Goal: Transaction & Acquisition: Purchase product/service

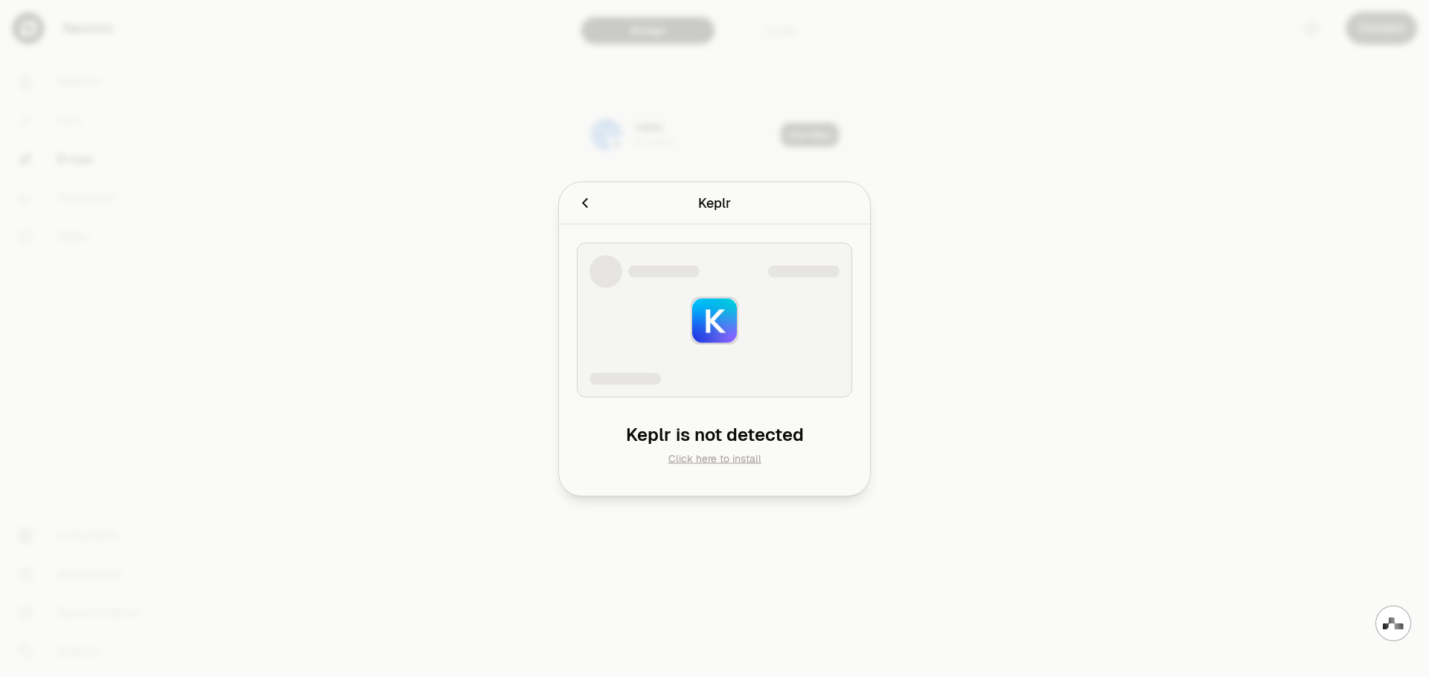
click at [742, 459] on link "Click here to install" at bounding box center [715, 457] width 93 height 13
click at [581, 200] on icon "Cancel" at bounding box center [585, 202] width 16 height 16
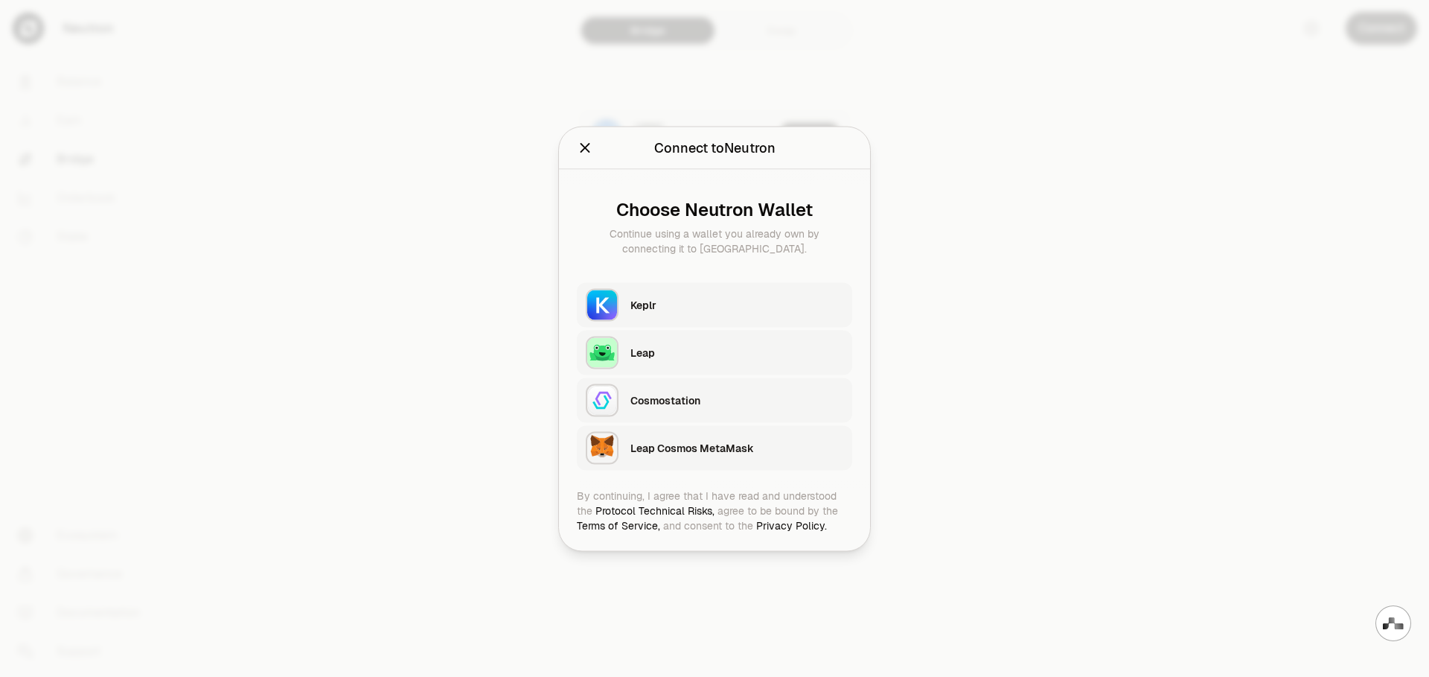
click at [714, 454] on div "Leap Cosmos MetaMask" at bounding box center [737, 447] width 213 height 15
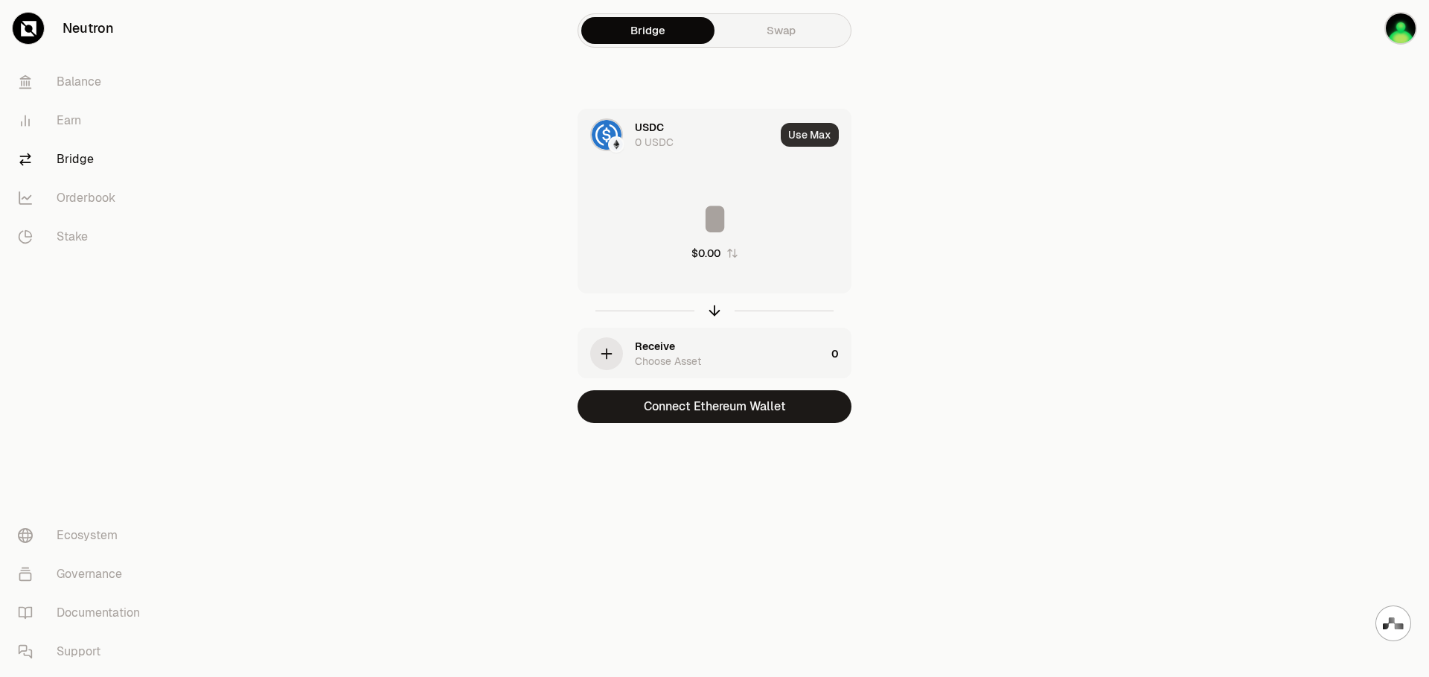
click at [823, 139] on button "Use Max" at bounding box center [810, 135] width 58 height 24
type input "*"
click at [1033, 292] on main "Bridge Swap USDC 0 USDC Using Max * $0.00 Receive Choose Asset 0 Connect Ethere…" at bounding box center [798, 241] width 1263 height 482
click at [736, 414] on button "Connect Ethereum Wallet" at bounding box center [715, 406] width 274 height 33
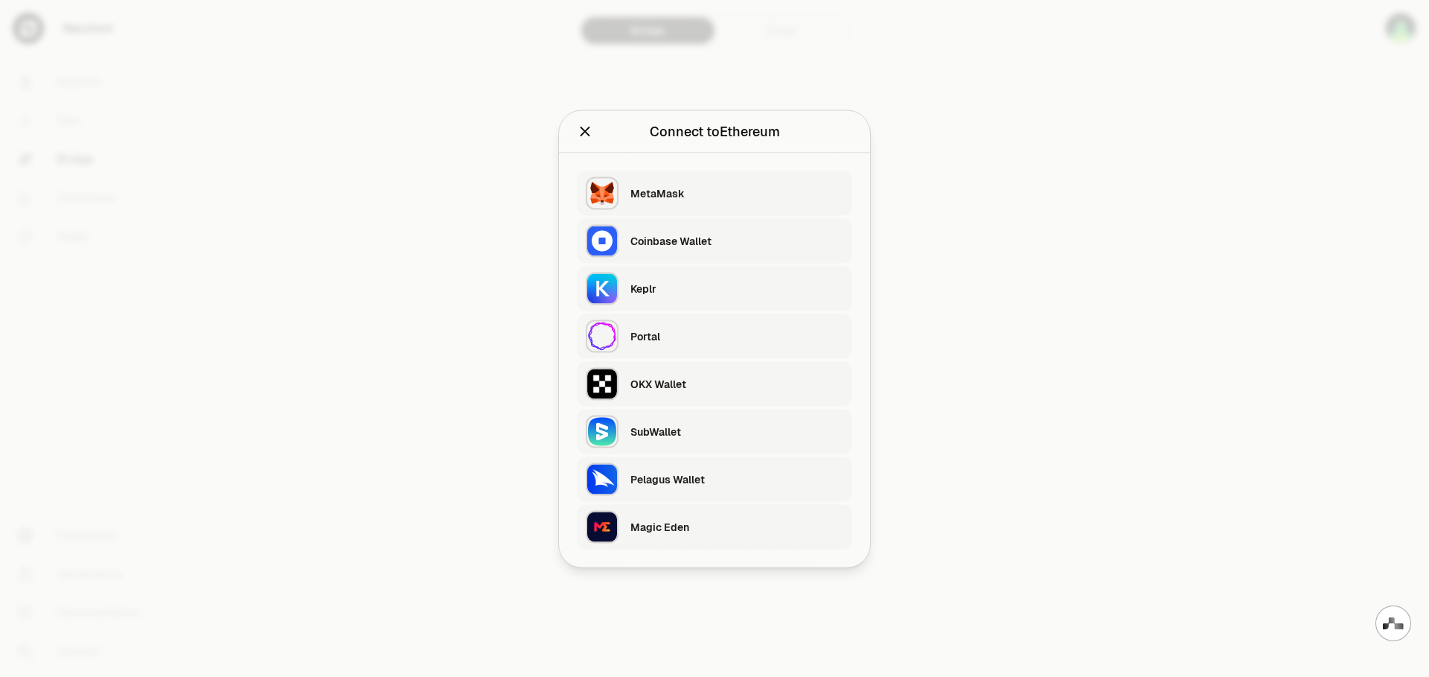
click at [730, 194] on div "MetaMask" at bounding box center [737, 192] width 213 height 15
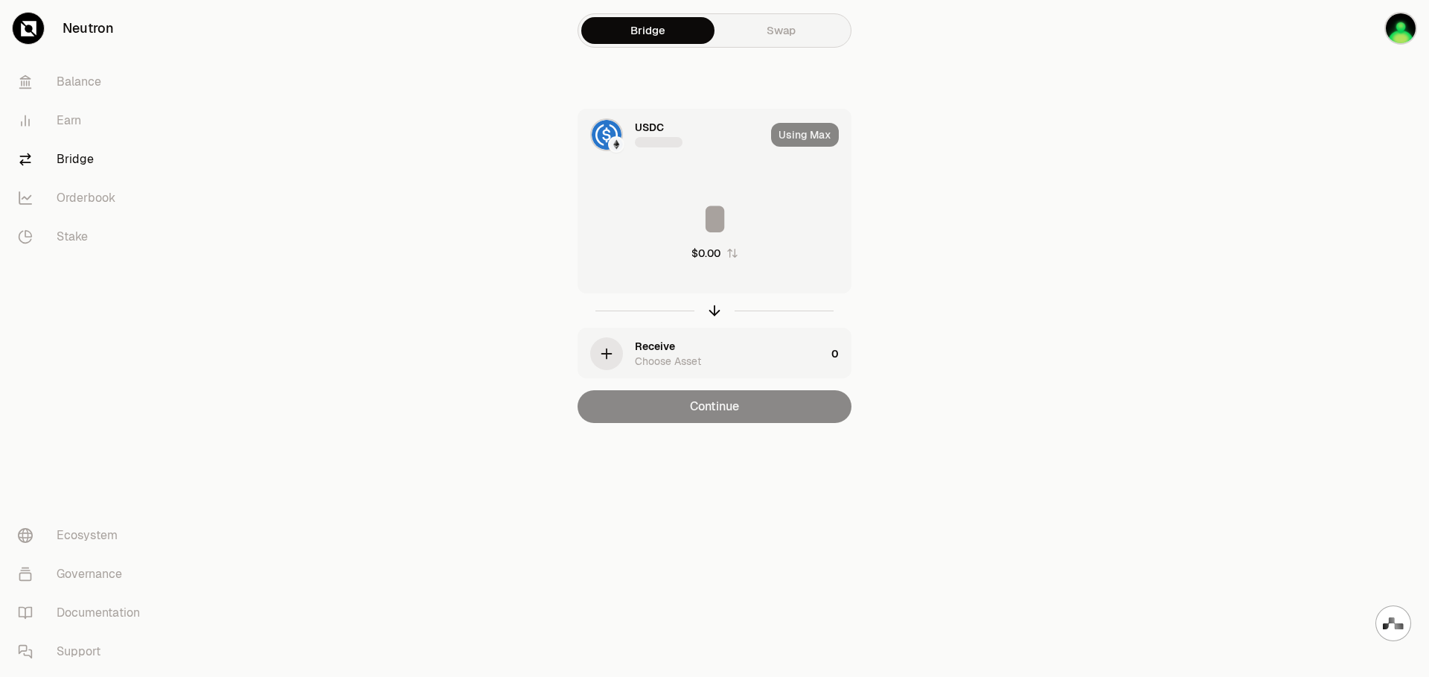
type input "*"
click at [797, 34] on link "Swap" at bounding box center [781, 30] width 133 height 27
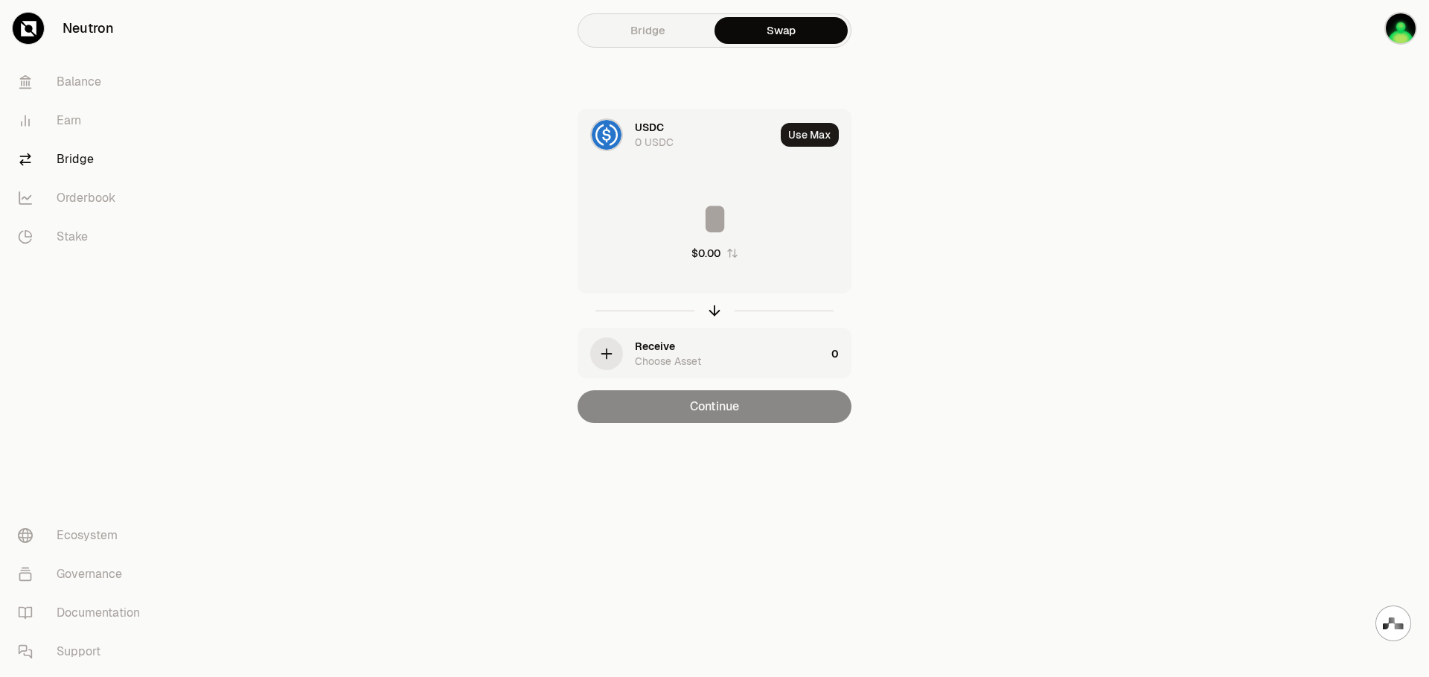
click at [660, 28] on link "Bridge" at bounding box center [647, 30] width 133 height 27
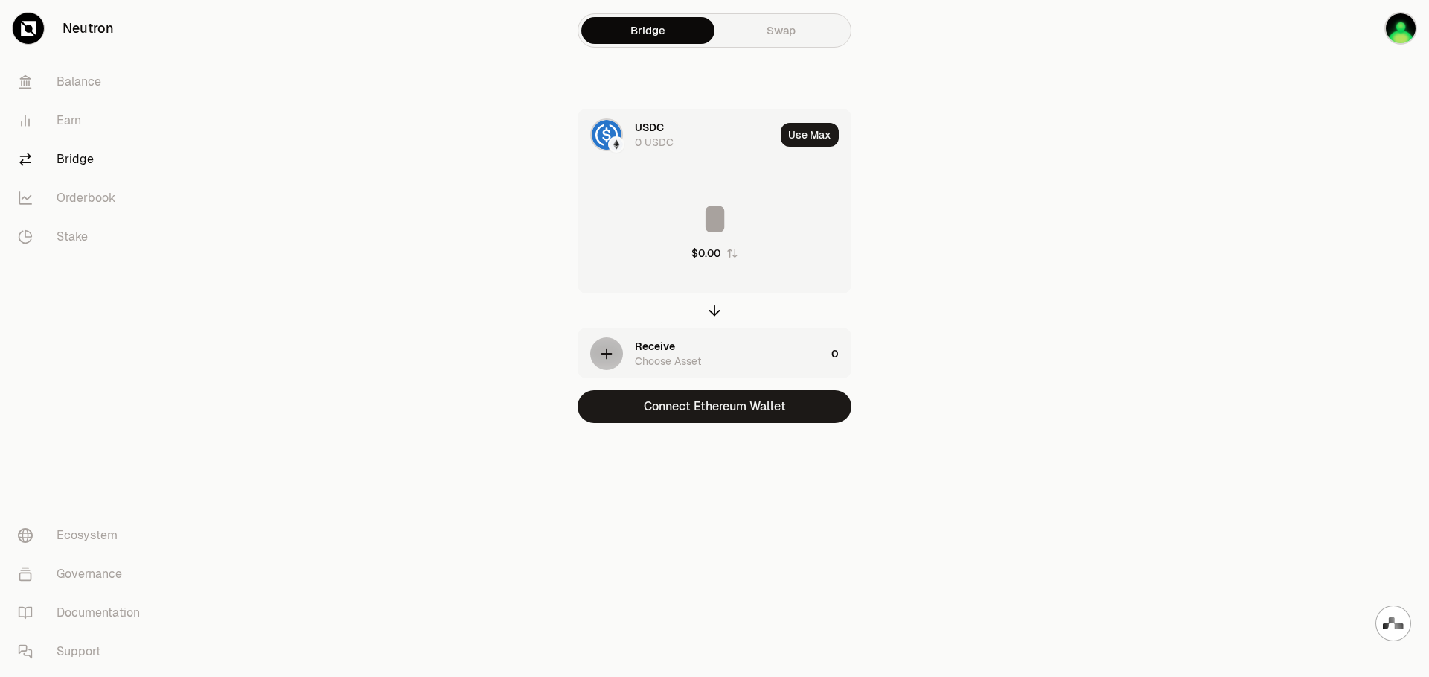
click at [796, 35] on link "Swap" at bounding box center [781, 30] width 133 height 27
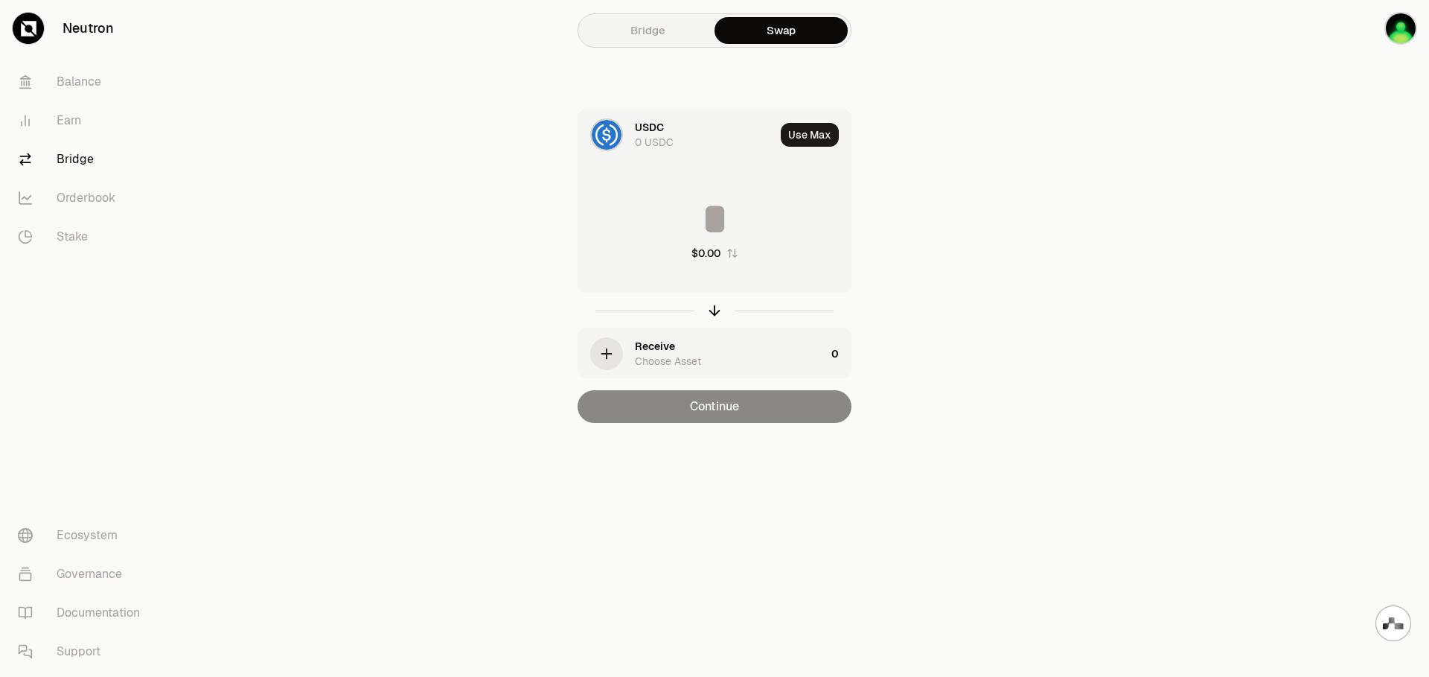
click at [666, 28] on link "Bridge" at bounding box center [647, 30] width 133 height 27
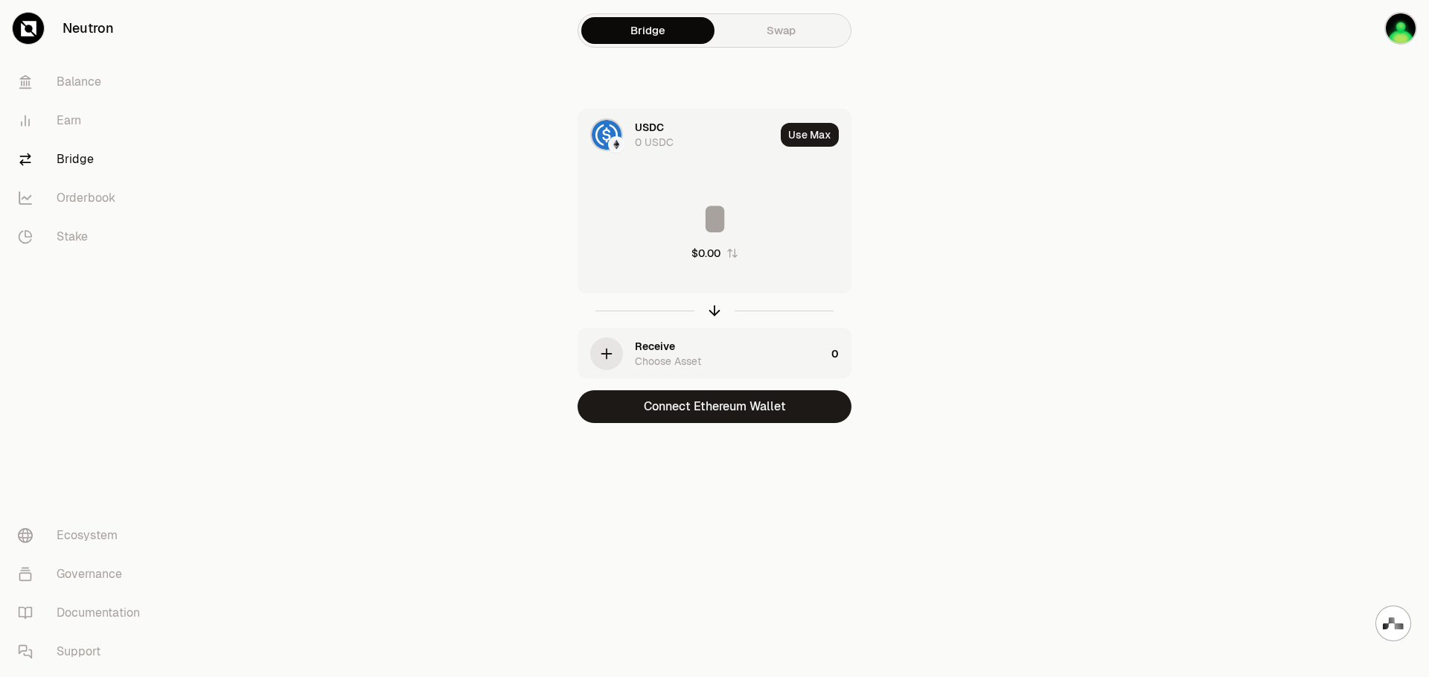
click at [785, 31] on link "Swap" at bounding box center [781, 30] width 133 height 27
click at [800, 26] on link "Swap" at bounding box center [781, 30] width 133 height 27
click at [943, 172] on div "USDC 0 USDC Use Max $0.00 Receive Choose Asset 0 Connect Ethereum Wallet" at bounding box center [715, 266] width 500 height 314
click at [1397, 38] on img "button" at bounding box center [1401, 28] width 33 height 33
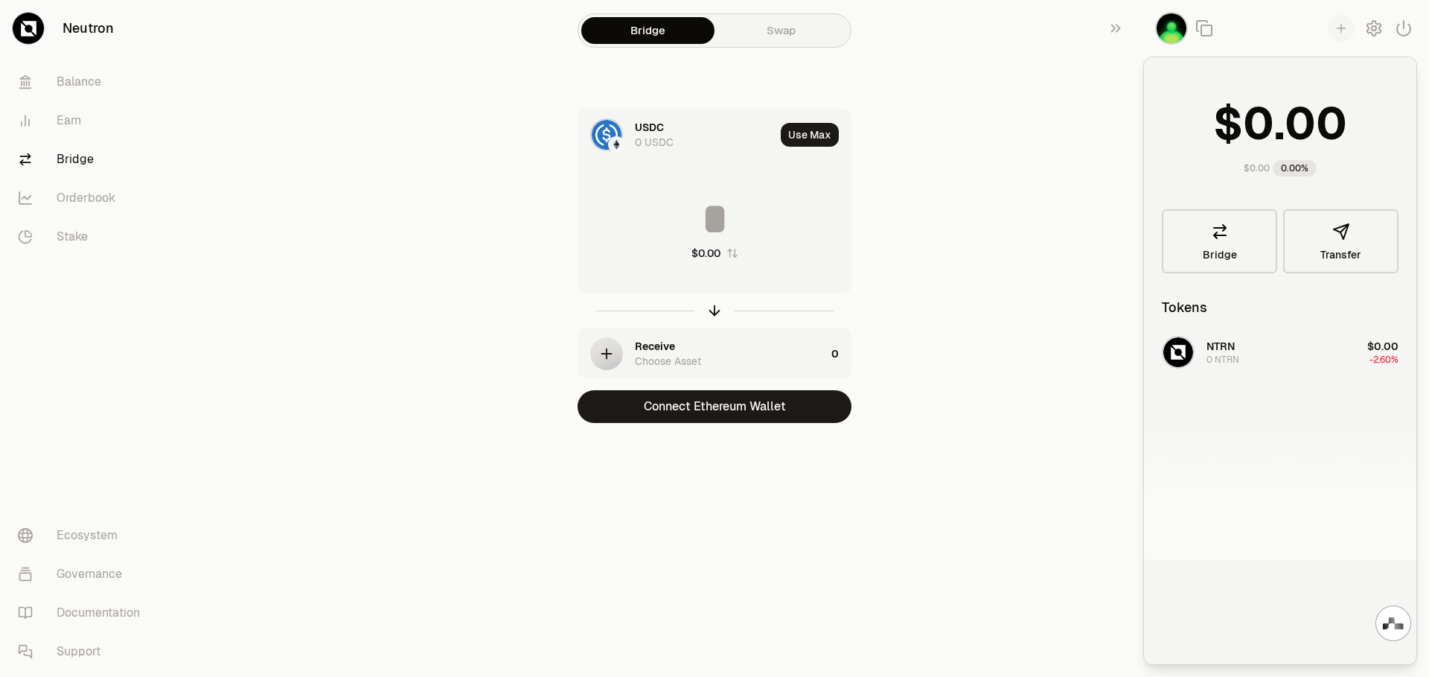
click at [792, 35] on link "Swap" at bounding box center [781, 30] width 133 height 27
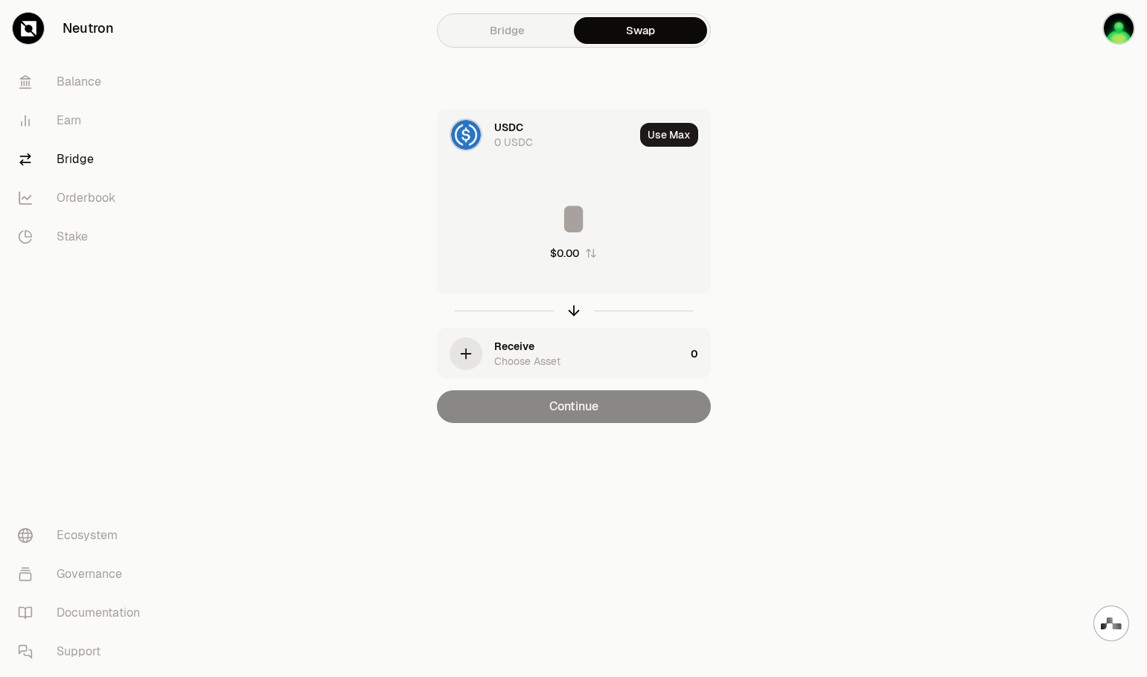
click at [1056, 132] on div at bounding box center [1064, 241] width 167 height 482
click at [995, 250] on div at bounding box center [1064, 241] width 167 height 482
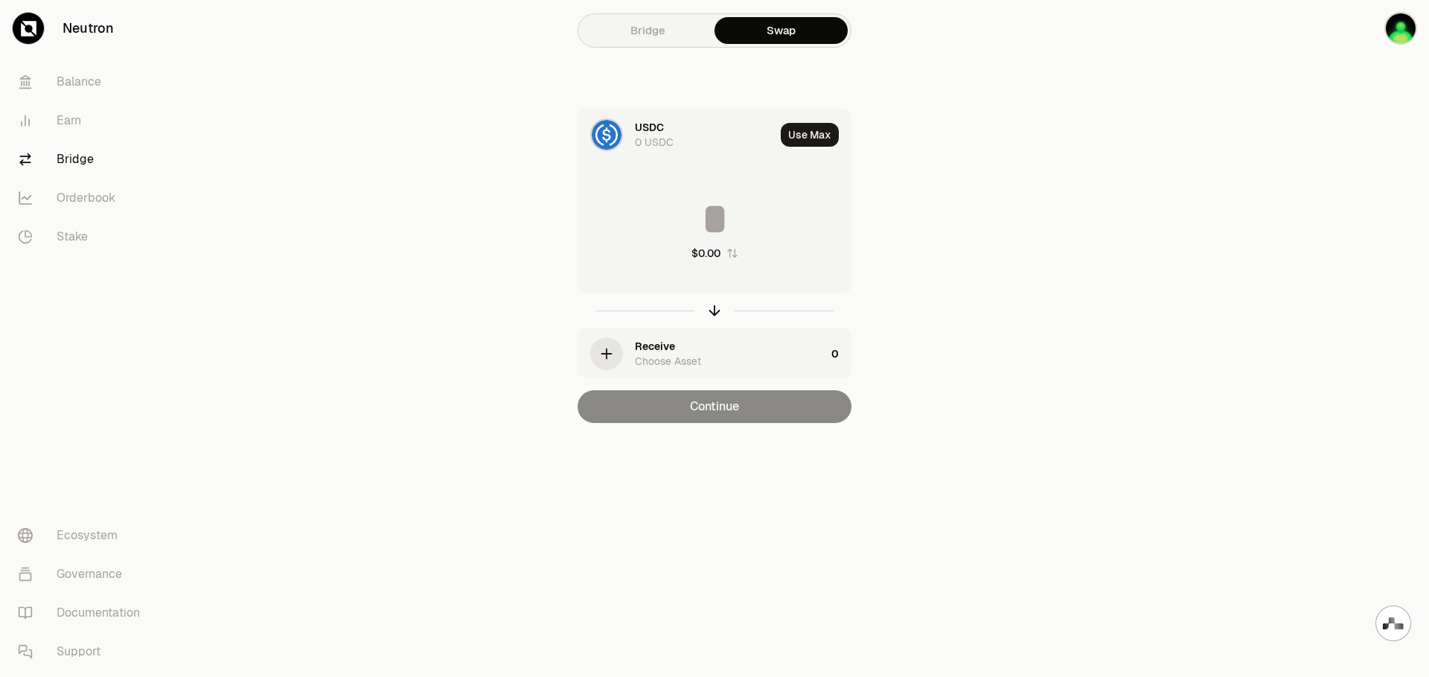
click at [983, 366] on section "Bridge Swap USDC 0 USDC Use Max $0.00 Receive Choose Asset 0 Continue" at bounding box center [715, 241] width 573 height 482
click at [670, 29] on link "Bridge" at bounding box center [647, 30] width 133 height 27
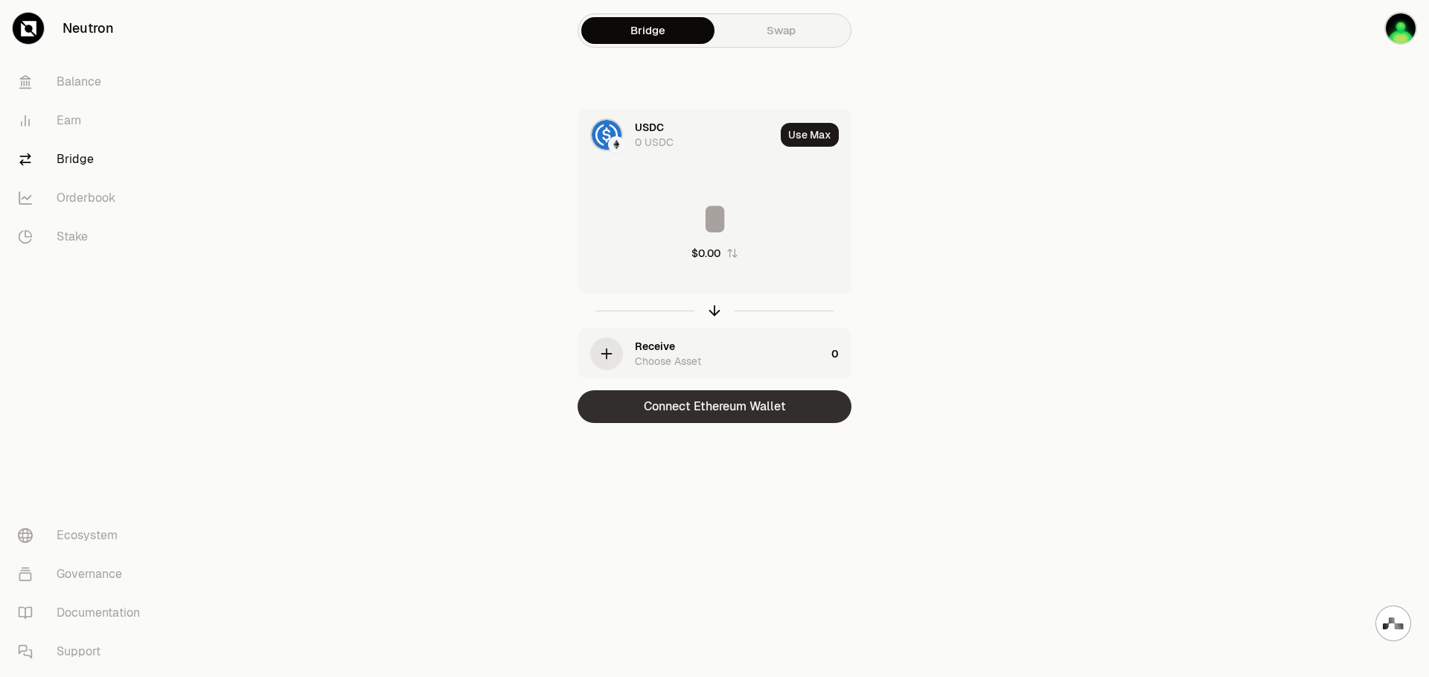
click at [742, 412] on button "Connect Ethereum Wallet" at bounding box center [715, 406] width 274 height 33
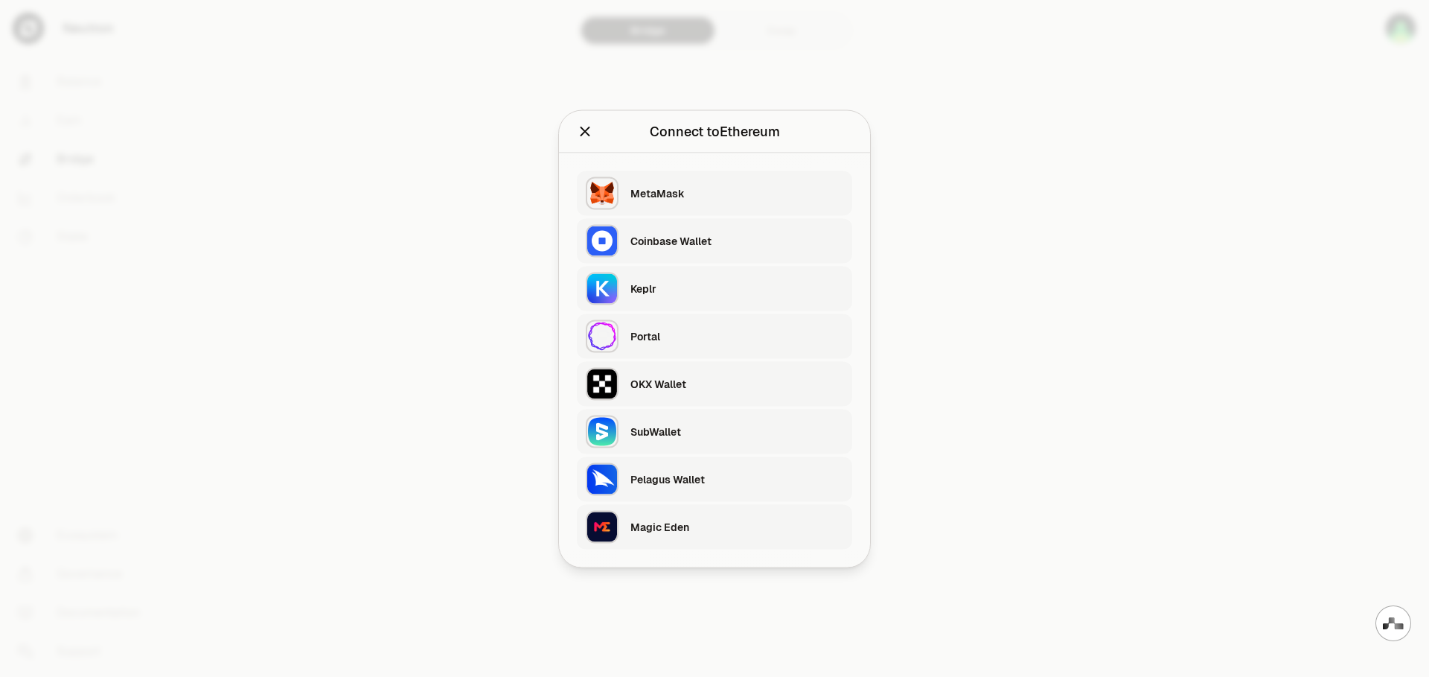
click at [730, 191] on div "MetaMask" at bounding box center [737, 192] width 213 height 15
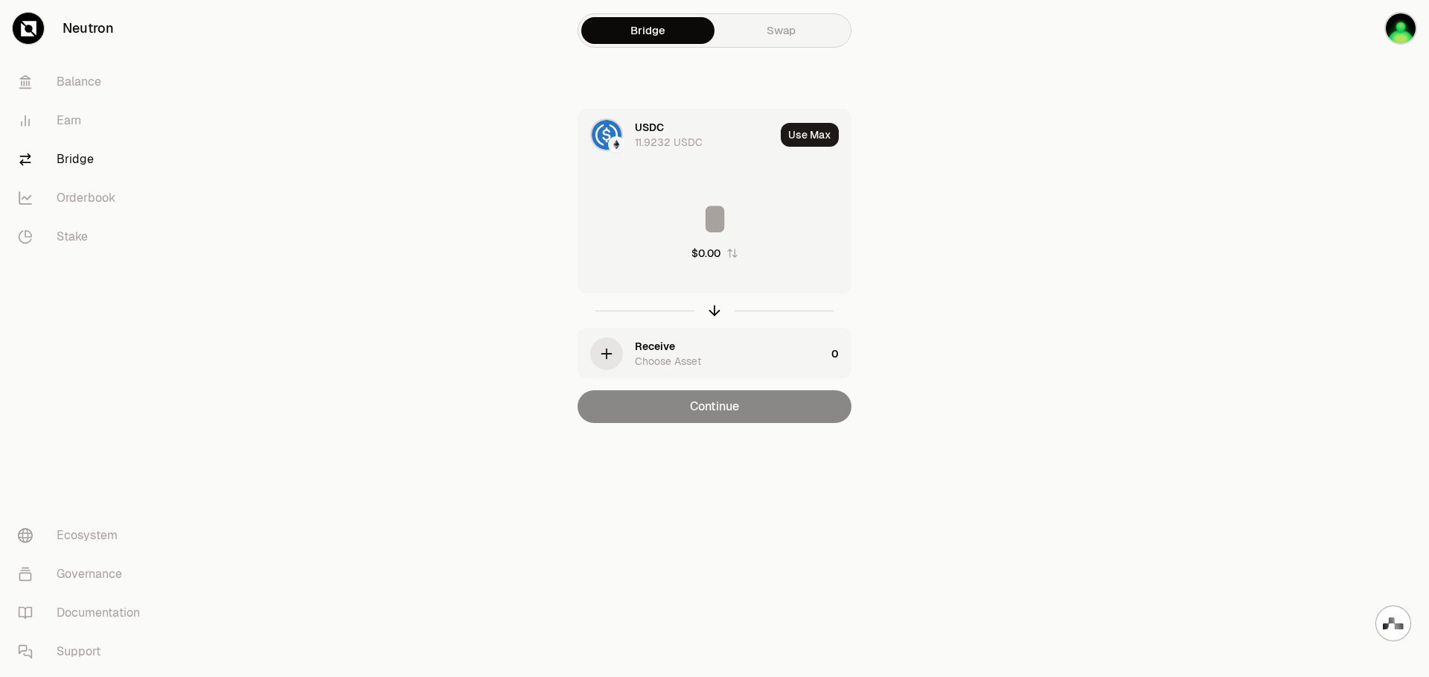
click at [742, 352] on div "Receive Choose Asset" at bounding box center [730, 354] width 191 height 30
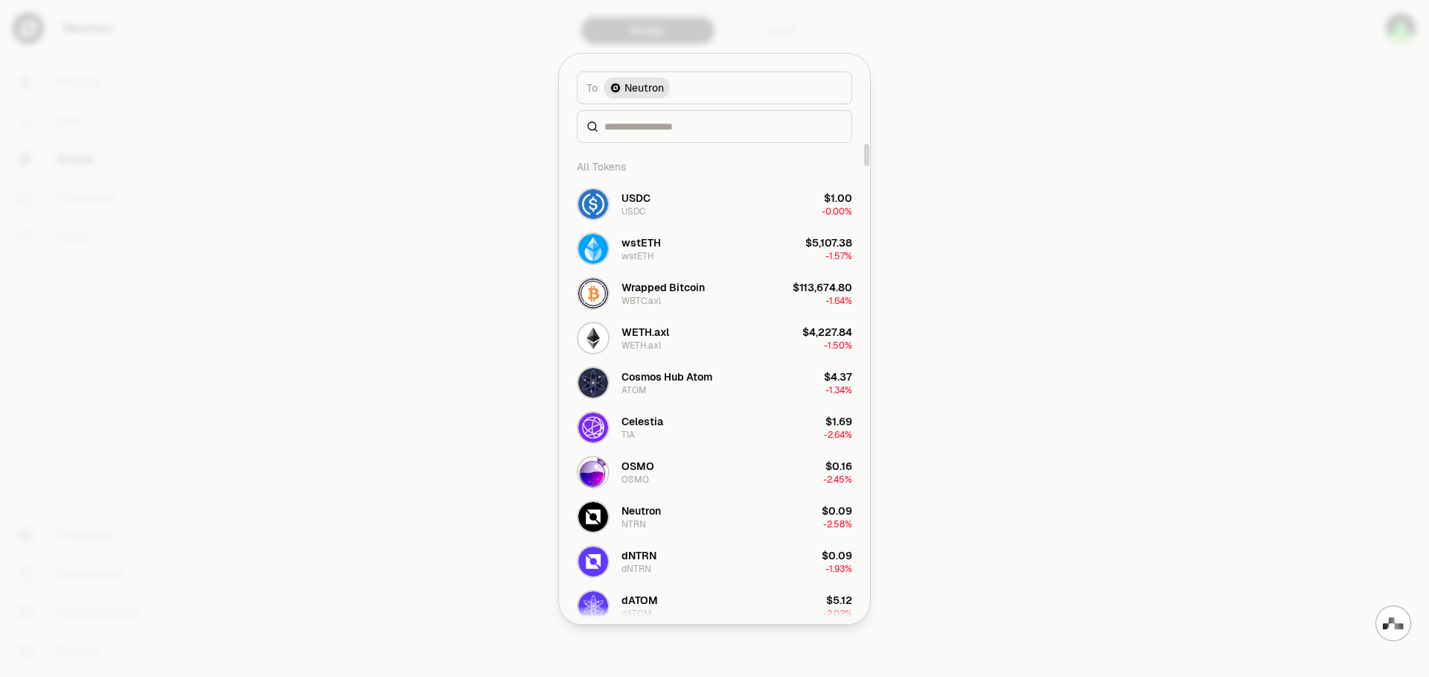
click at [630, 88] on span "Neutron" at bounding box center [644, 87] width 39 height 15
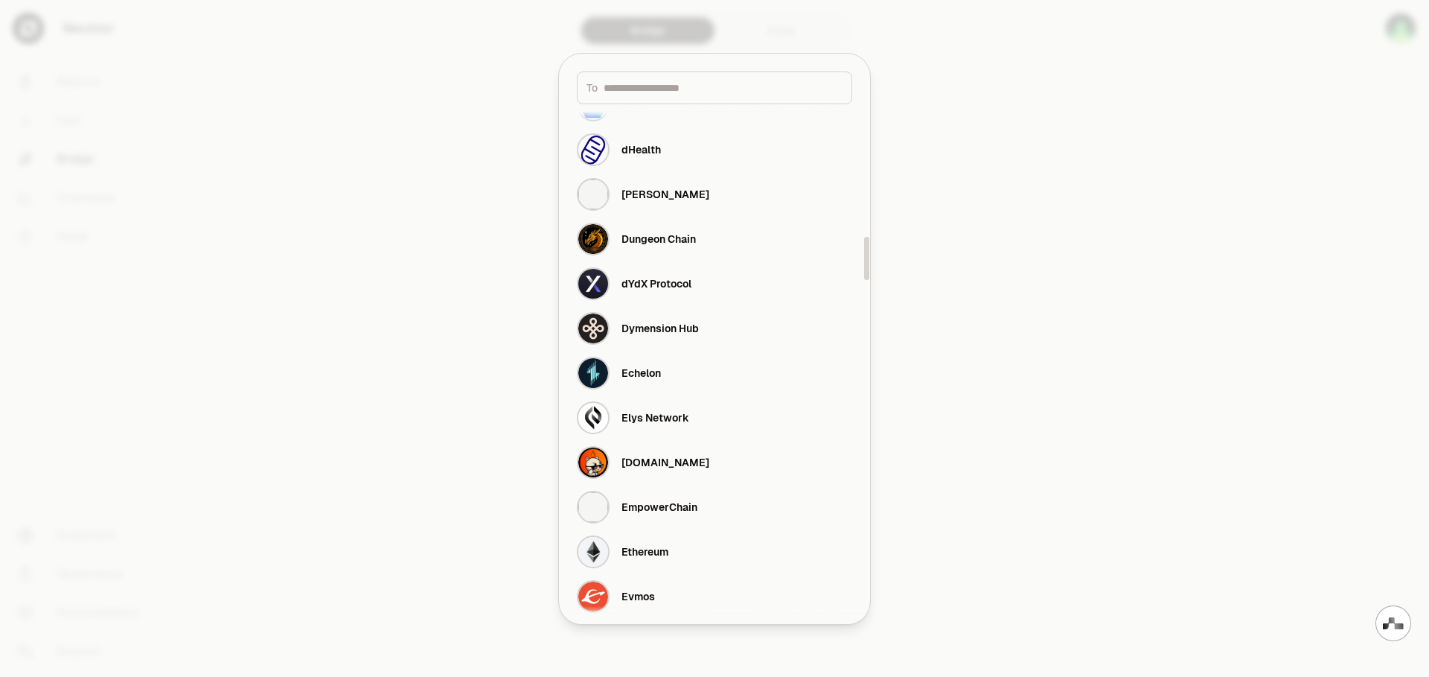
scroll to position [1563, 0]
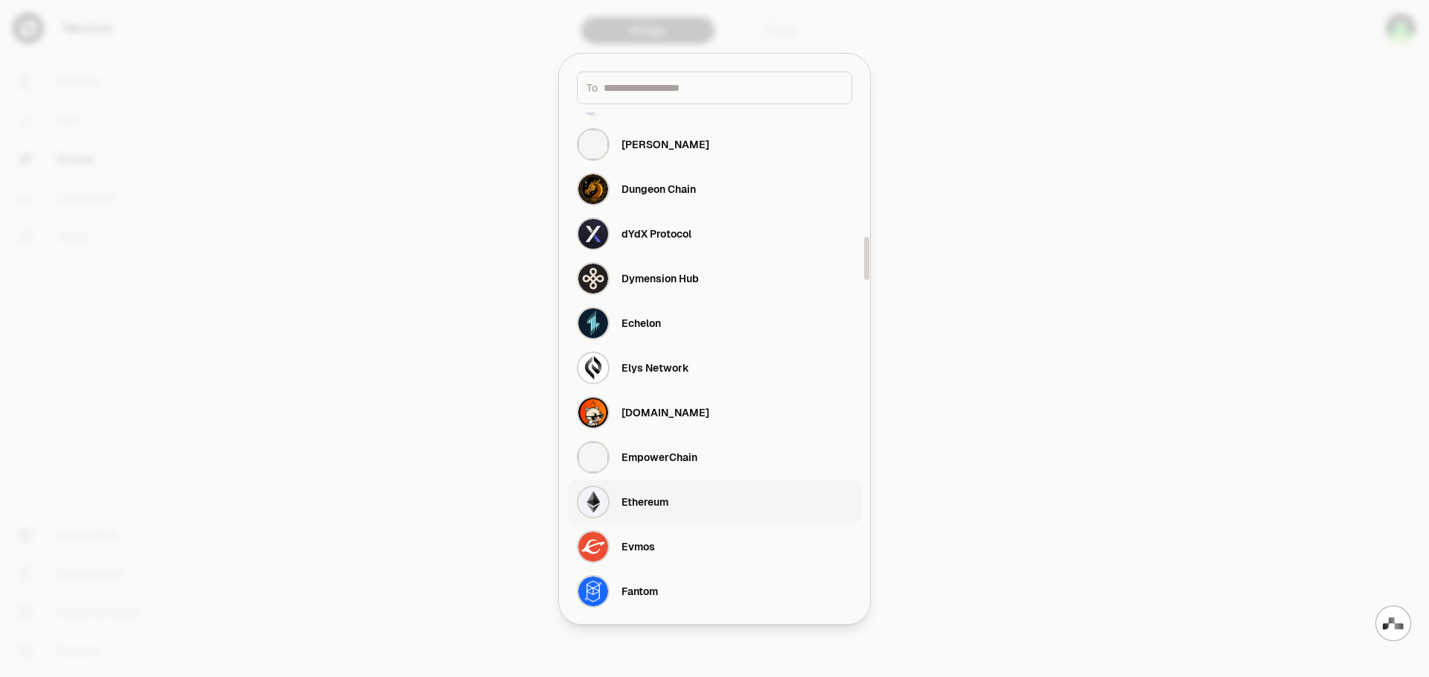
click at [669, 500] on div "Ethereum" at bounding box center [645, 501] width 47 height 15
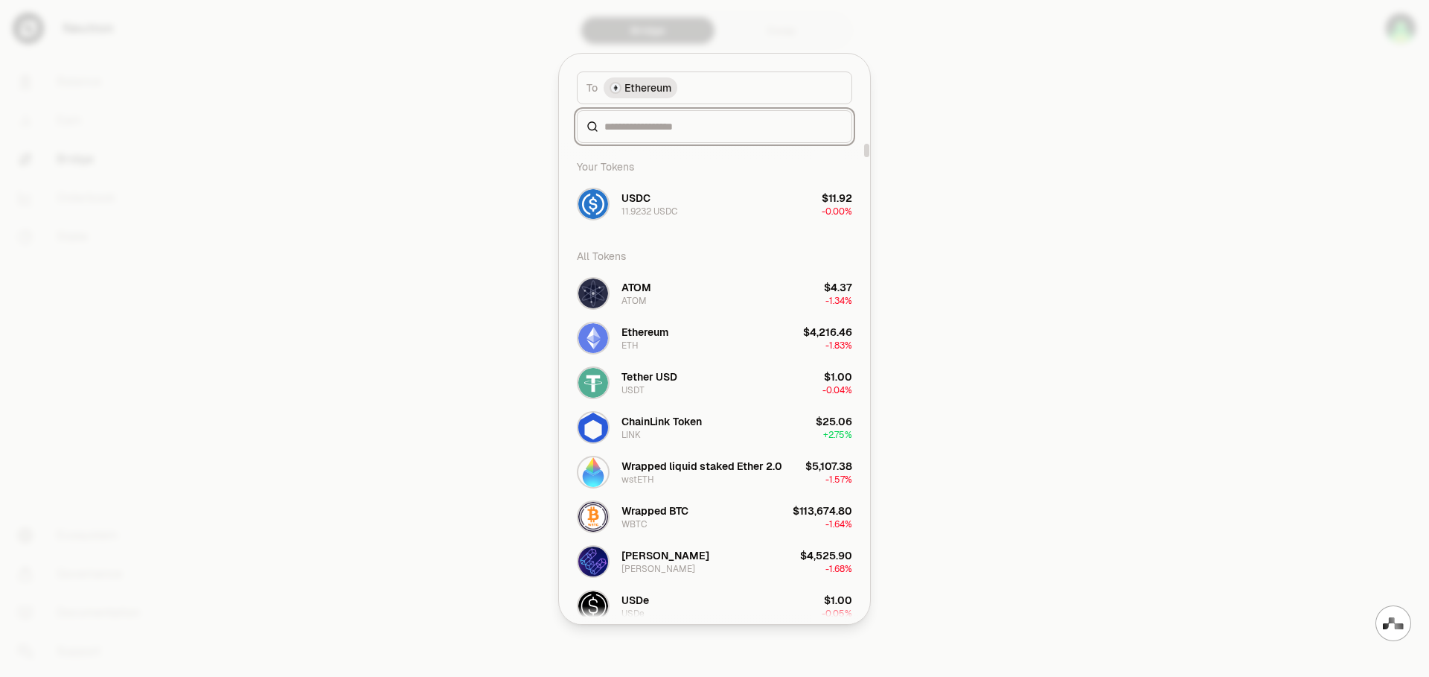
click at [685, 130] on input at bounding box center [724, 126] width 238 height 15
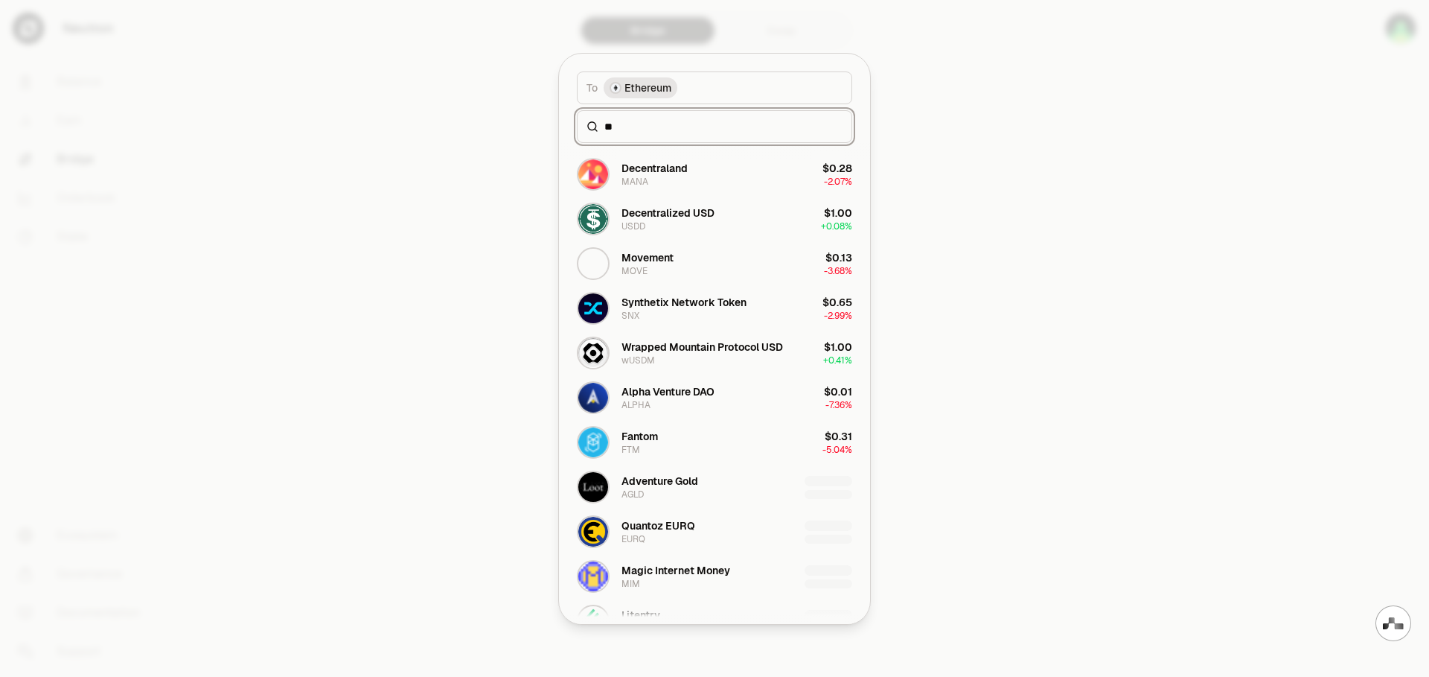
scroll to position [0, 0]
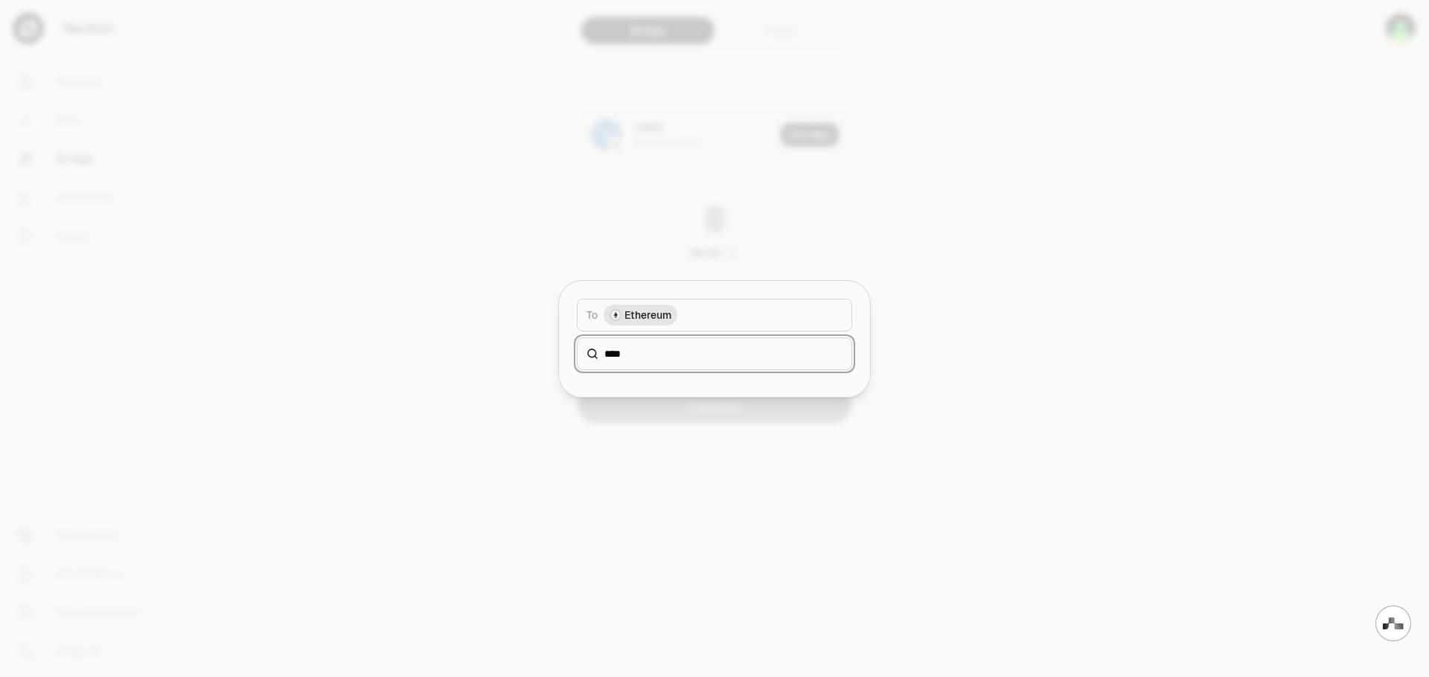
click at [641, 353] on input "****" at bounding box center [724, 353] width 238 height 15
type input "****"
click at [595, 354] on icon at bounding box center [593, 354] width 12 height 12
click at [978, 298] on div at bounding box center [714, 338] width 1429 height 677
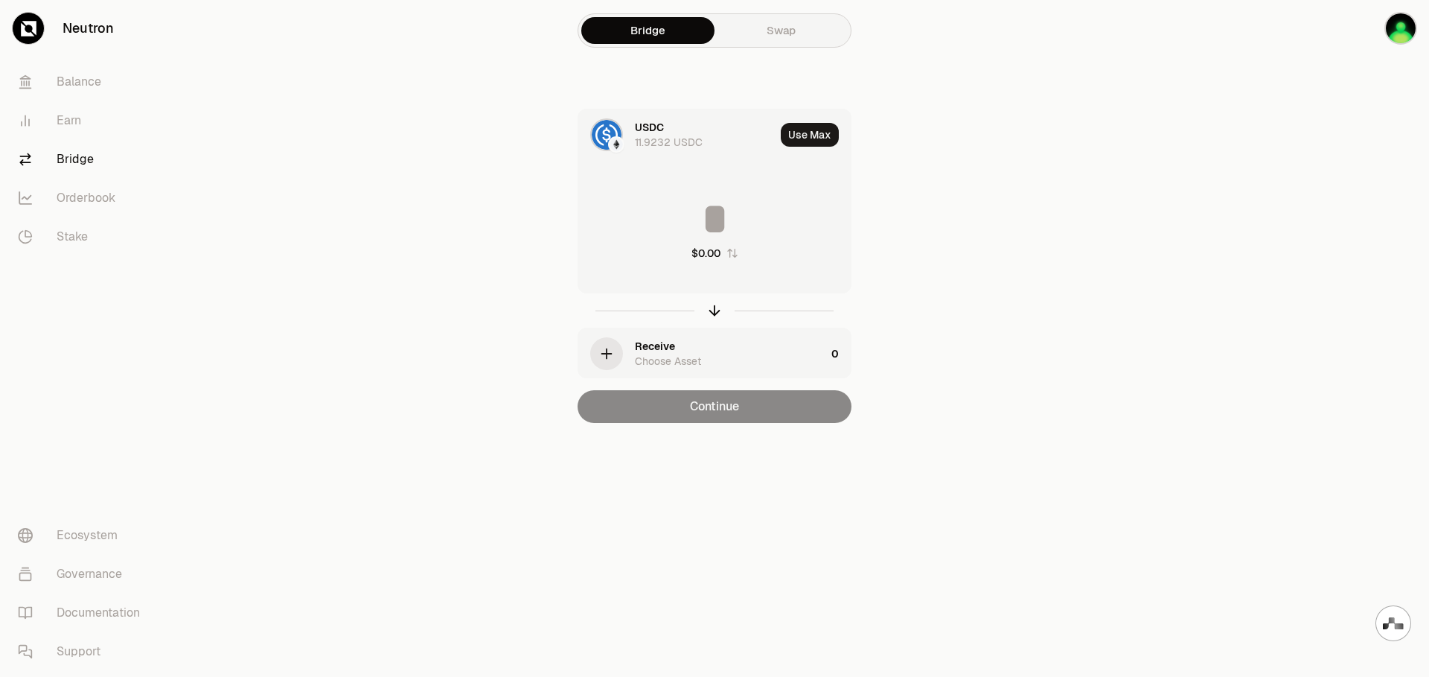
click at [782, 36] on link "Swap" at bounding box center [781, 30] width 133 height 27
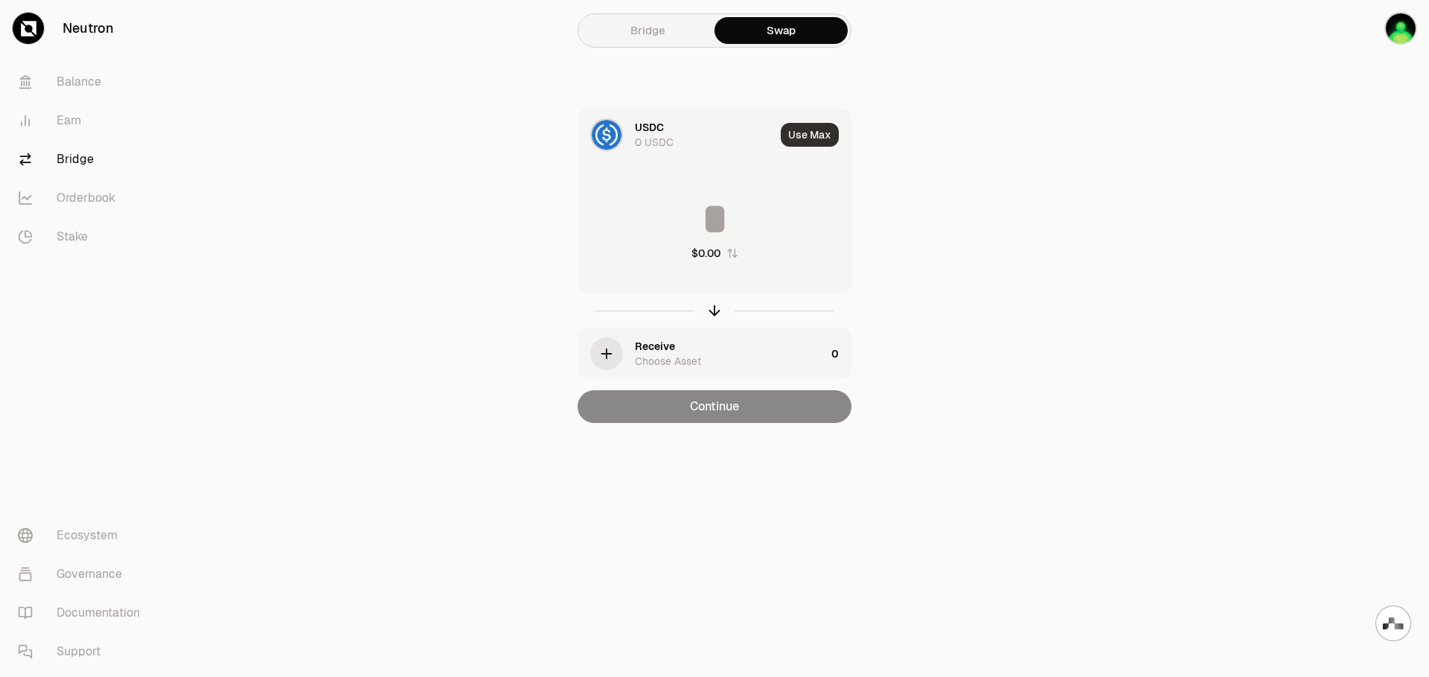
click at [814, 136] on button "Use Max" at bounding box center [810, 135] width 58 height 24
type input "*"
click at [939, 246] on div "USDC 0 USDC Using Max * $0.00 Receive Choose Asset 0 Continue" at bounding box center [715, 266] width 500 height 314
click at [77, 119] on link "Earn" at bounding box center [83, 120] width 155 height 39
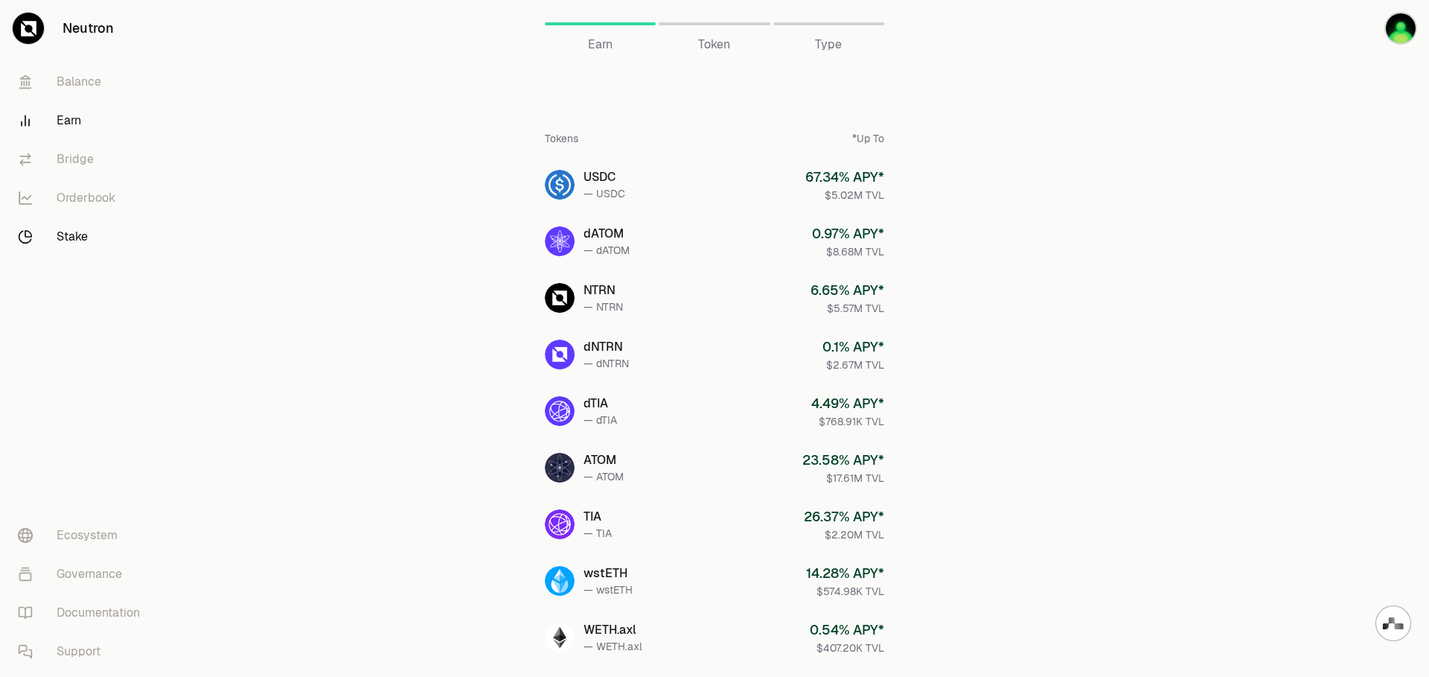
click at [94, 236] on link "Stake" at bounding box center [83, 236] width 155 height 39
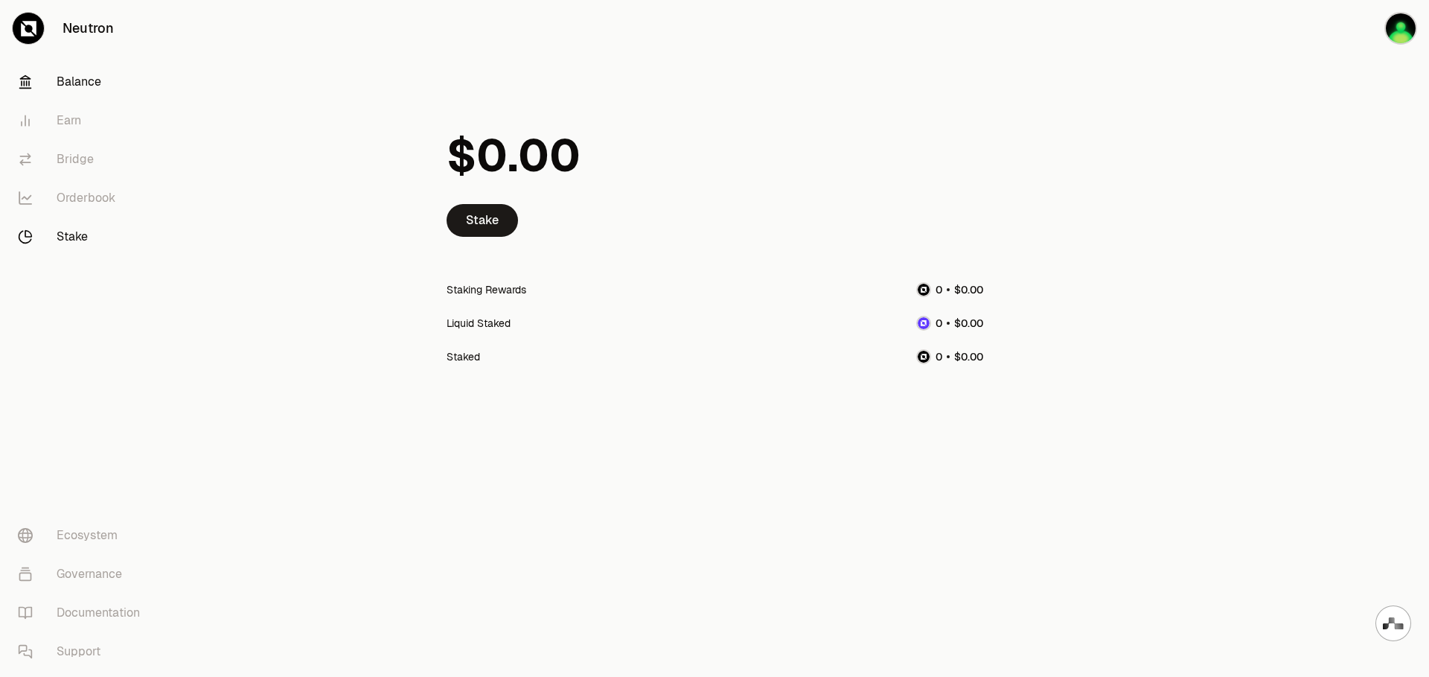
click at [81, 87] on link "Balance" at bounding box center [83, 82] width 155 height 39
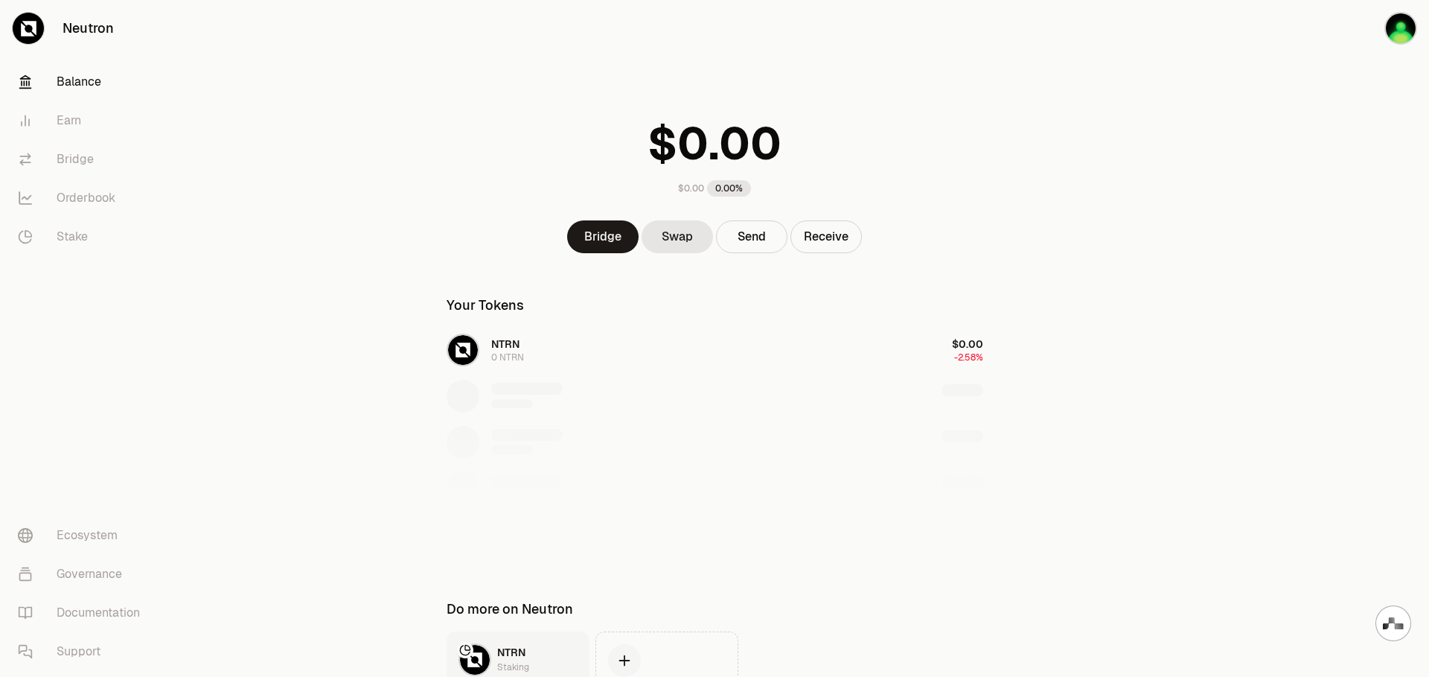
click at [547, 356] on div "NTRN 0 NTRN $0.00 -2.58%" at bounding box center [715, 442] width 573 height 229
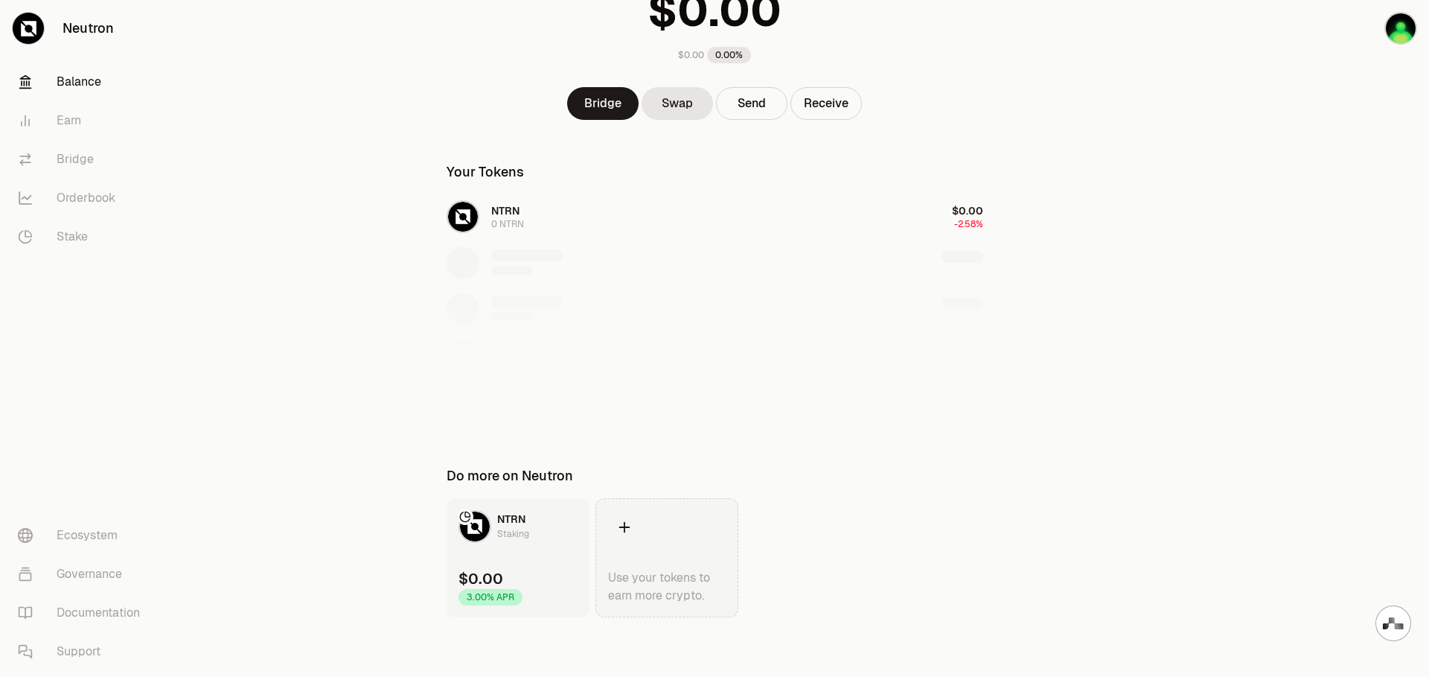
click at [646, 542] on link "Use your tokens to earn more crypto." at bounding box center [667, 557] width 143 height 119
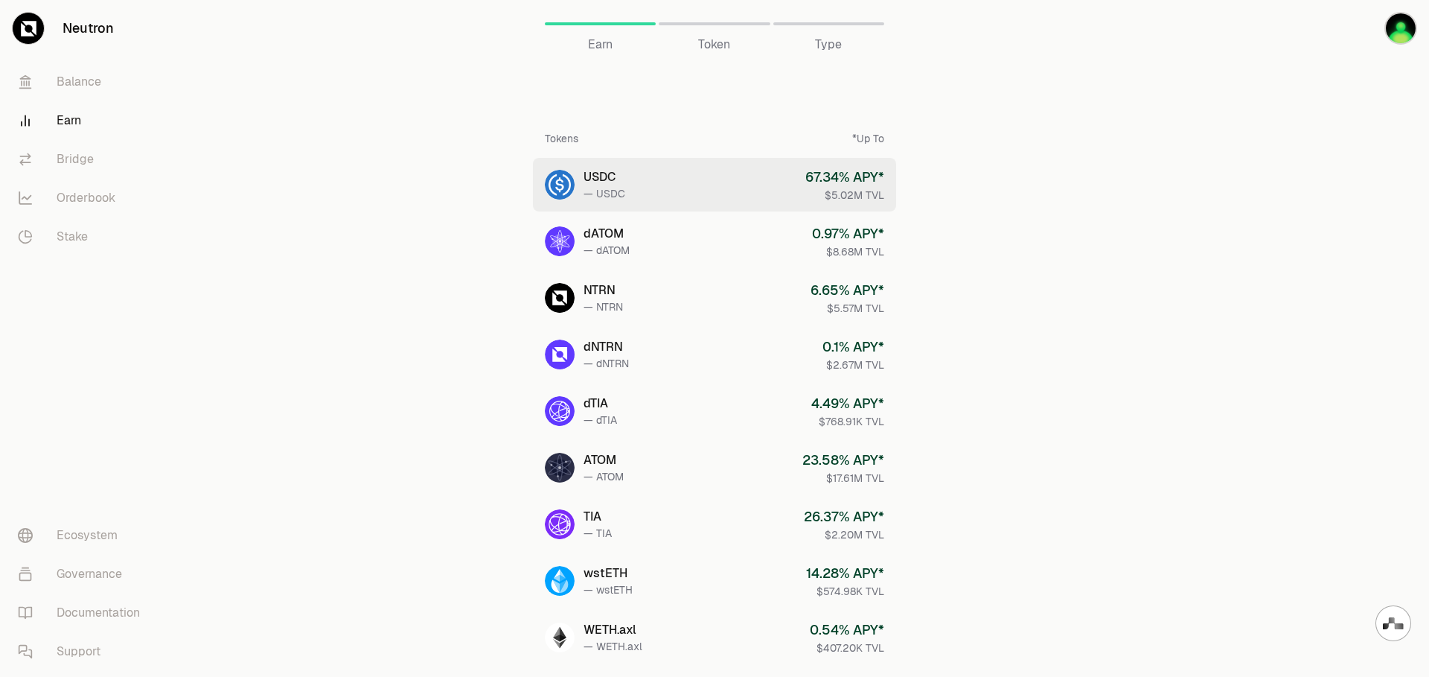
click at [740, 188] on link "USDC — USDC 67.34 % APY* $5.02M TVL" at bounding box center [714, 185] width 363 height 54
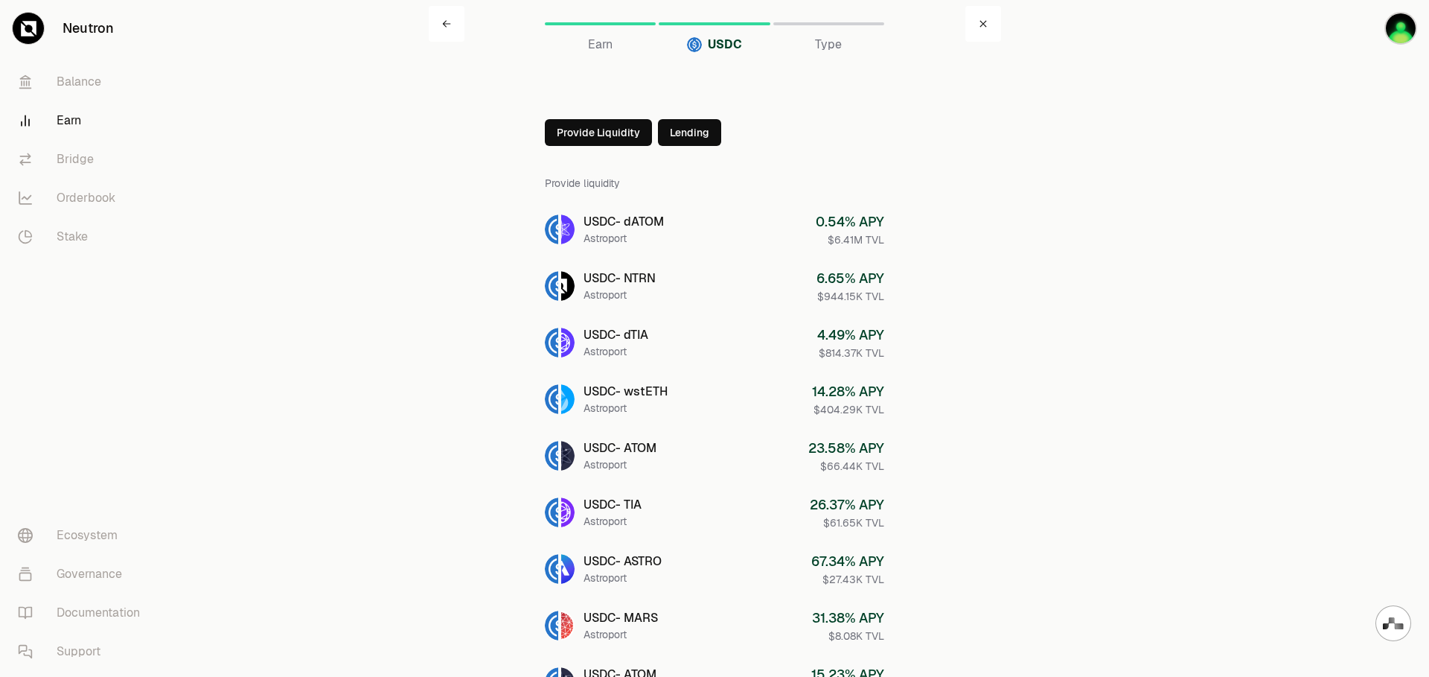
click at [984, 32] on link at bounding box center [984, 24] width 36 height 36
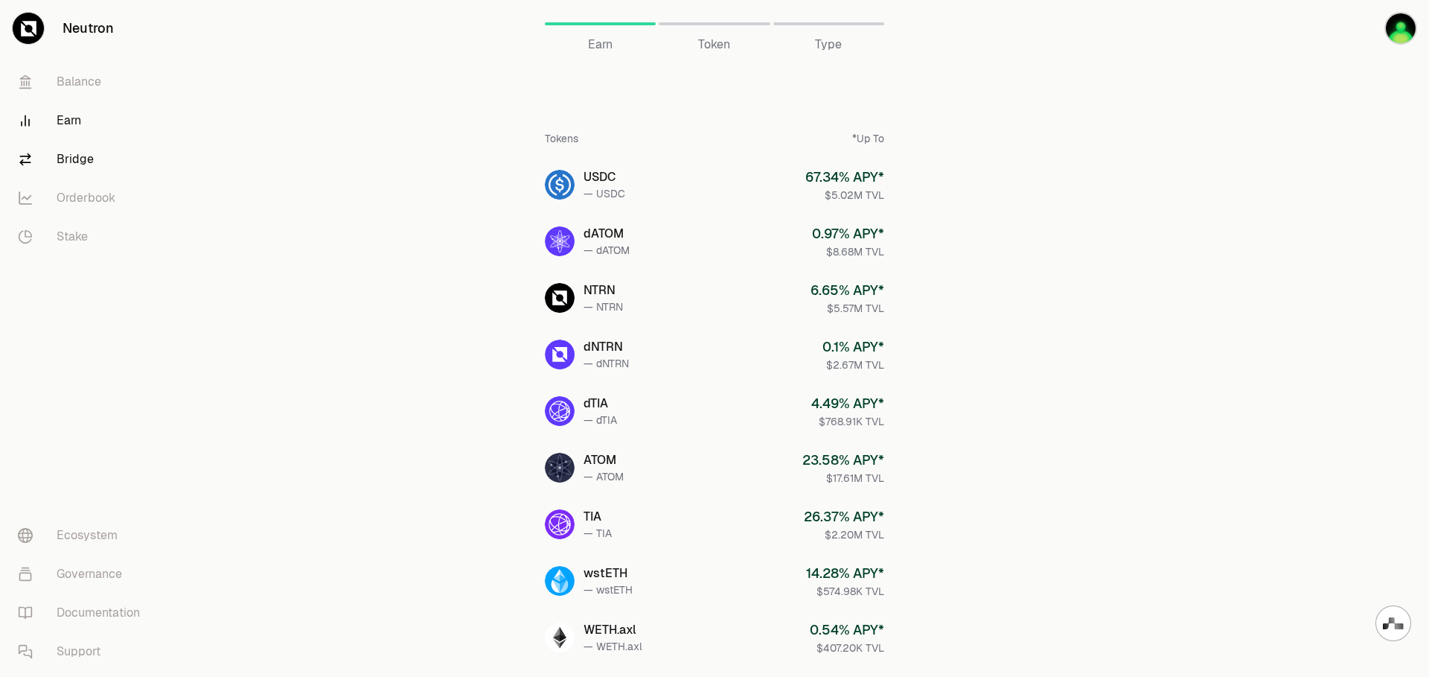
click at [77, 162] on link "Bridge" at bounding box center [83, 159] width 155 height 39
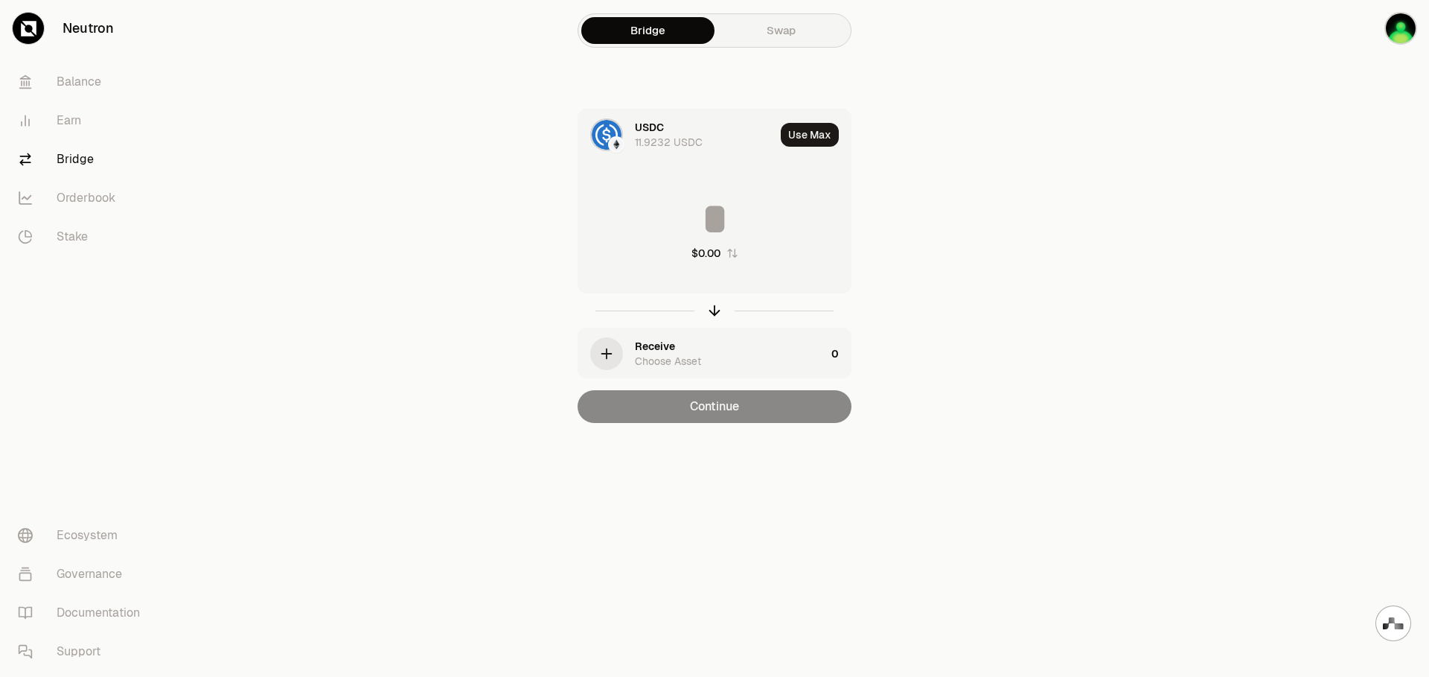
click at [654, 355] on div "Choose Asset" at bounding box center [668, 361] width 66 height 15
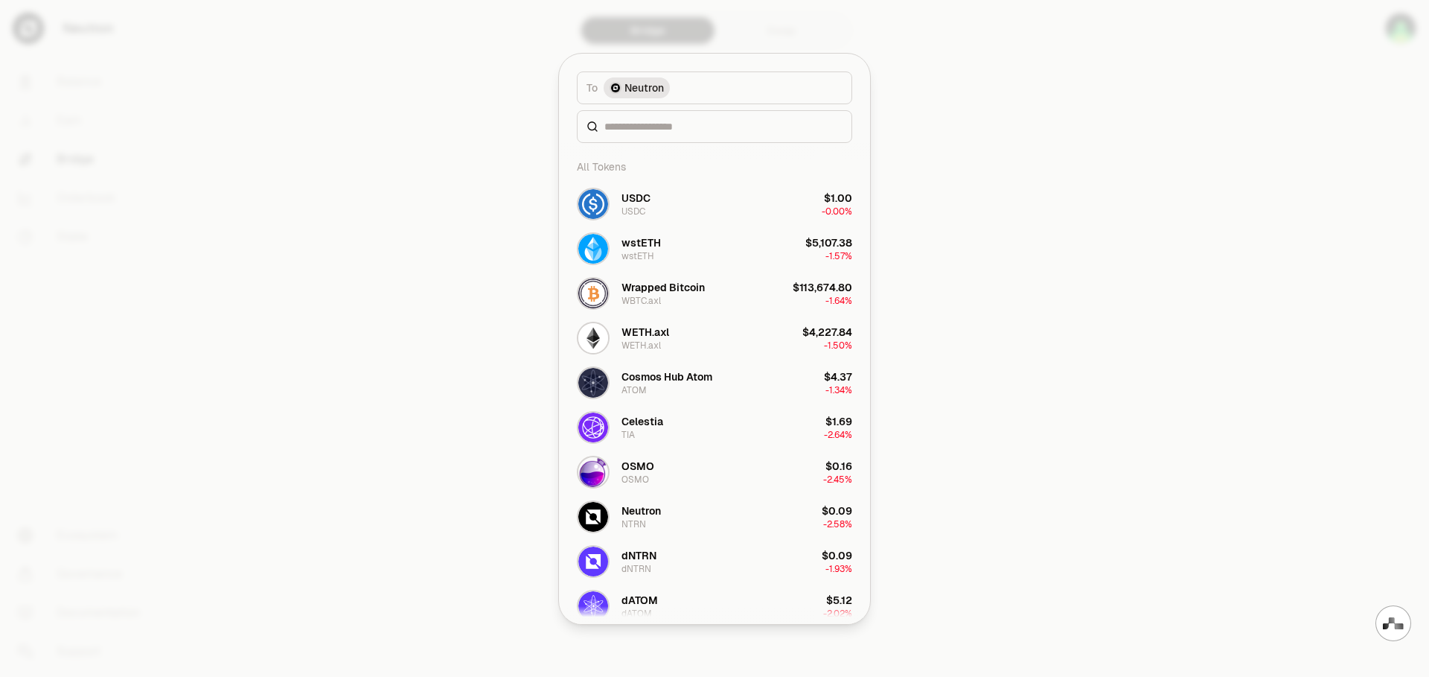
click at [648, 87] on span "Neutron" at bounding box center [644, 87] width 39 height 15
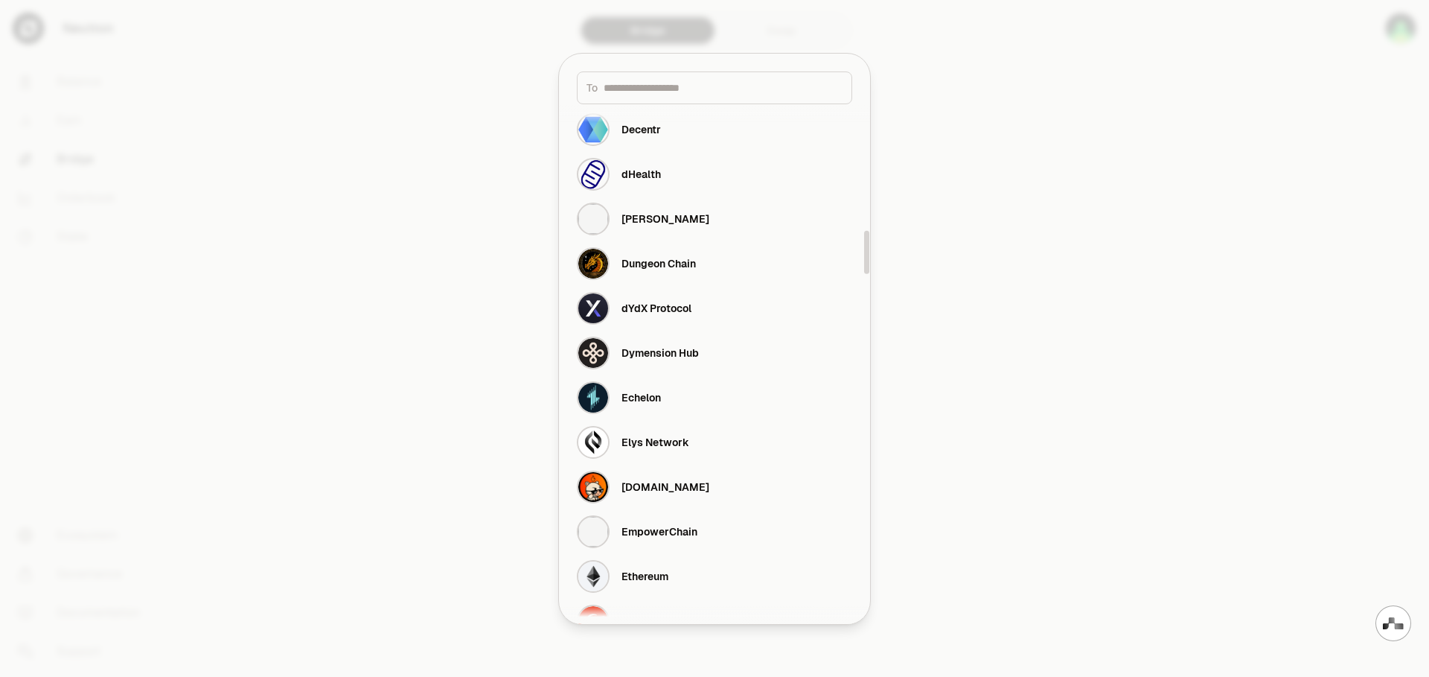
scroll to position [1563, 0]
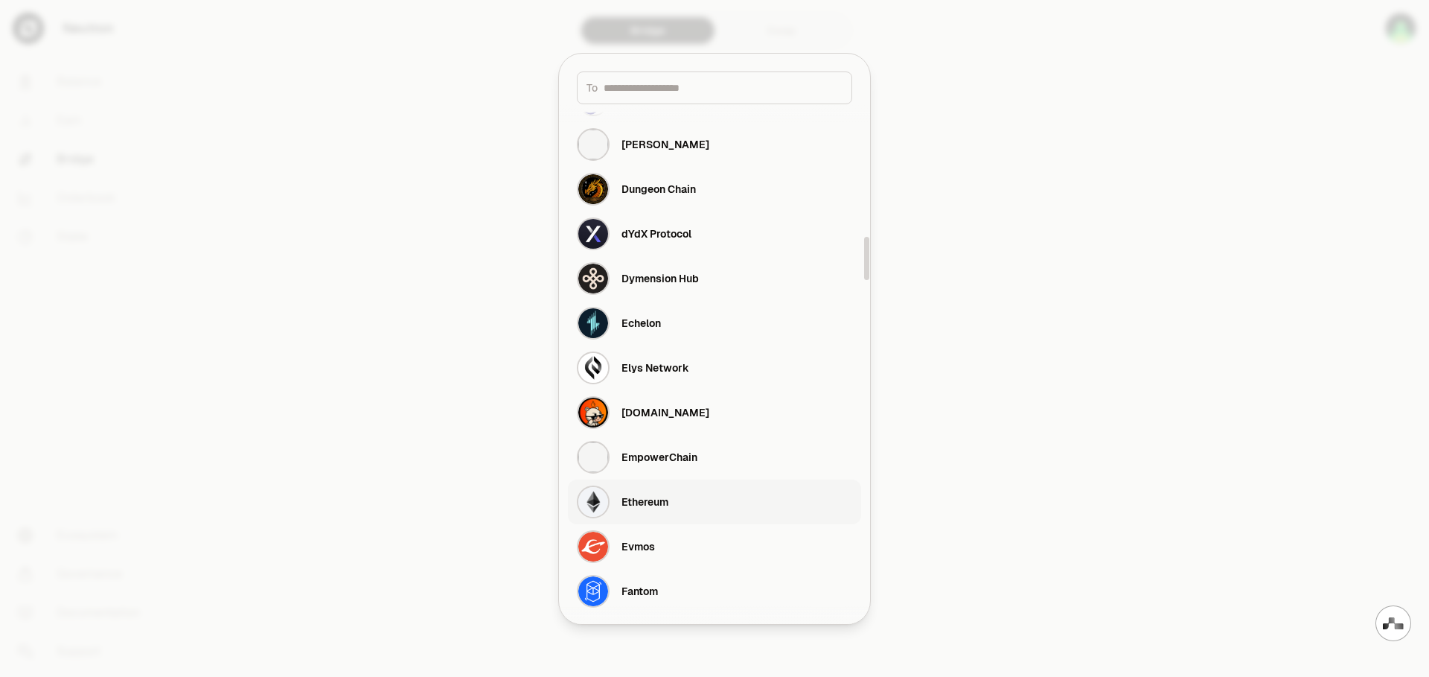
click at [663, 501] on div "Ethereum" at bounding box center [645, 501] width 47 height 15
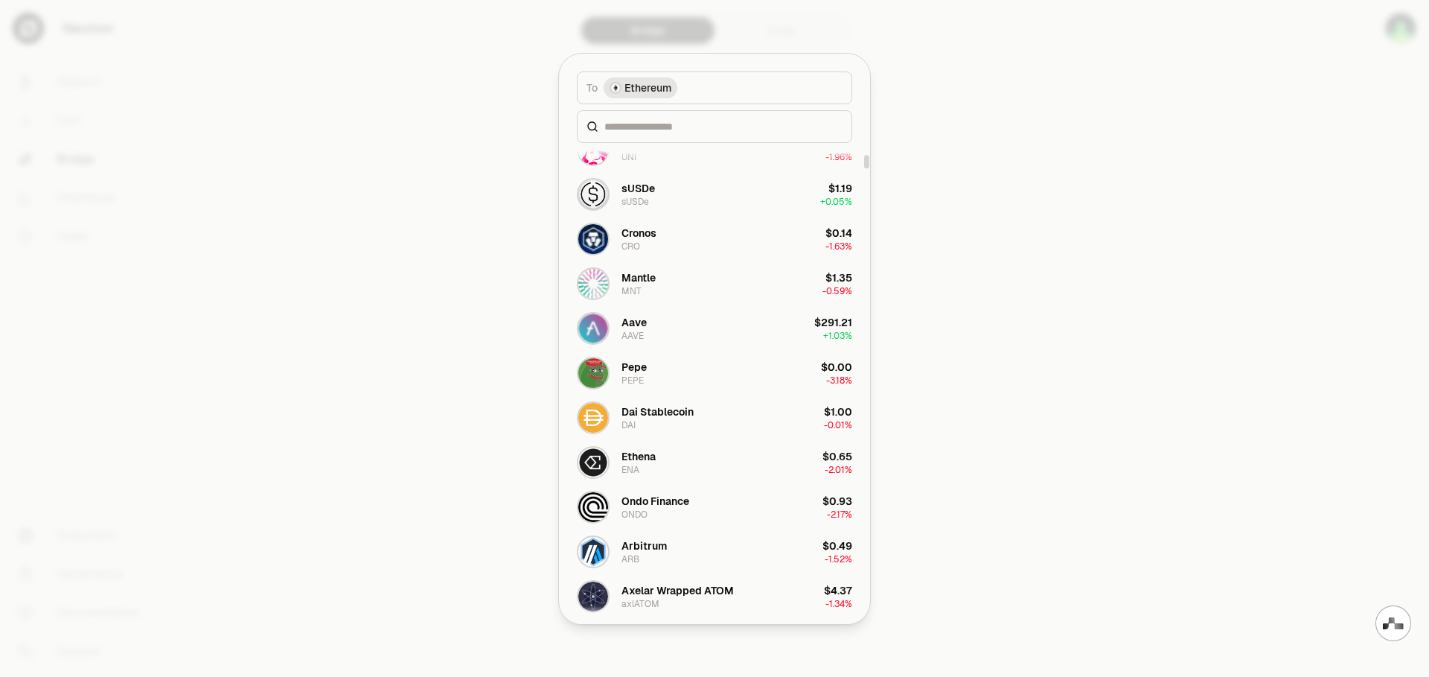
scroll to position [670, 0]
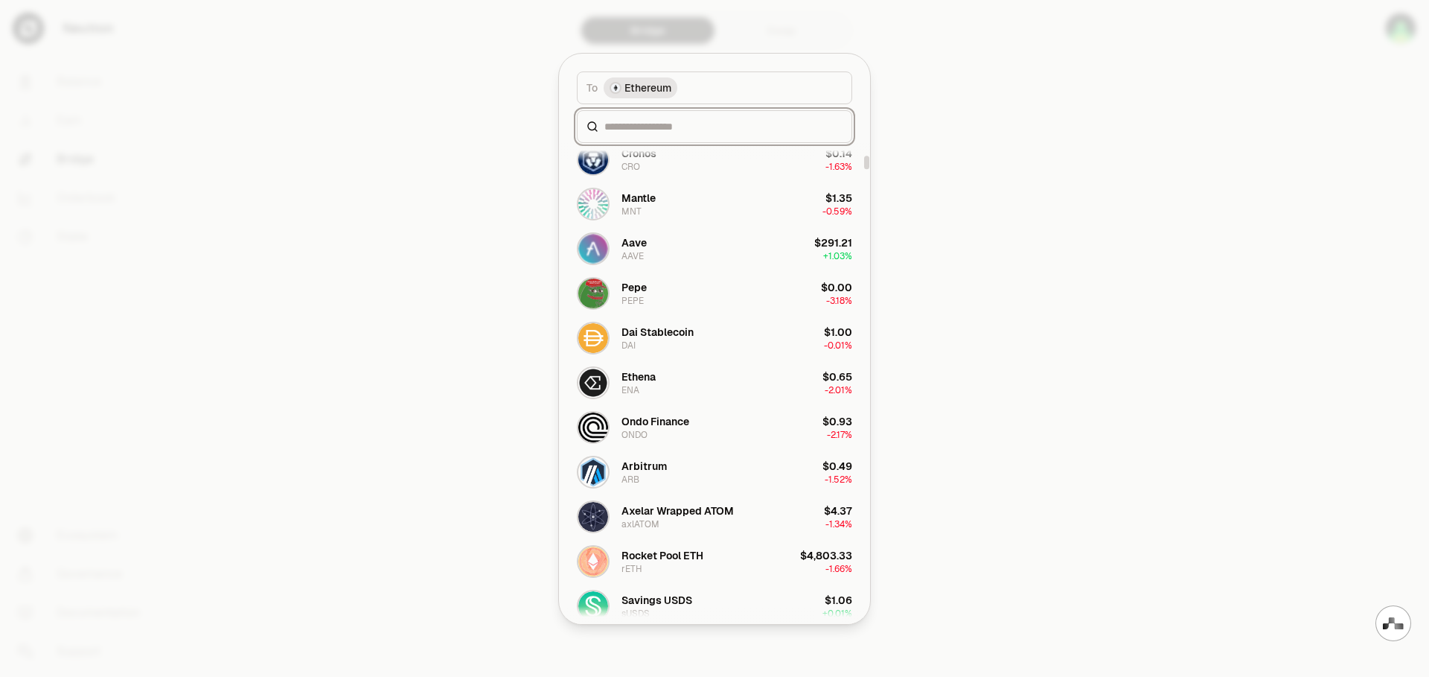
click at [655, 127] on input at bounding box center [724, 126] width 238 height 15
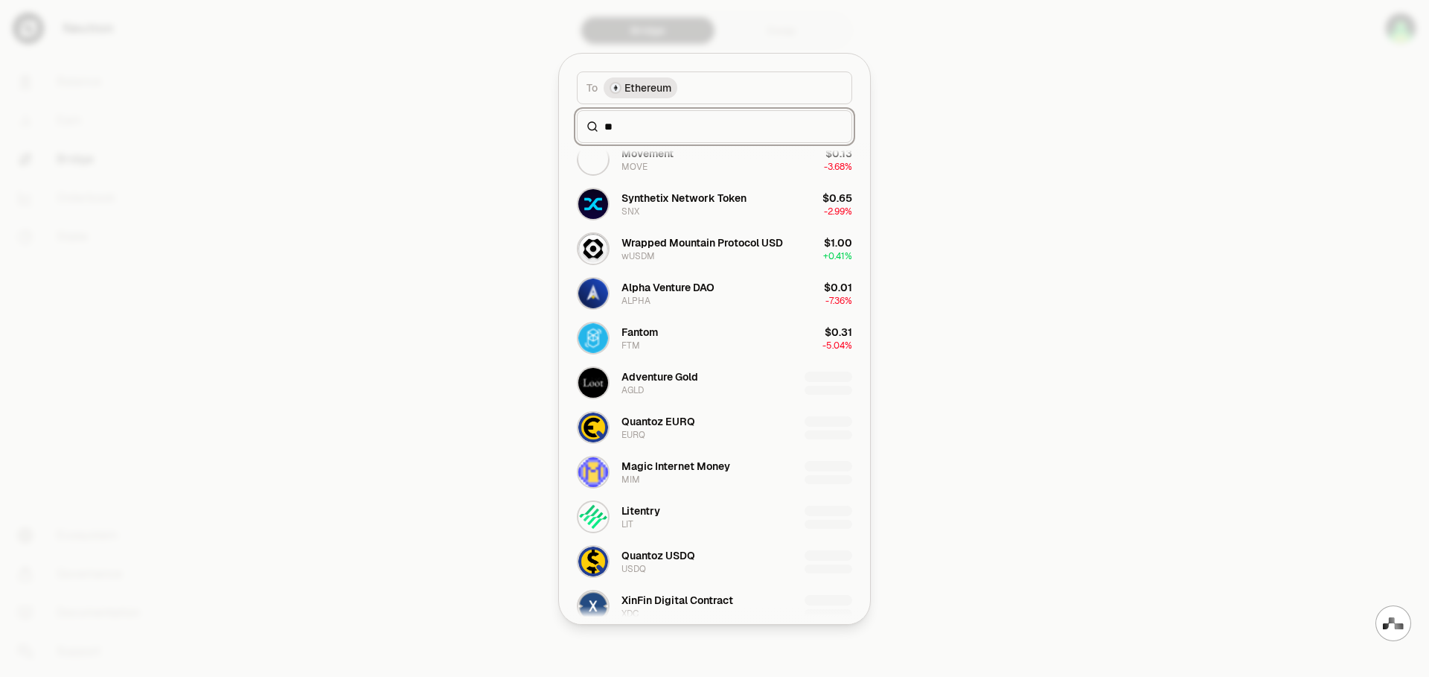
scroll to position [0, 0]
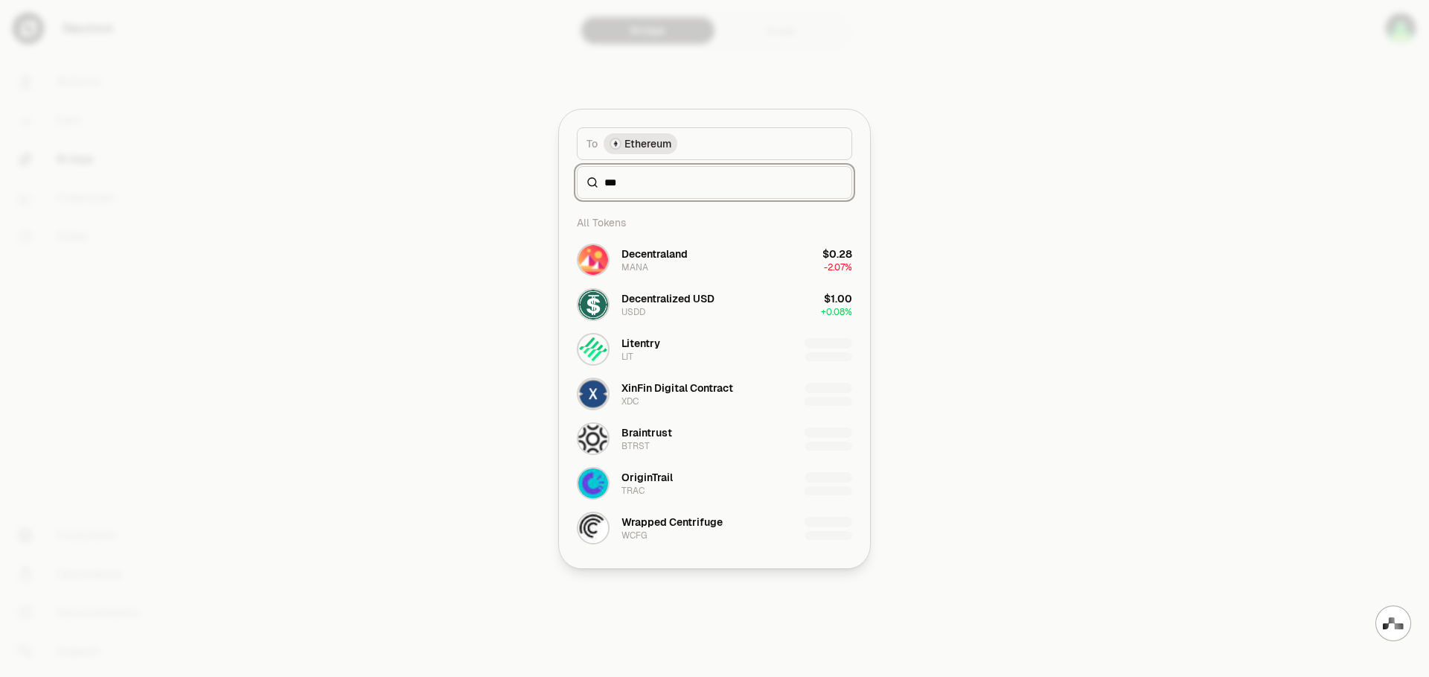
type input "***"
click at [1012, 405] on div at bounding box center [714, 338] width 1429 height 677
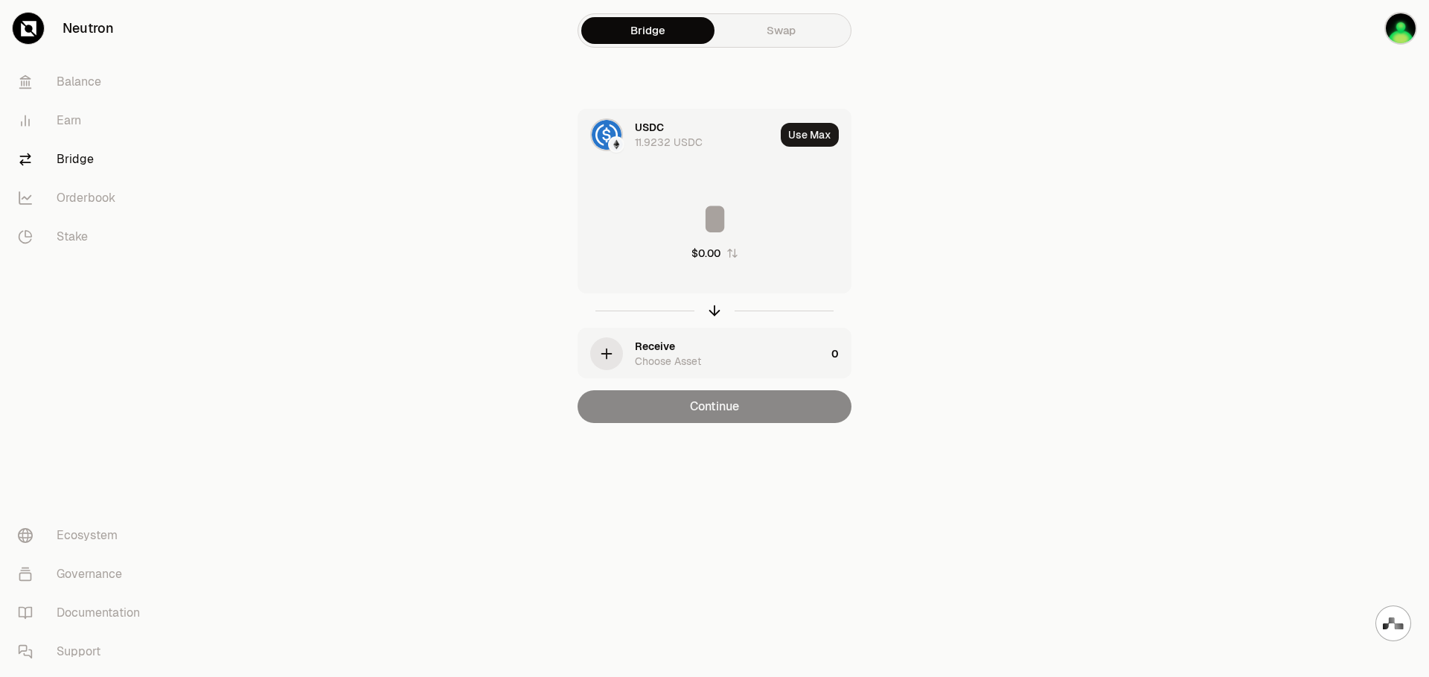
click at [613, 352] on icon "button" at bounding box center [607, 353] width 16 height 16
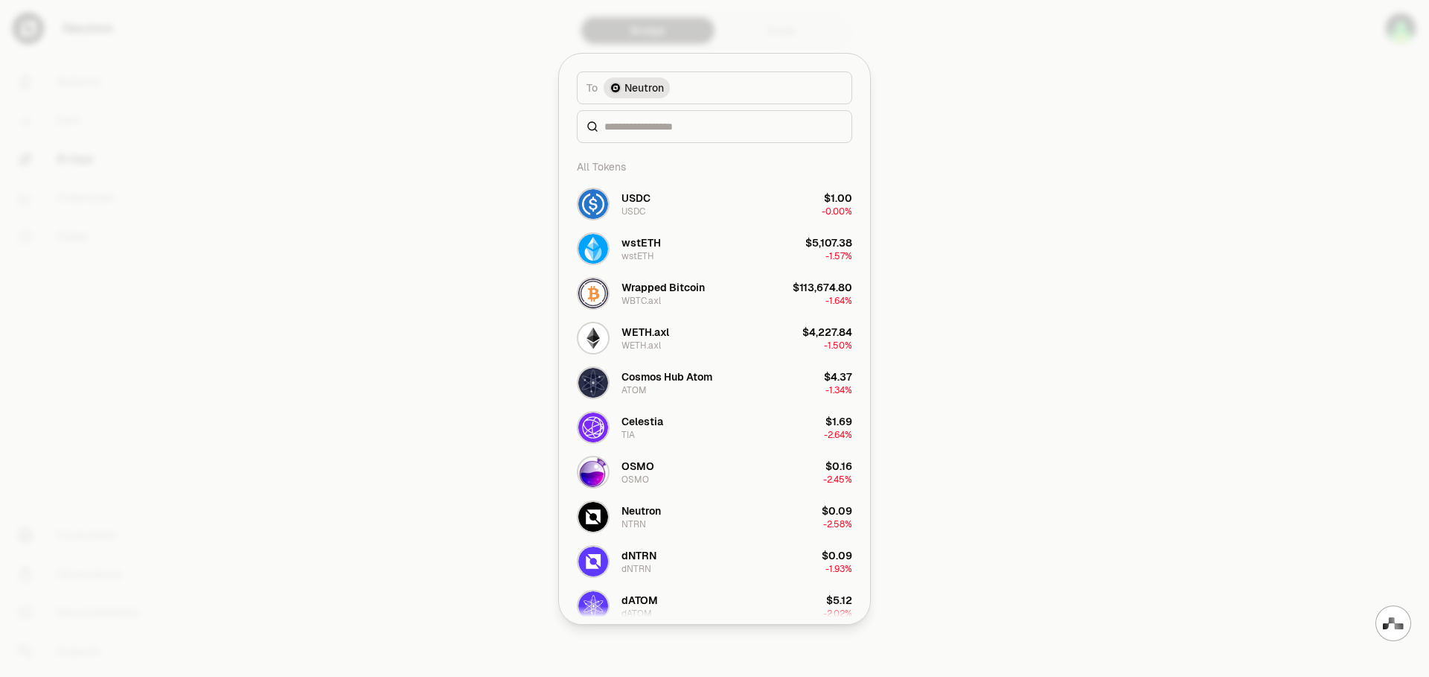
click at [640, 87] on span "Neutron" at bounding box center [644, 87] width 39 height 15
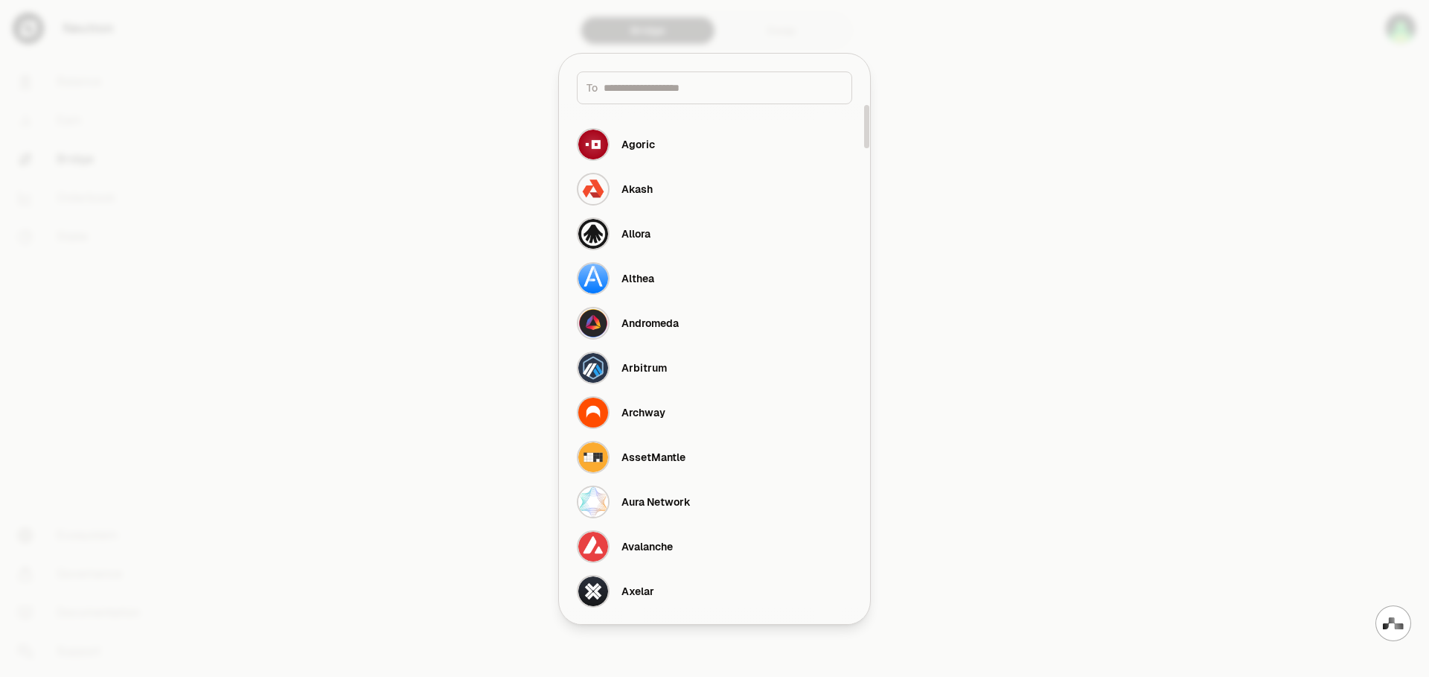
click at [975, 251] on div at bounding box center [714, 338] width 1429 height 677
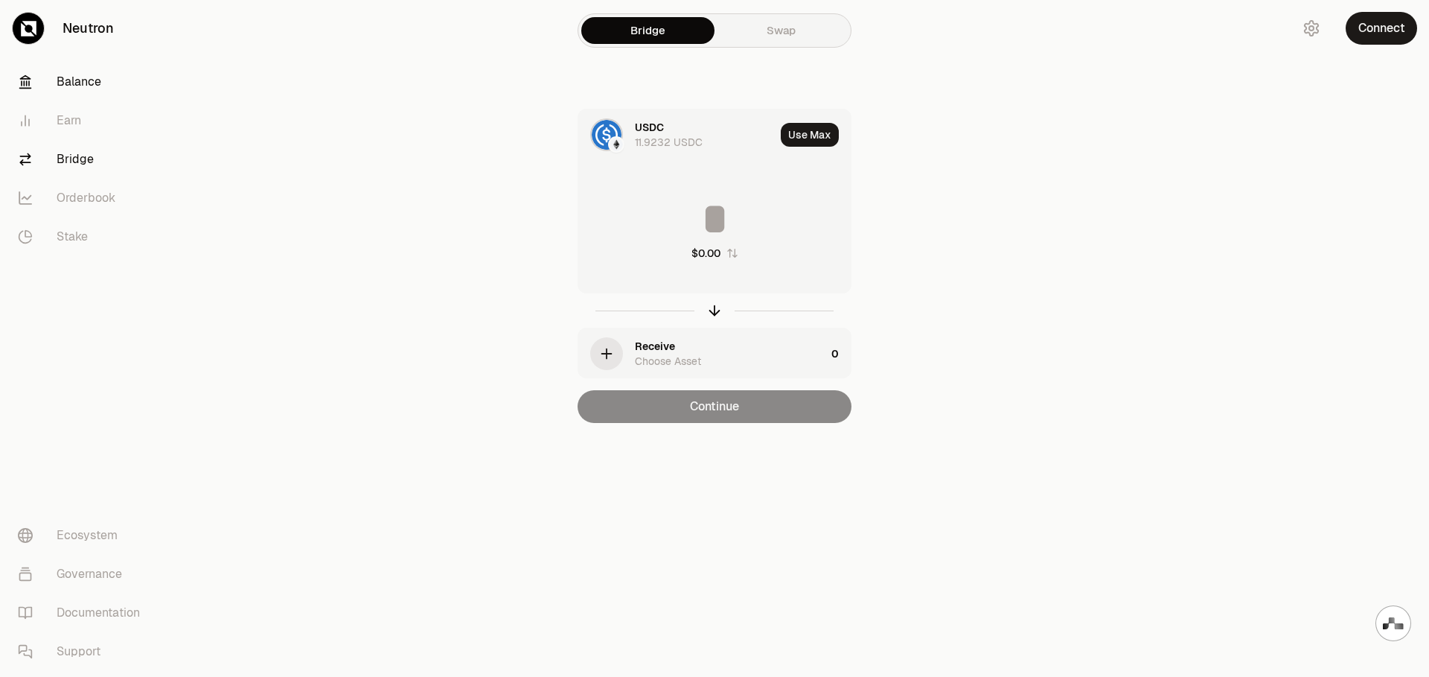
click at [91, 83] on link "Balance" at bounding box center [83, 82] width 155 height 39
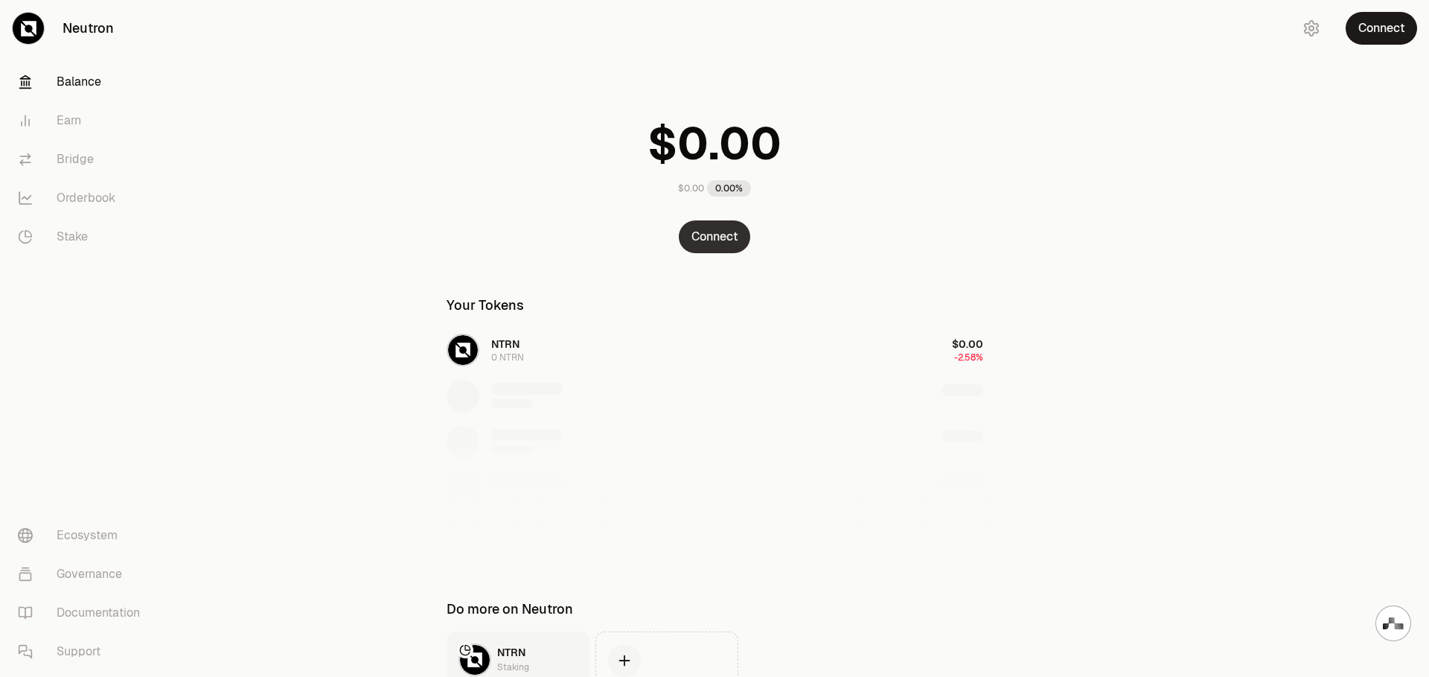
click at [719, 235] on button "Connect" at bounding box center [714, 236] width 71 height 33
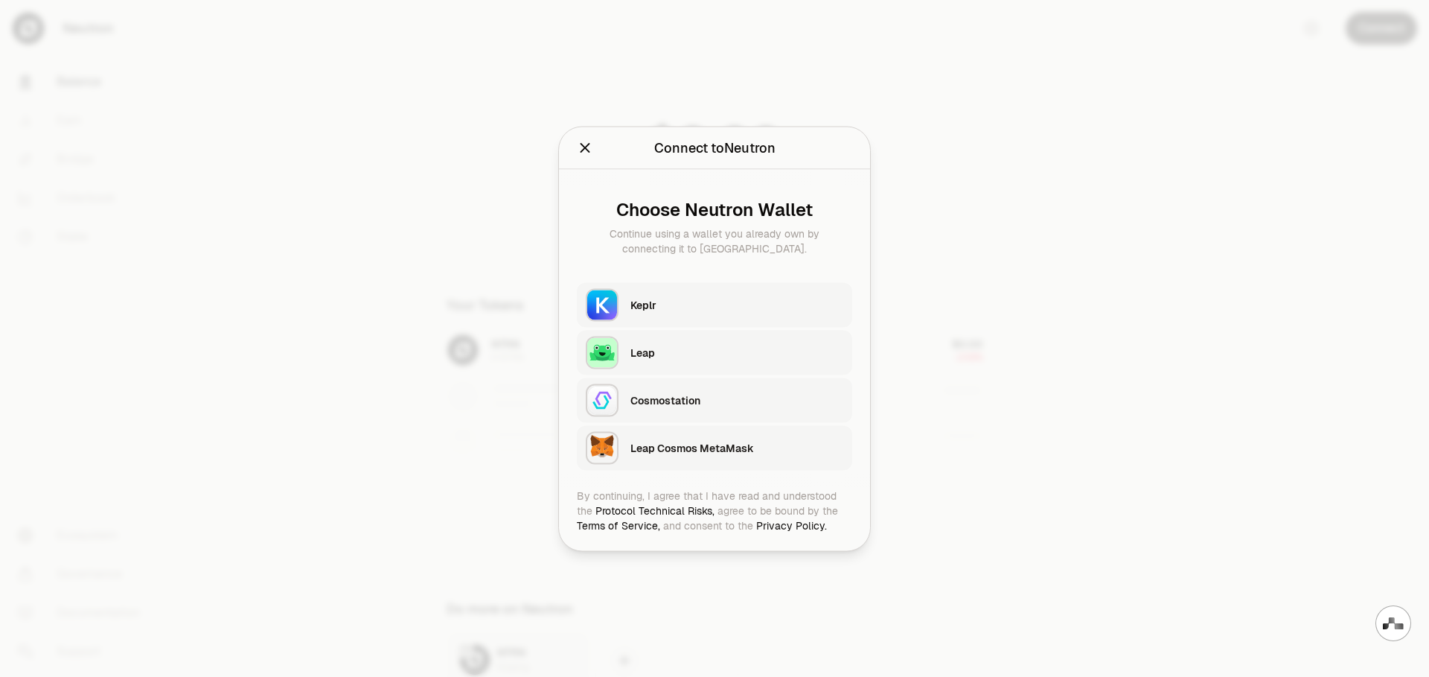
click at [725, 450] on div "Leap Cosmos MetaMask" at bounding box center [737, 447] width 213 height 15
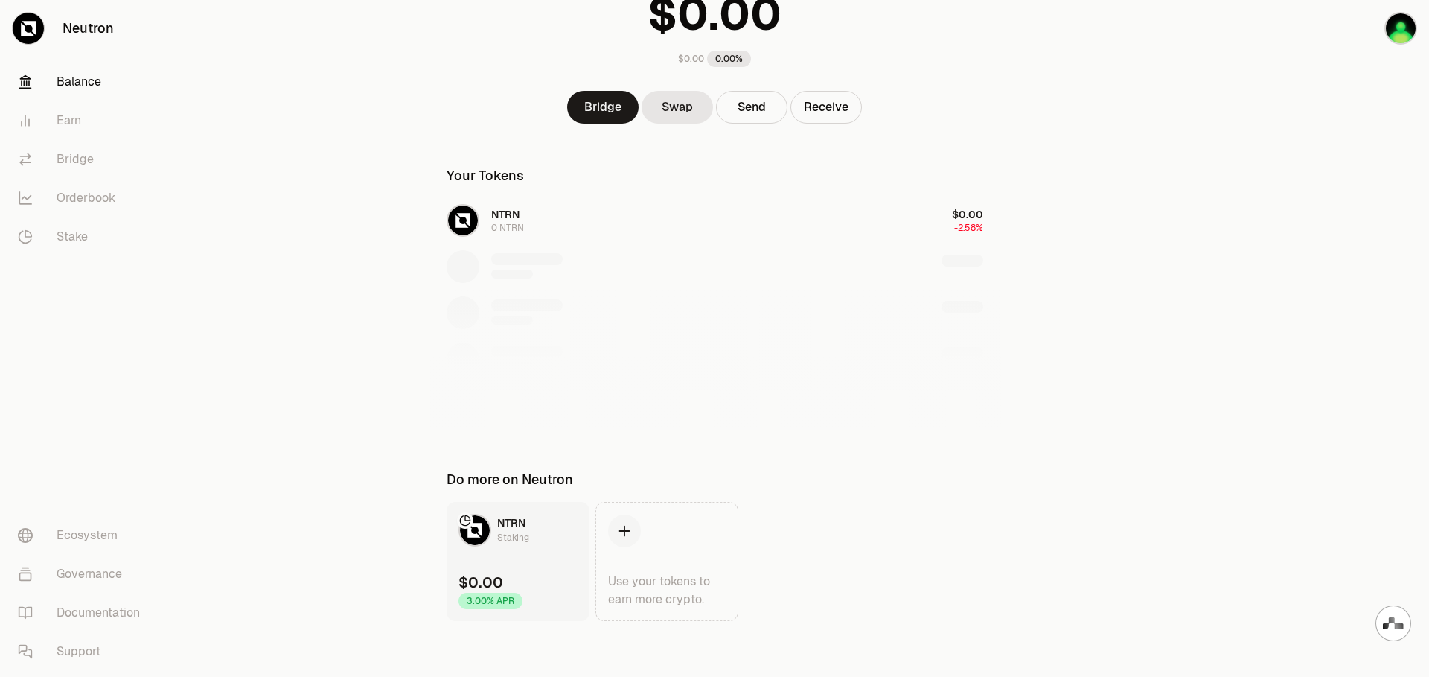
scroll to position [133, 0]
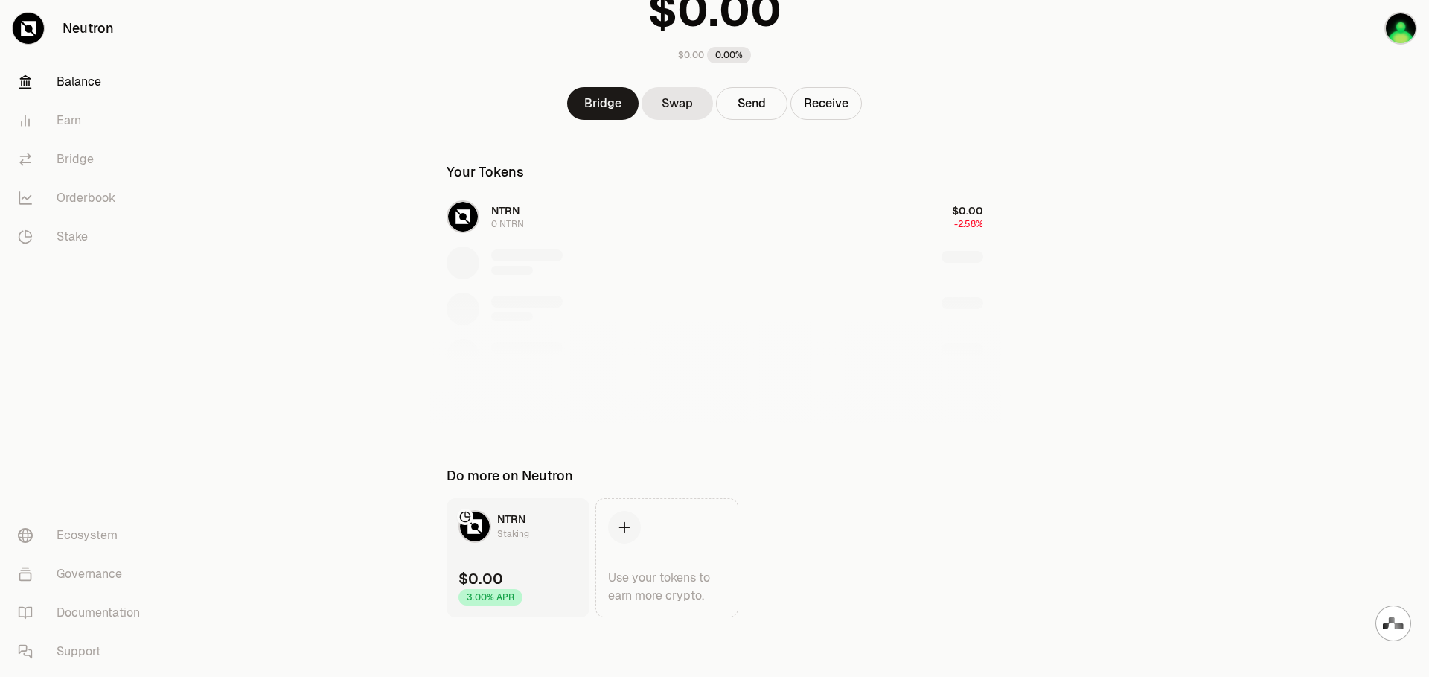
click at [948, 215] on div "NTRN 0 NTRN $0.00 -2.58%" at bounding box center [715, 308] width 573 height 229
click at [680, 233] on div "NTRN 0 NTRN $0.00 -2.58%" at bounding box center [715, 308] width 573 height 229
click at [561, 232] on div "NTRN 0 NTRN $0.00 -2.58%" at bounding box center [715, 308] width 573 height 229
click at [532, 548] on link "NTRN Staking $0.00 3.00% APR" at bounding box center [518, 557] width 143 height 119
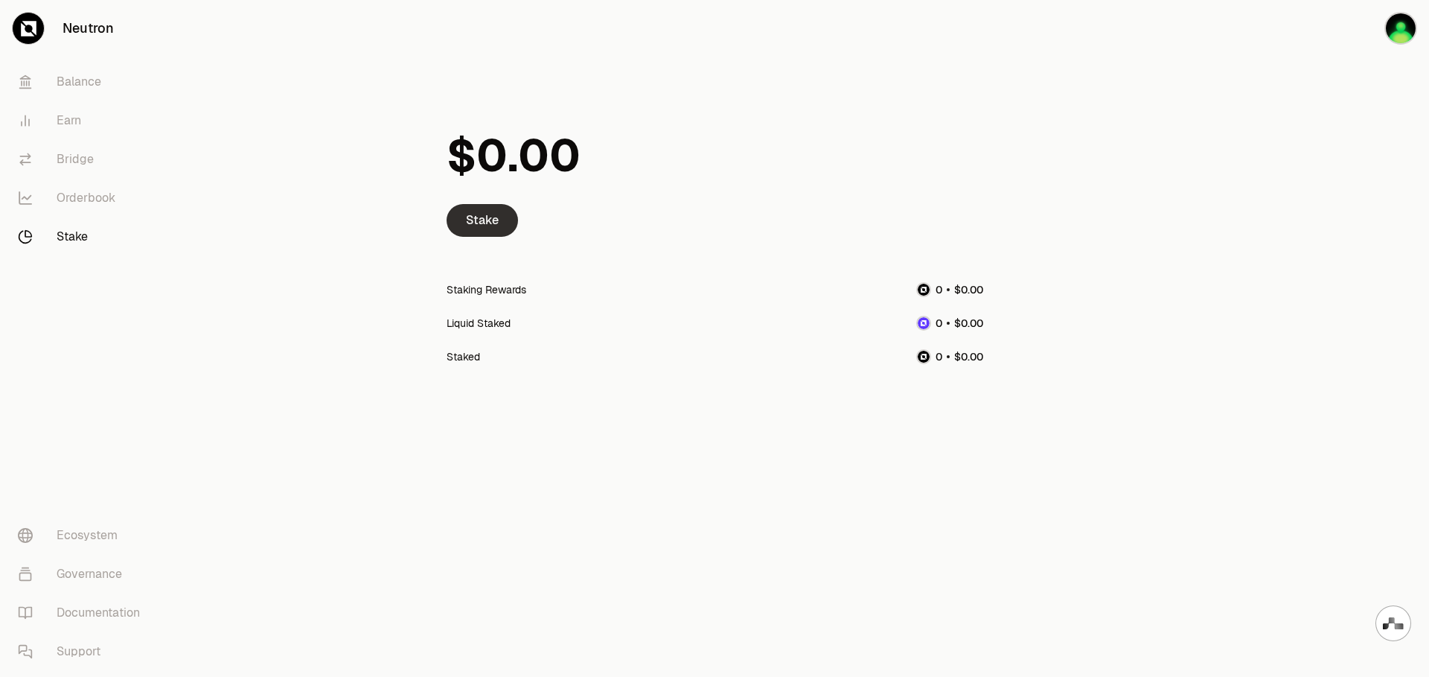
click at [491, 218] on link "Stake" at bounding box center [482, 220] width 71 height 33
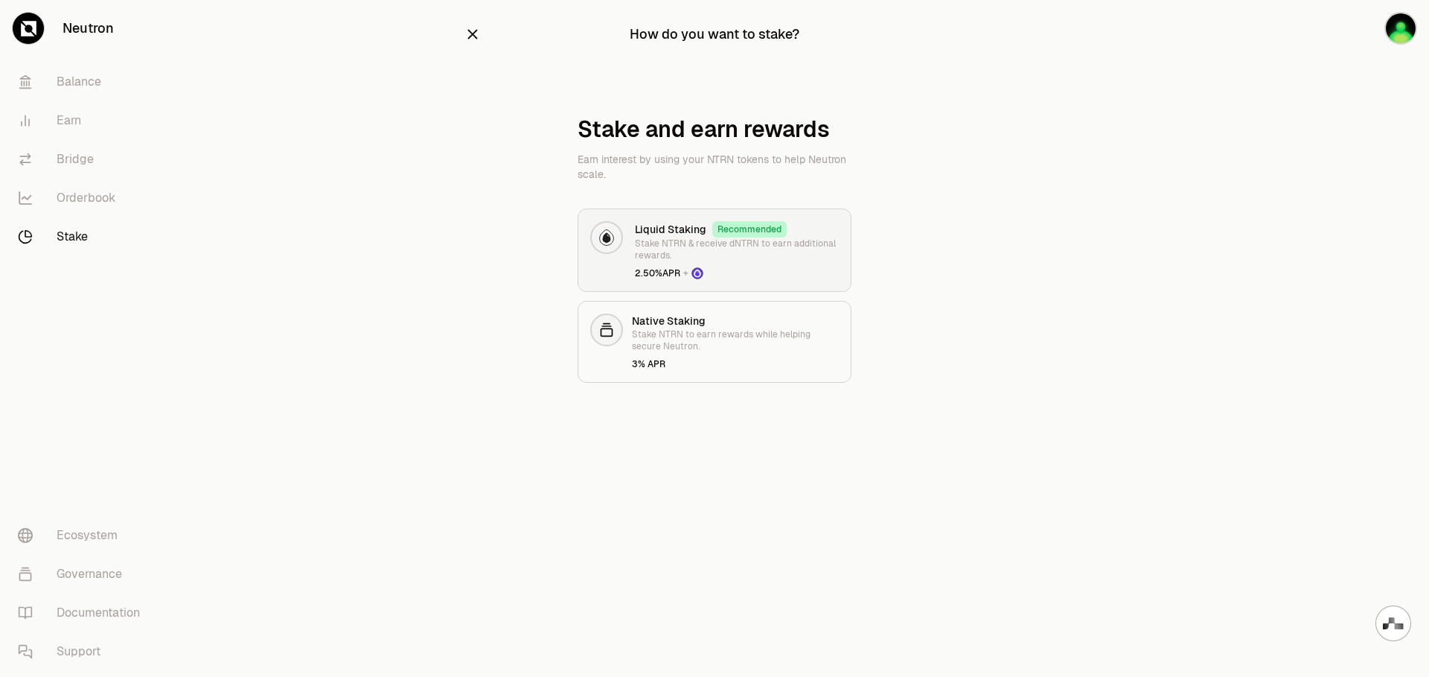
click at [777, 265] on div "Liquid Staking Recommended Stake NTRN & receive dNTRN to earn additional reward…" at bounding box center [737, 250] width 204 height 58
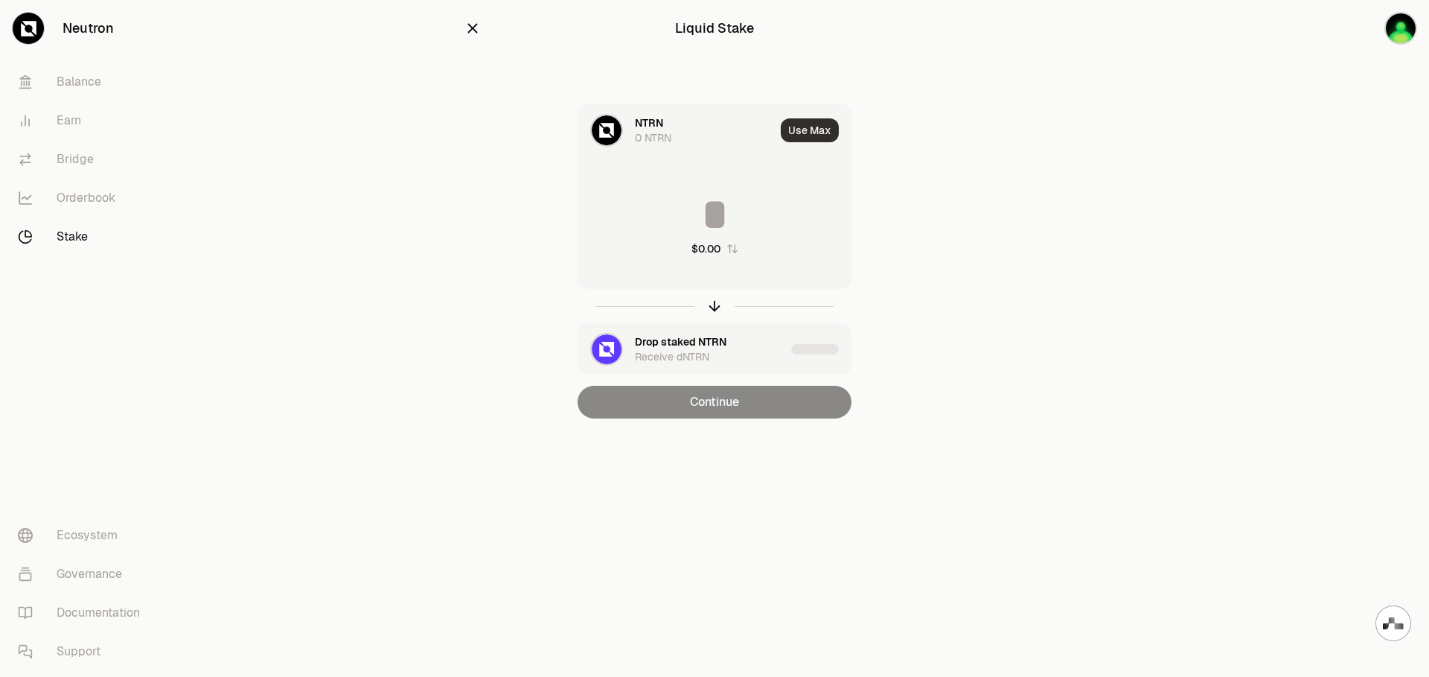
click at [816, 138] on button "Use Max" at bounding box center [810, 130] width 58 height 24
type input "*"
click at [800, 206] on input "*" at bounding box center [714, 214] width 272 height 45
click at [478, 30] on icon "button" at bounding box center [473, 28] width 16 height 16
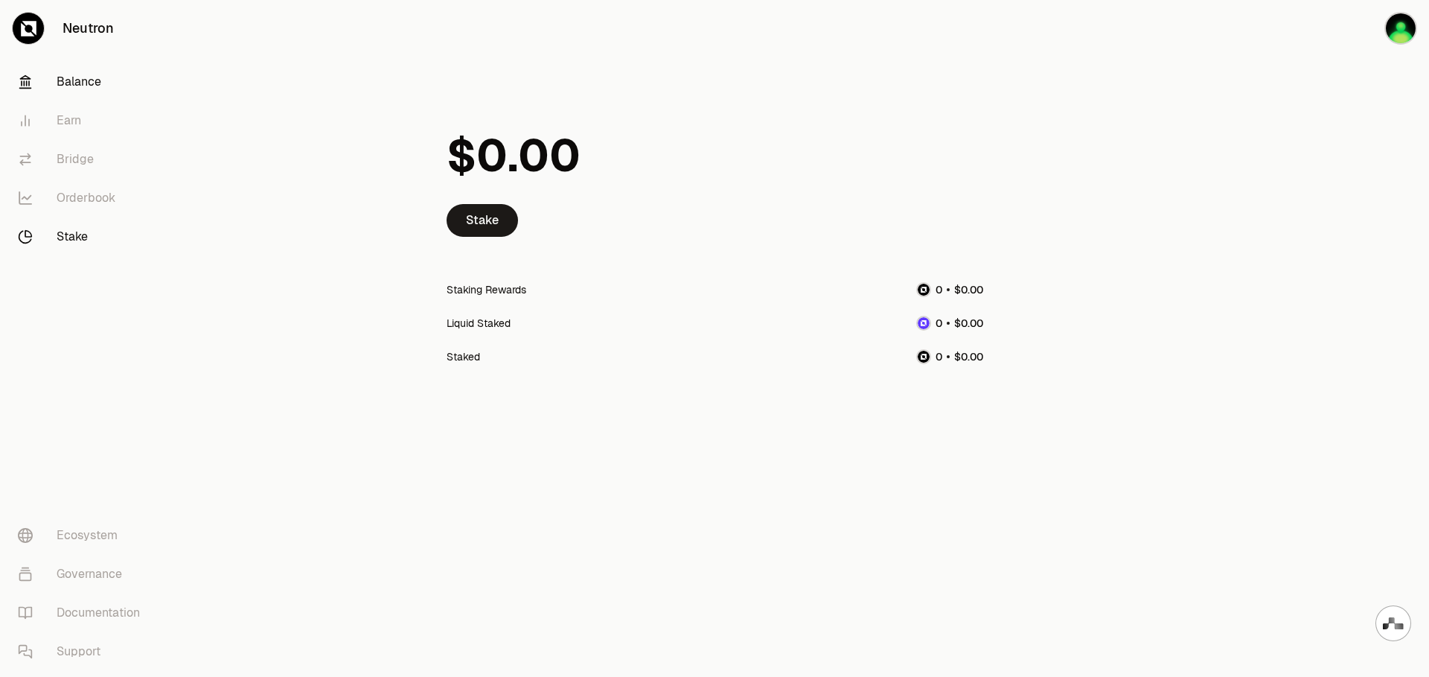
click at [76, 78] on link "Balance" at bounding box center [83, 82] width 155 height 39
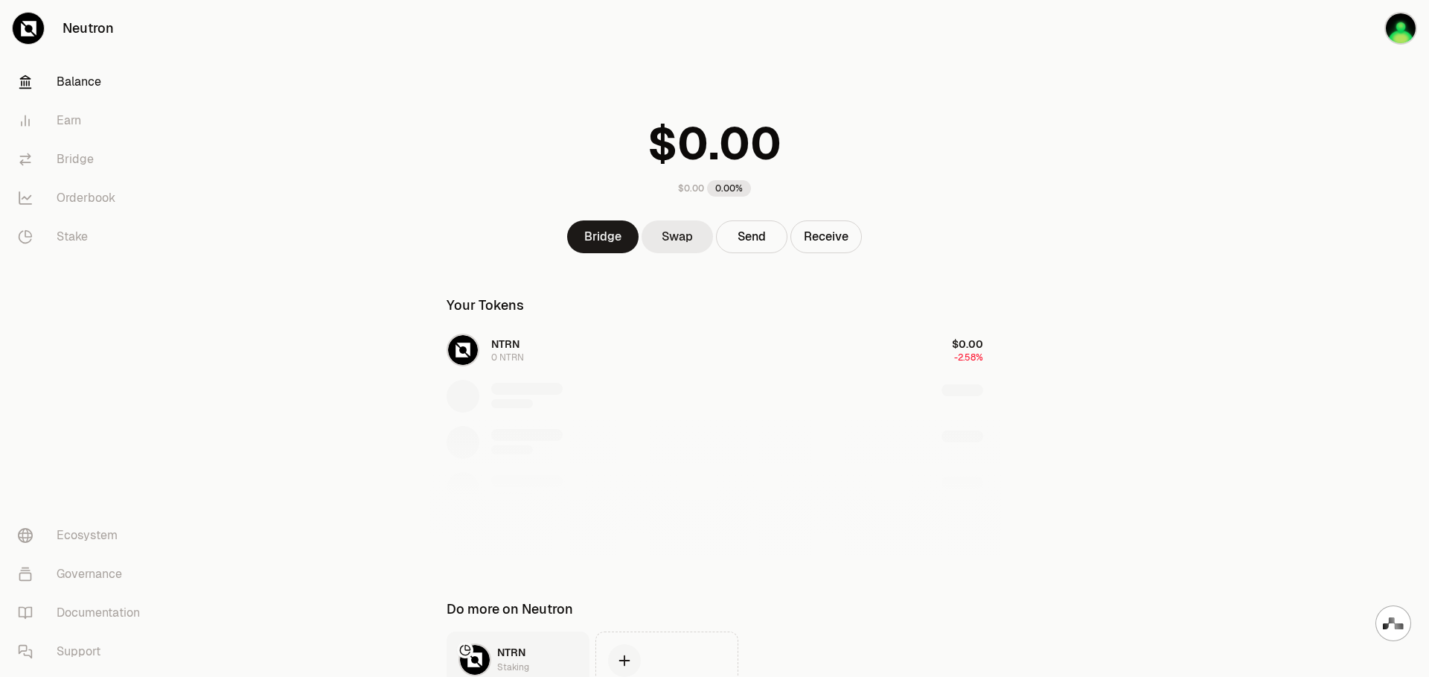
click at [674, 233] on link "Swap" at bounding box center [677, 236] width 71 height 33
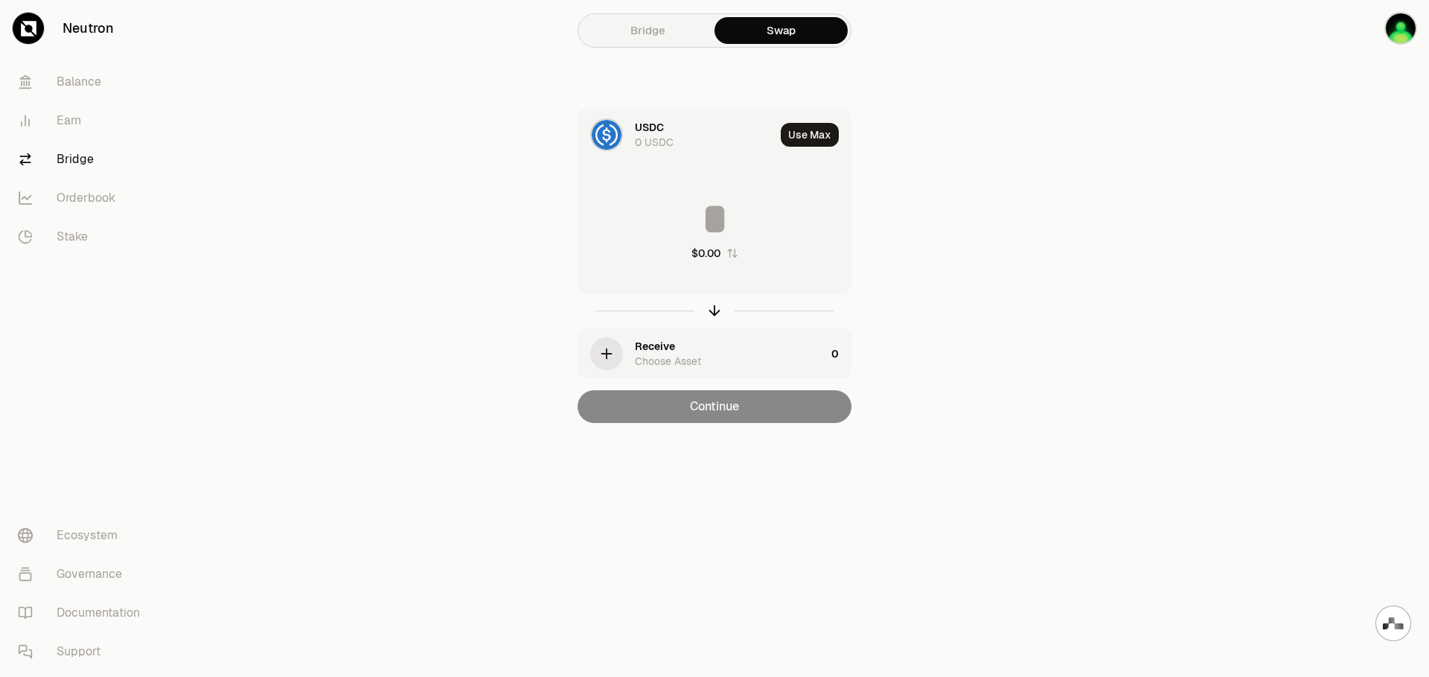
click at [654, 34] on link "Bridge" at bounding box center [647, 30] width 133 height 27
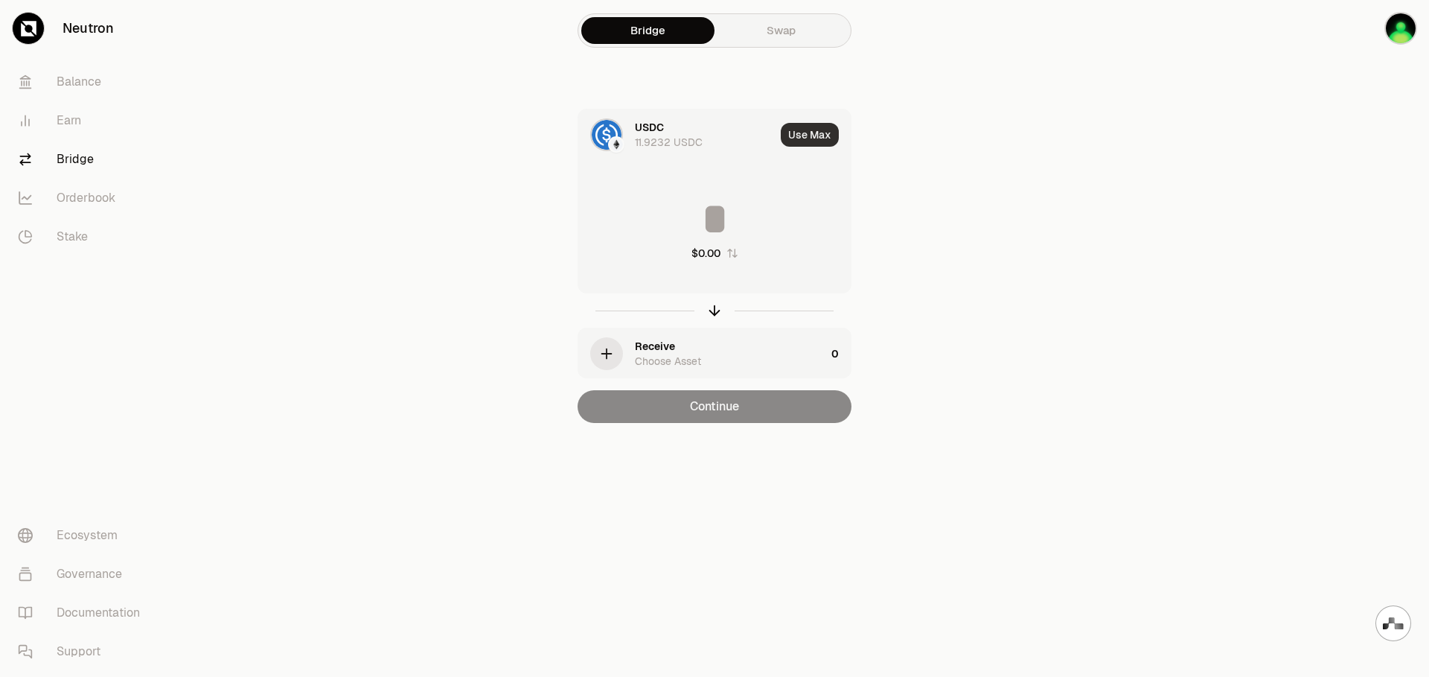
click at [812, 144] on button "Use Max" at bounding box center [810, 135] width 58 height 24
drag, startPoint x: 806, startPoint y: 215, endPoint x: 567, endPoint y: 226, distance: 239.2
click at [567, 226] on div "USDC 11.9232 USDC Using Max ********* $11.92 Receive Choose Asset 0 Continue" at bounding box center [715, 266] width 500 height 314
type input "*"
click at [730, 215] on input "*" at bounding box center [714, 219] width 272 height 45
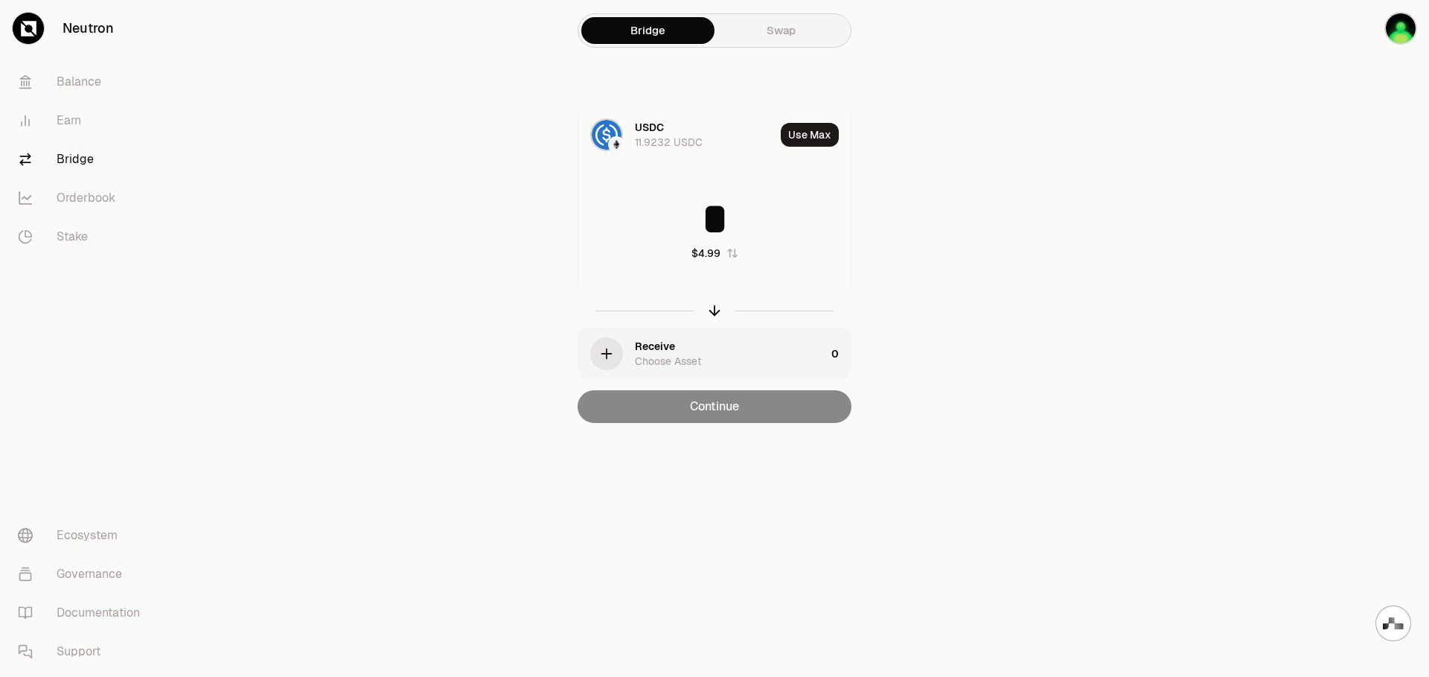
type input "*"
click at [725, 361] on div "Receive Choose Asset" at bounding box center [730, 354] width 191 height 30
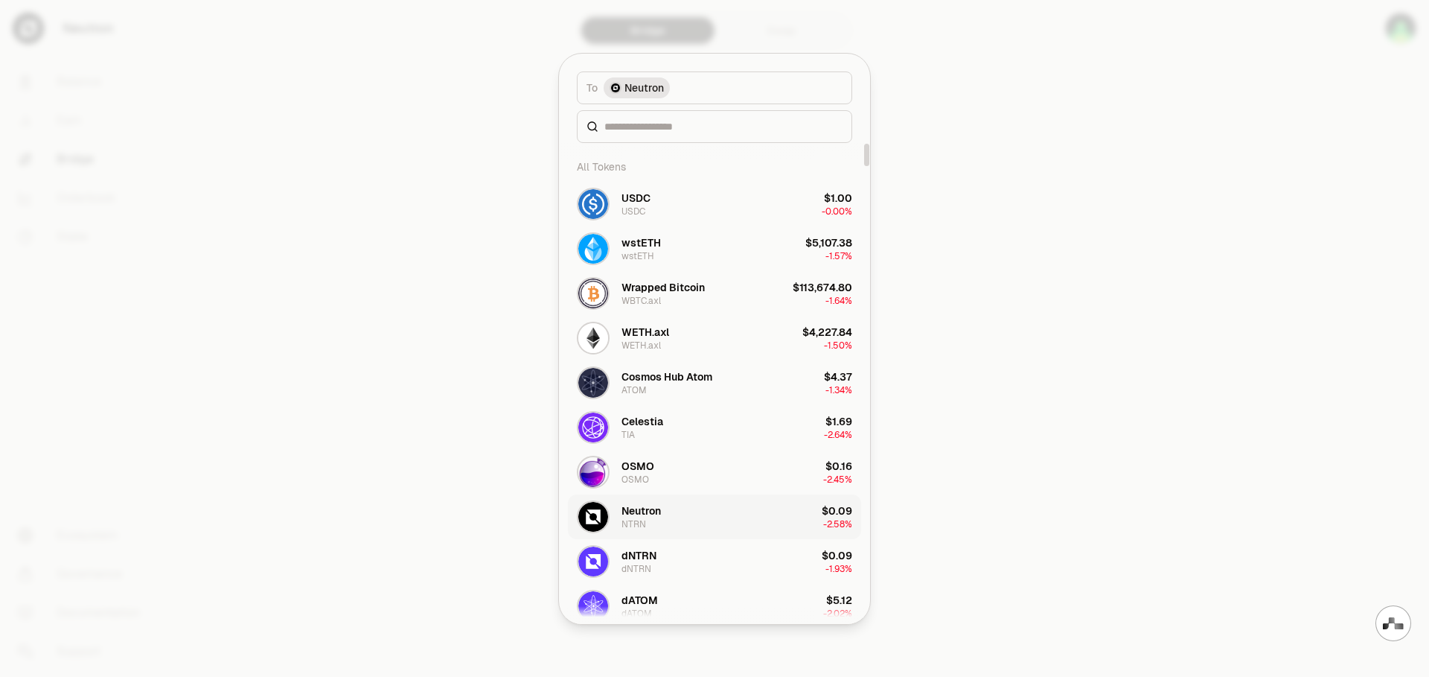
click at [693, 514] on button "Neutron NTRN $0.09 -2.58%" at bounding box center [714, 516] width 293 height 45
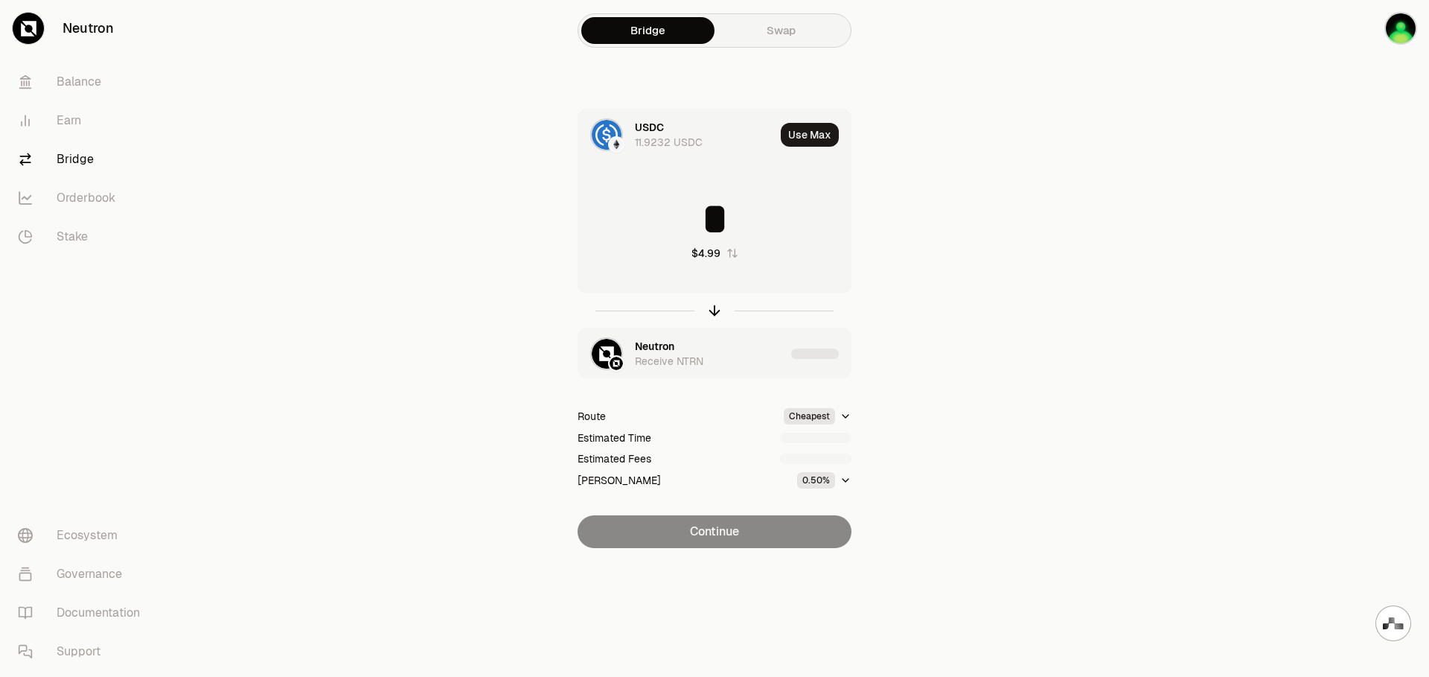
click at [986, 399] on section "Bridge Swap USDC 11.9232 USDC Use Max * $4.99 Neutron Receive NTRN Route Cheape…" at bounding box center [715, 304] width 573 height 608
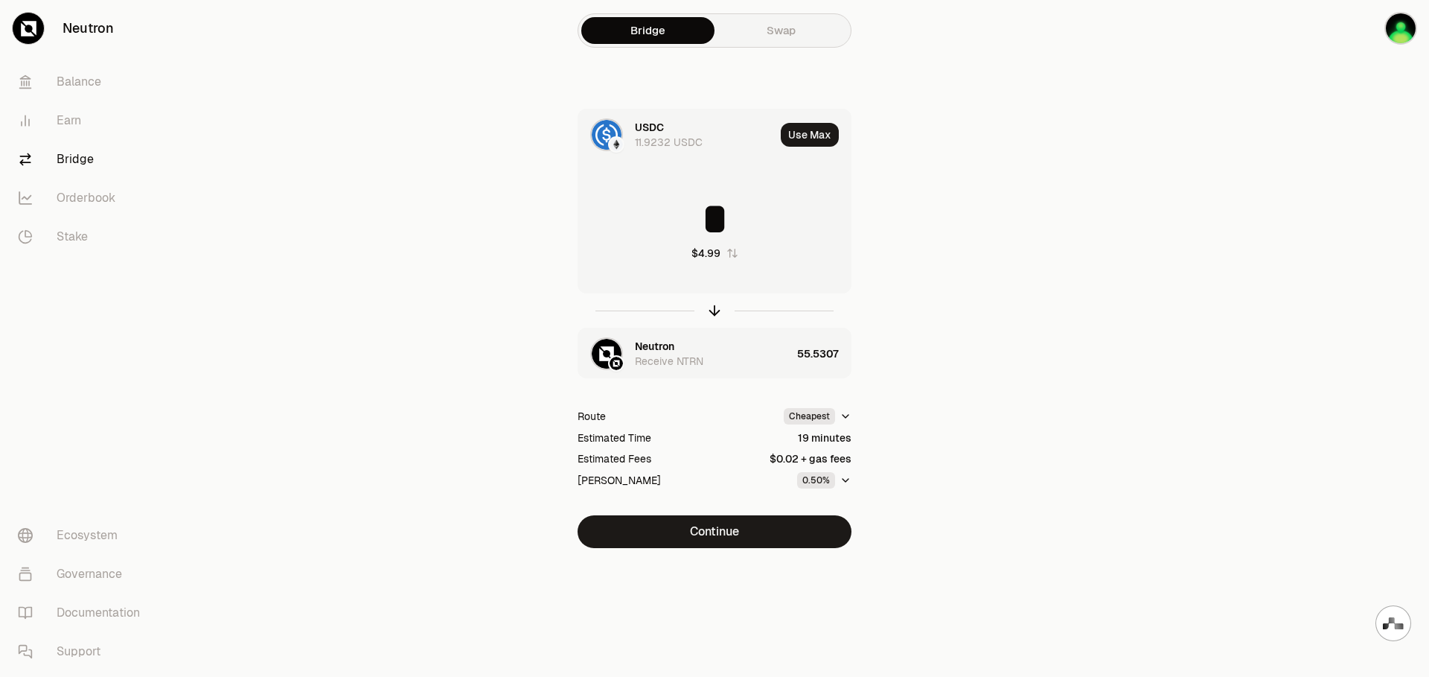
click at [842, 412] on html "Neutron Balance Earn Bridge Orderbook Stake Ecosystem Governance Documentation …" at bounding box center [714, 338] width 1429 height 677
click at [806, 447] on div "Fastest" at bounding box center [804, 446] width 88 height 30
click at [844, 418] on html "Neutron Balance Earn Bridge Orderbook Stake Ecosystem Governance Documentation …" at bounding box center [714, 338] width 1429 height 677
click at [790, 473] on div "Cheapest" at bounding box center [804, 476] width 88 height 30
click at [756, 529] on button "Continue" at bounding box center [715, 531] width 274 height 33
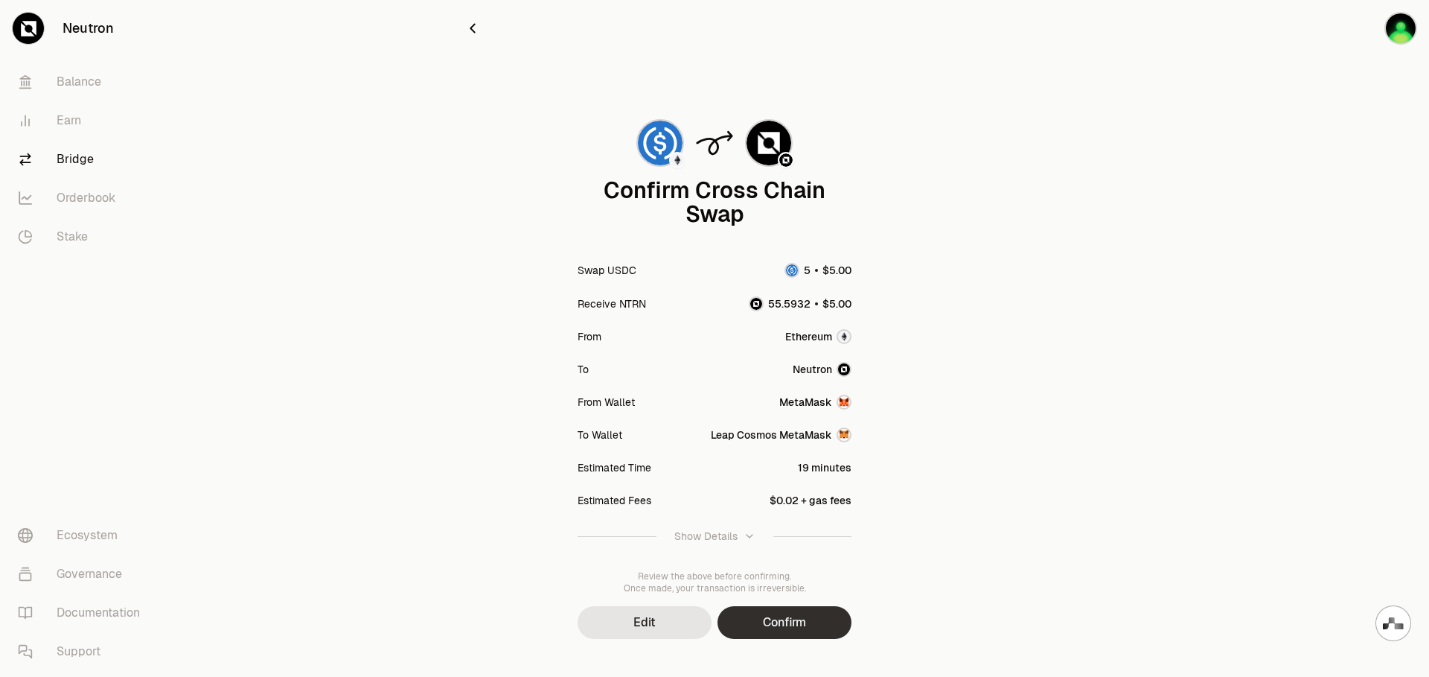
click at [802, 620] on button "Confirm" at bounding box center [785, 622] width 134 height 33
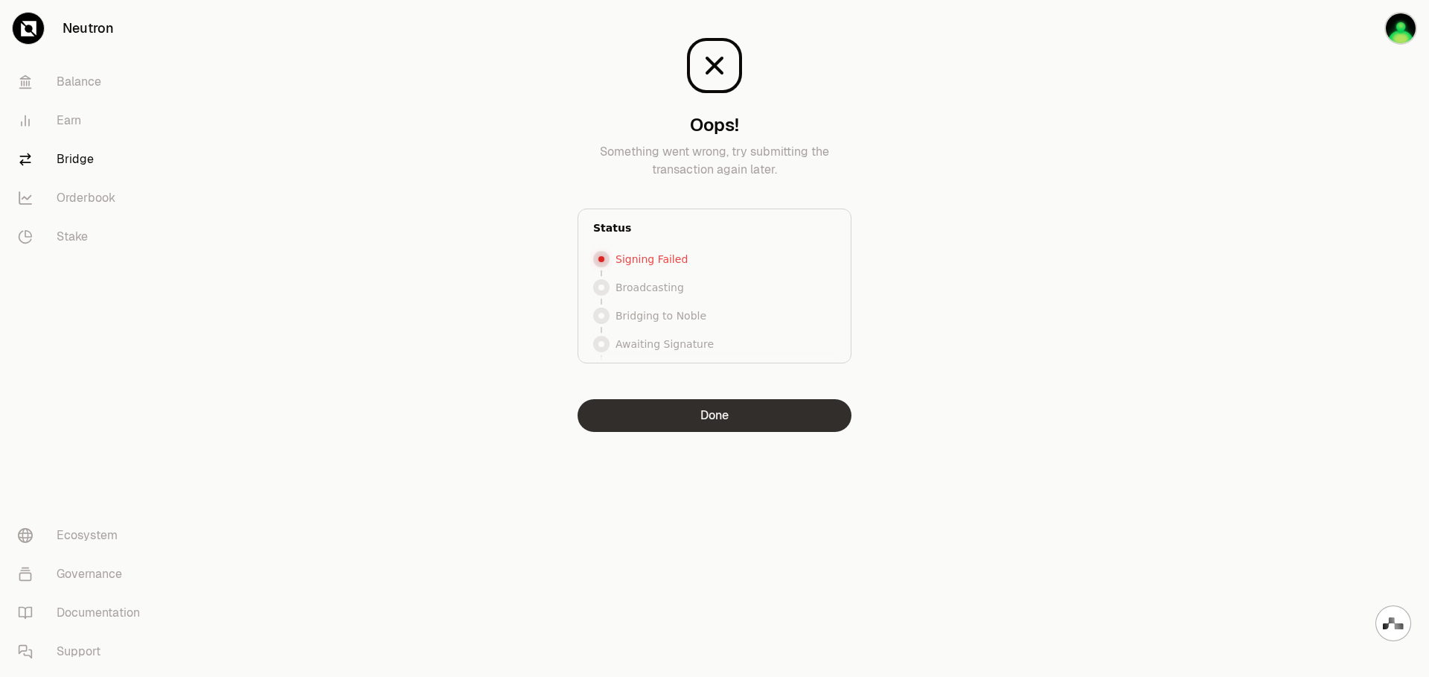
click at [747, 413] on button "Done" at bounding box center [715, 415] width 274 height 33
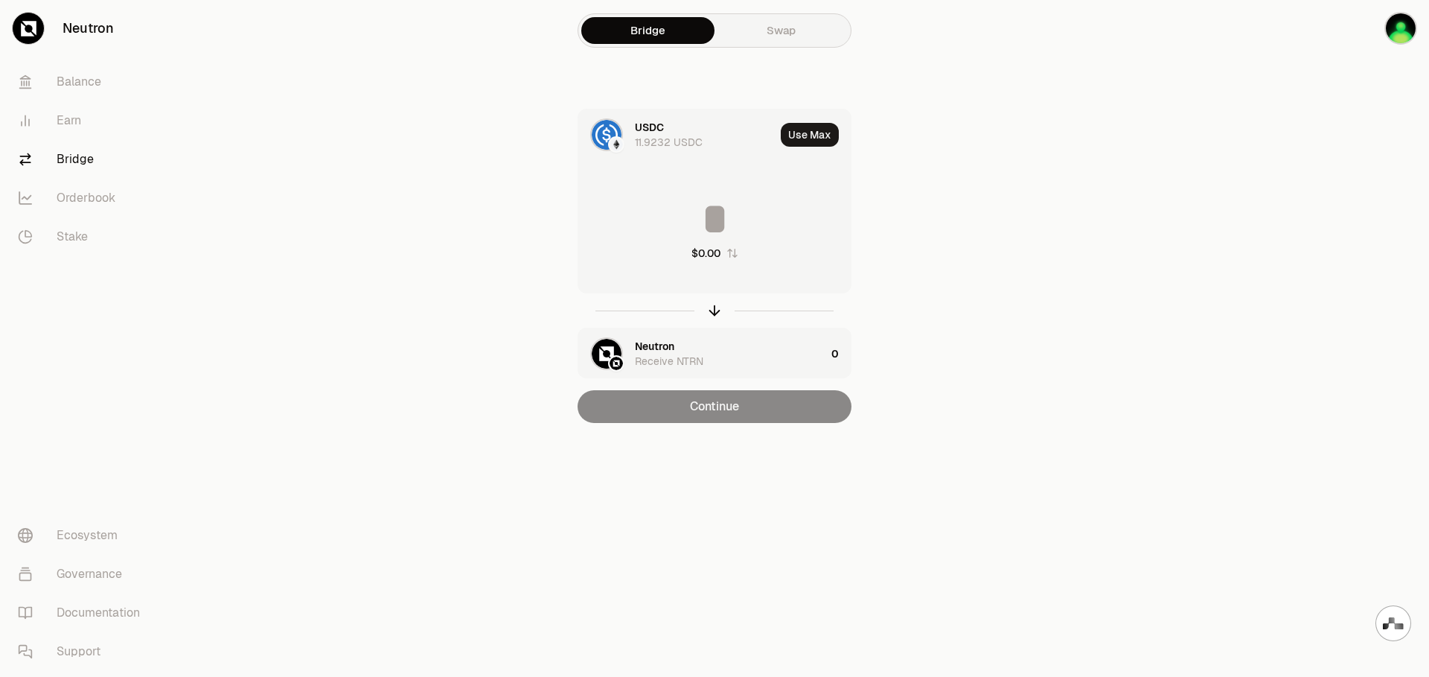
click at [748, 223] on input at bounding box center [714, 219] width 272 height 45
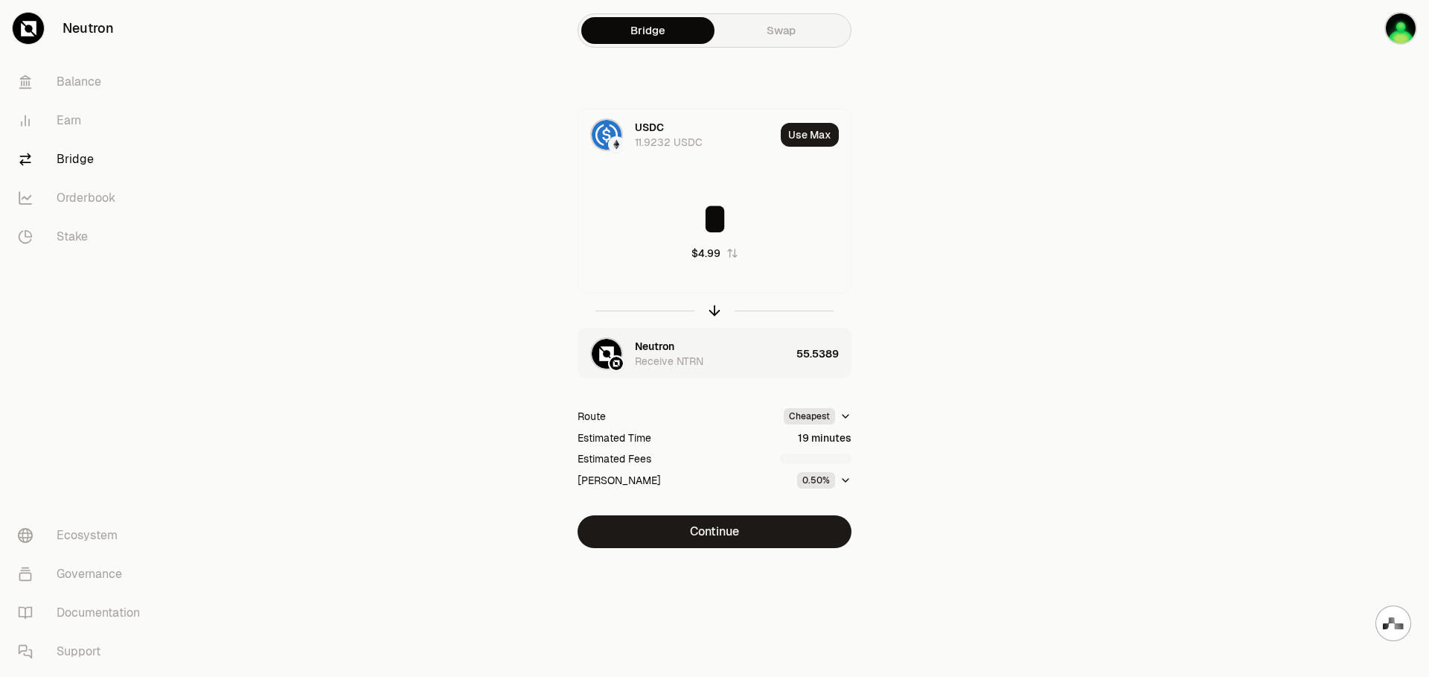
type input "*"
click at [838, 416] on html "Neutron Balance Earn Bridge Orderbook Stake Ecosystem Governance Documentation …" at bounding box center [714, 338] width 1429 height 677
click at [800, 445] on div "Fastest" at bounding box center [804, 446] width 88 height 30
click at [945, 447] on div "USDC 11.9232 USDC Use Max * $4.99 Neutron Receive NTRN 55.5931 Route Fastest Es…" at bounding box center [715, 328] width 500 height 439
click at [754, 529] on button "Continue" at bounding box center [715, 531] width 274 height 33
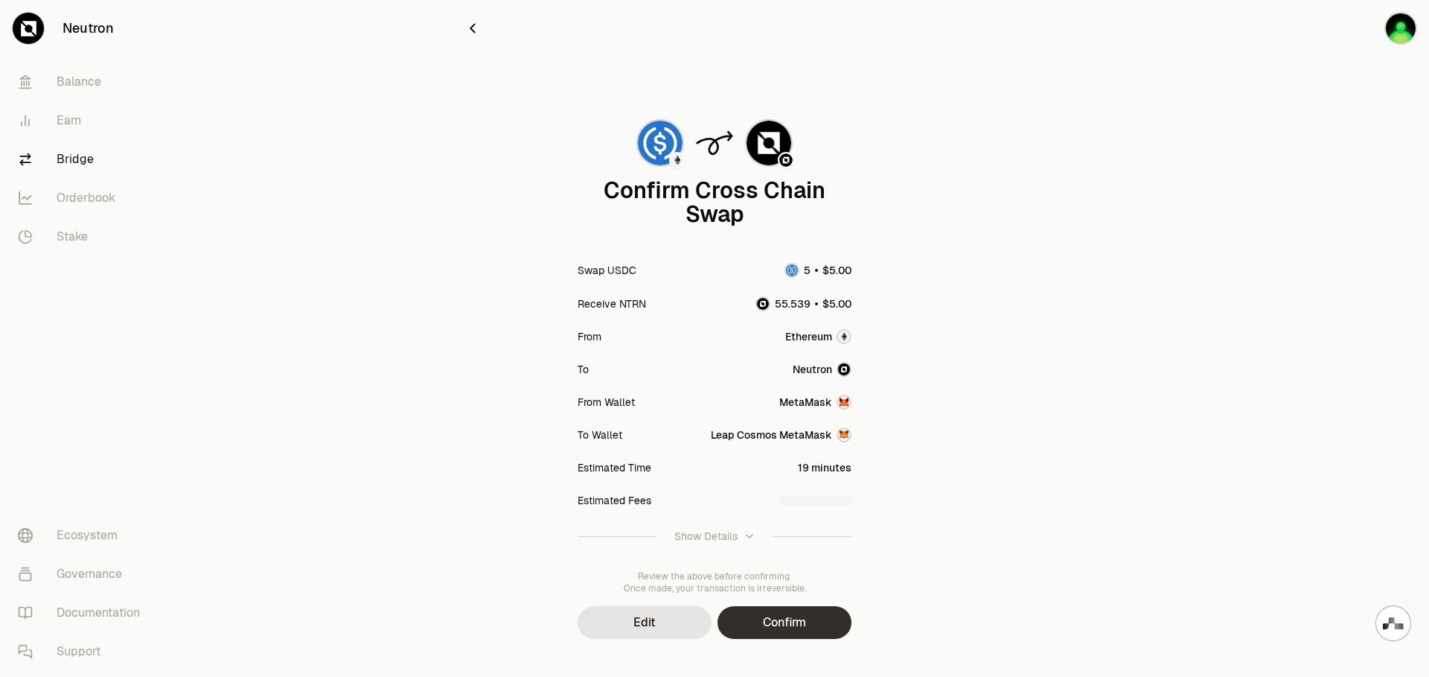
click at [800, 619] on button "Confirm" at bounding box center [785, 622] width 134 height 33
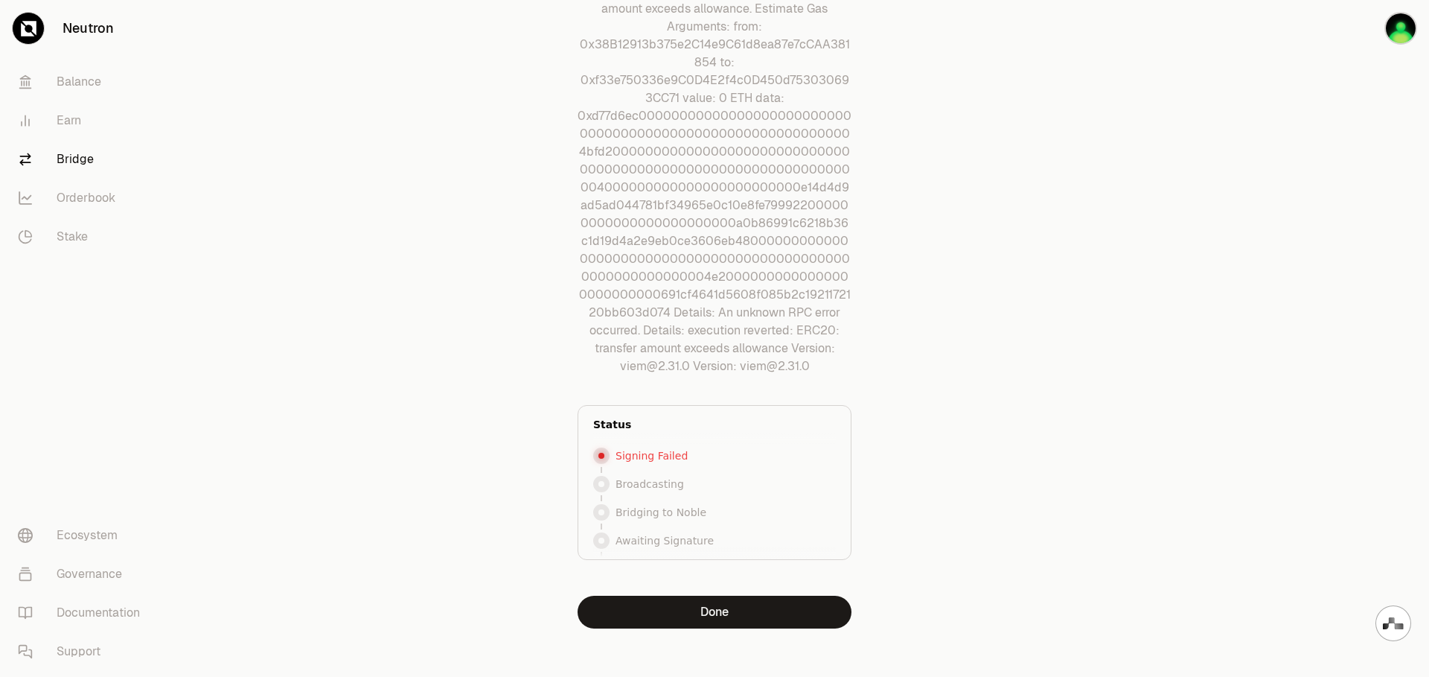
scroll to position [172, 0]
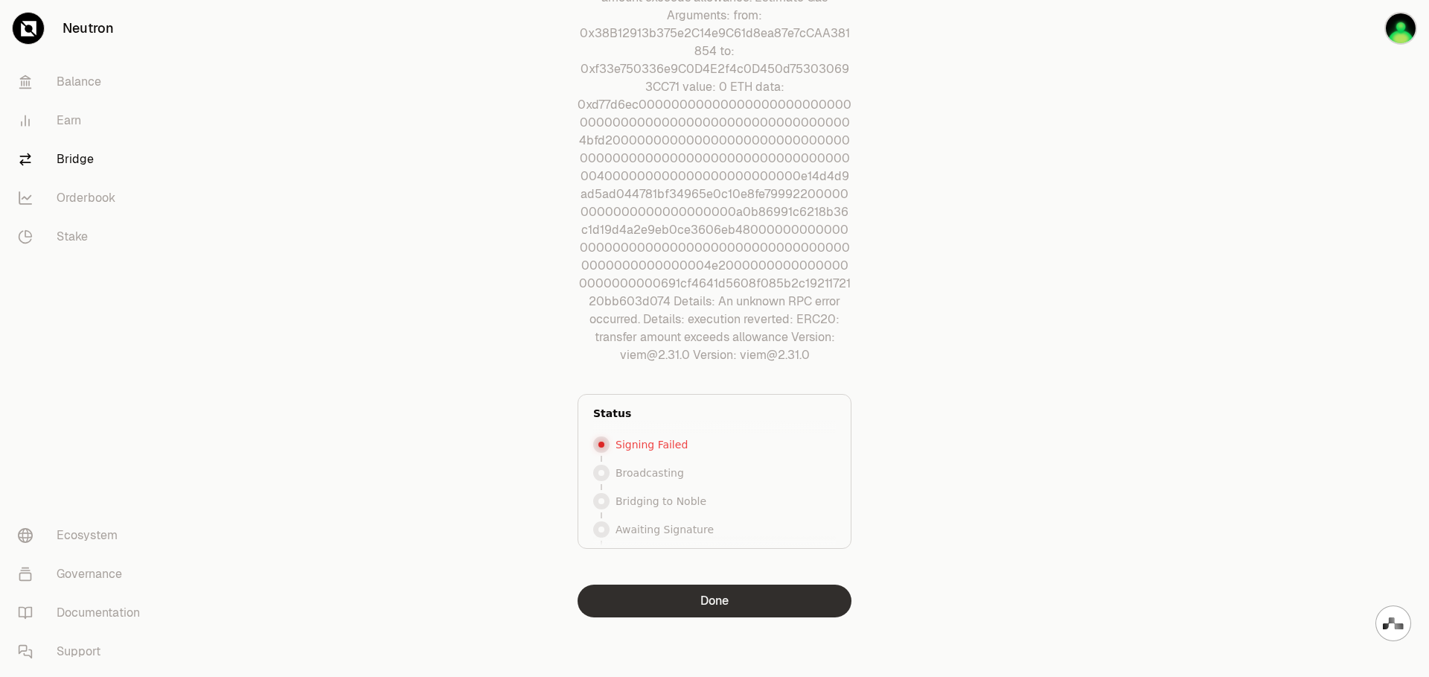
click at [752, 605] on button "Done" at bounding box center [715, 600] width 274 height 33
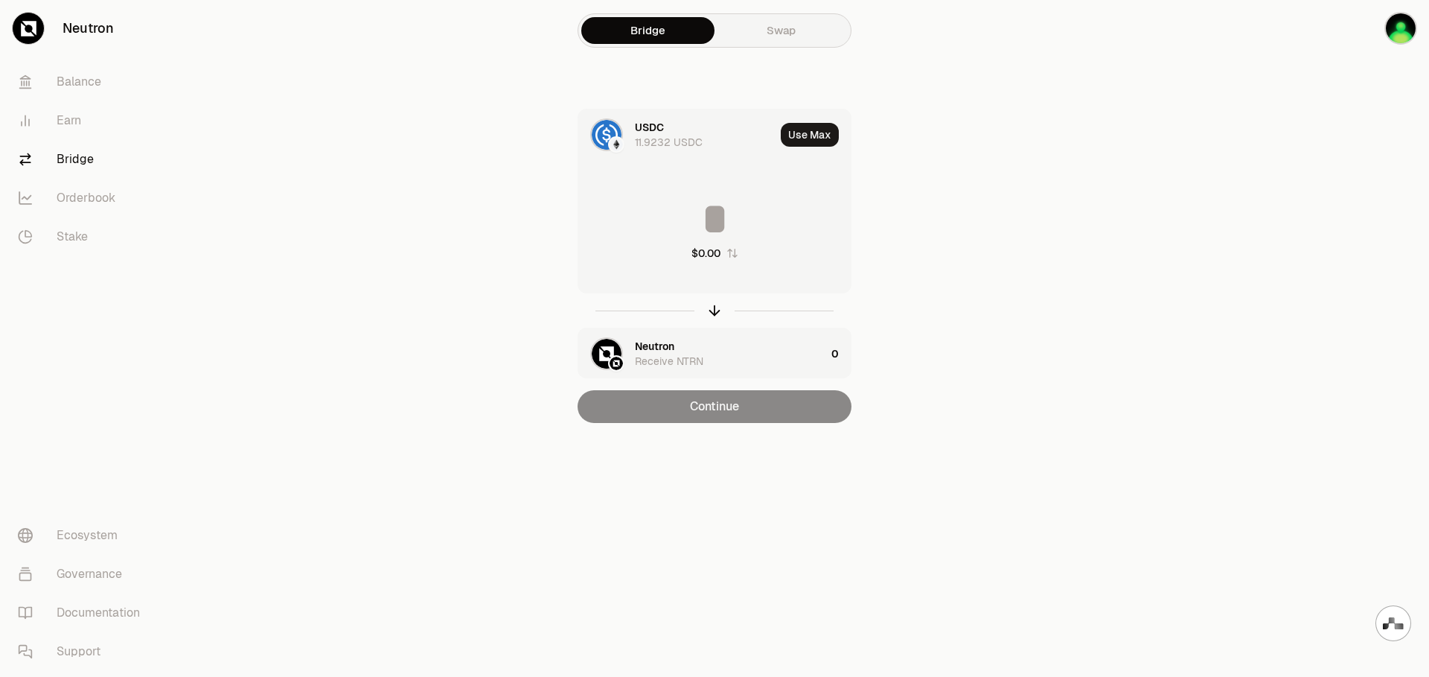
click at [727, 219] on input at bounding box center [714, 219] width 272 height 45
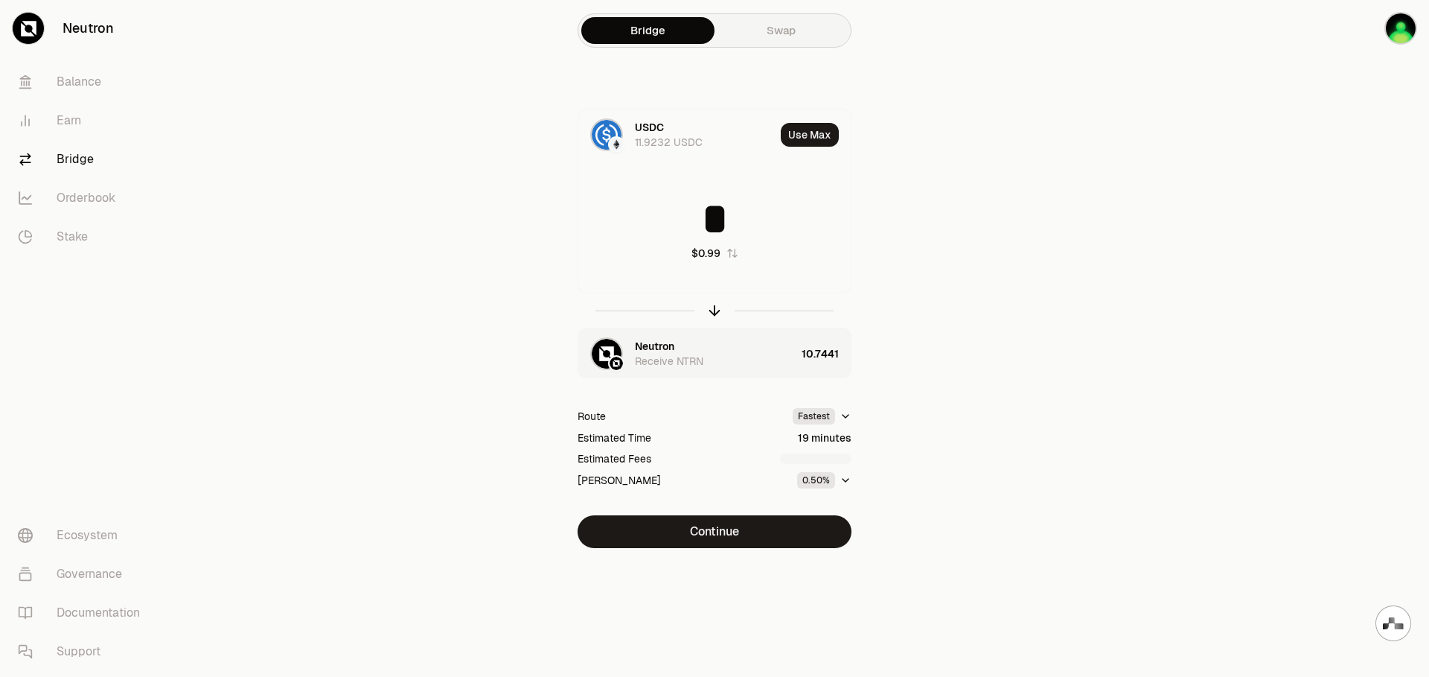
type input "*"
click at [839, 479] on button "0.50%" at bounding box center [824, 480] width 54 height 16
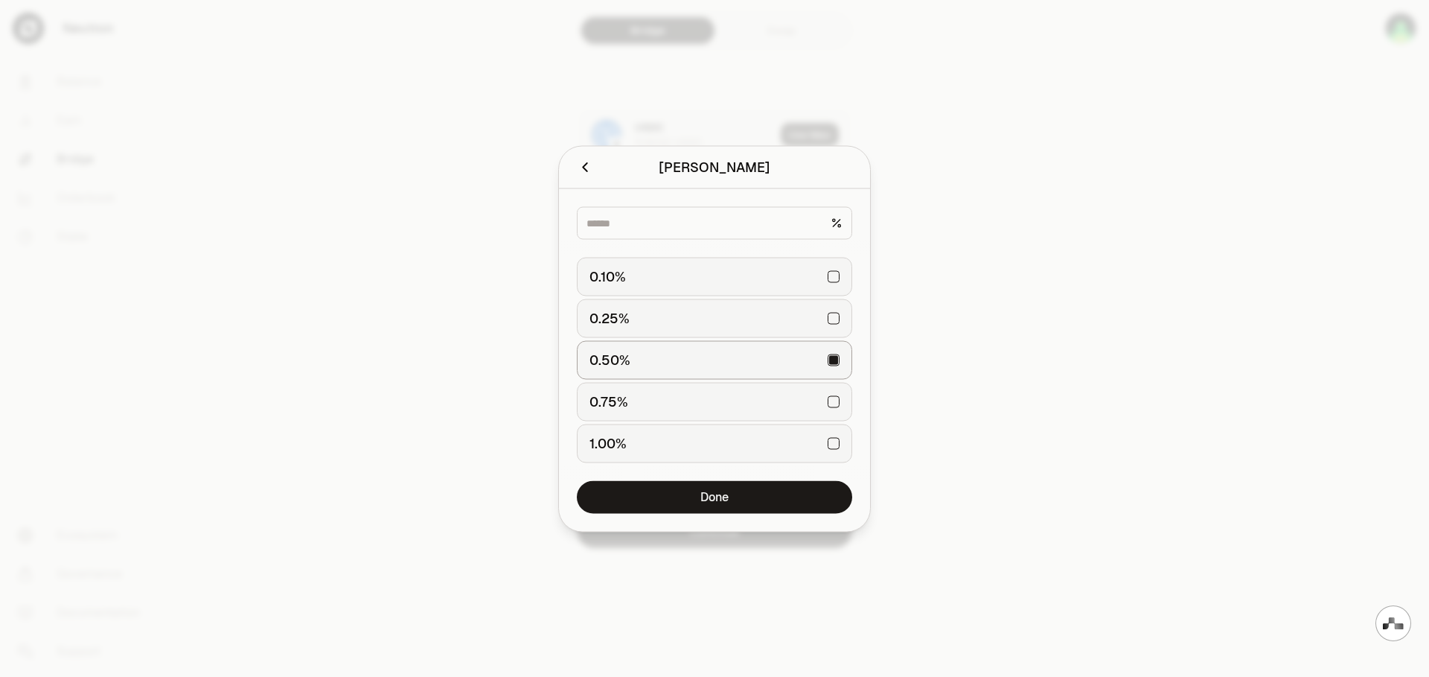
click at [837, 399] on div "0.75%" at bounding box center [715, 401] width 250 height 33
click at [761, 500] on button "Done" at bounding box center [714, 496] width 275 height 33
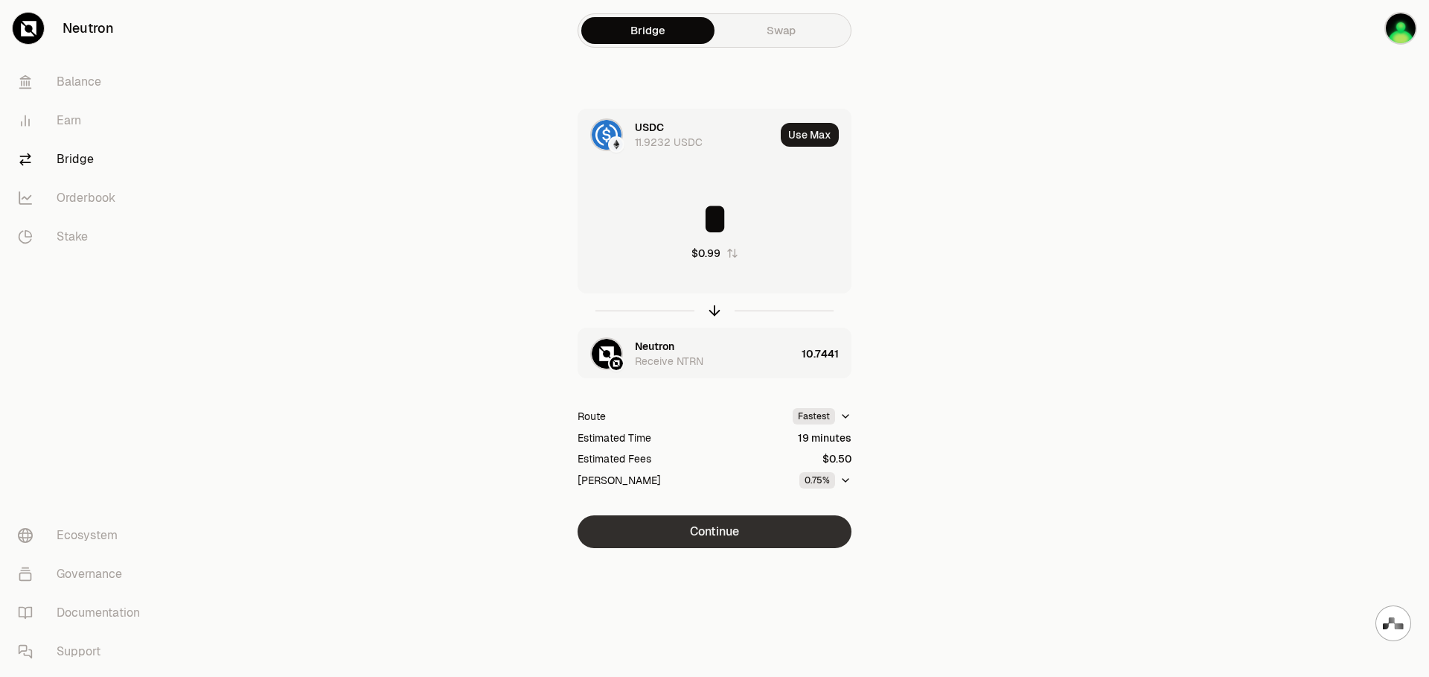
click at [739, 529] on button "Continue" at bounding box center [715, 531] width 274 height 33
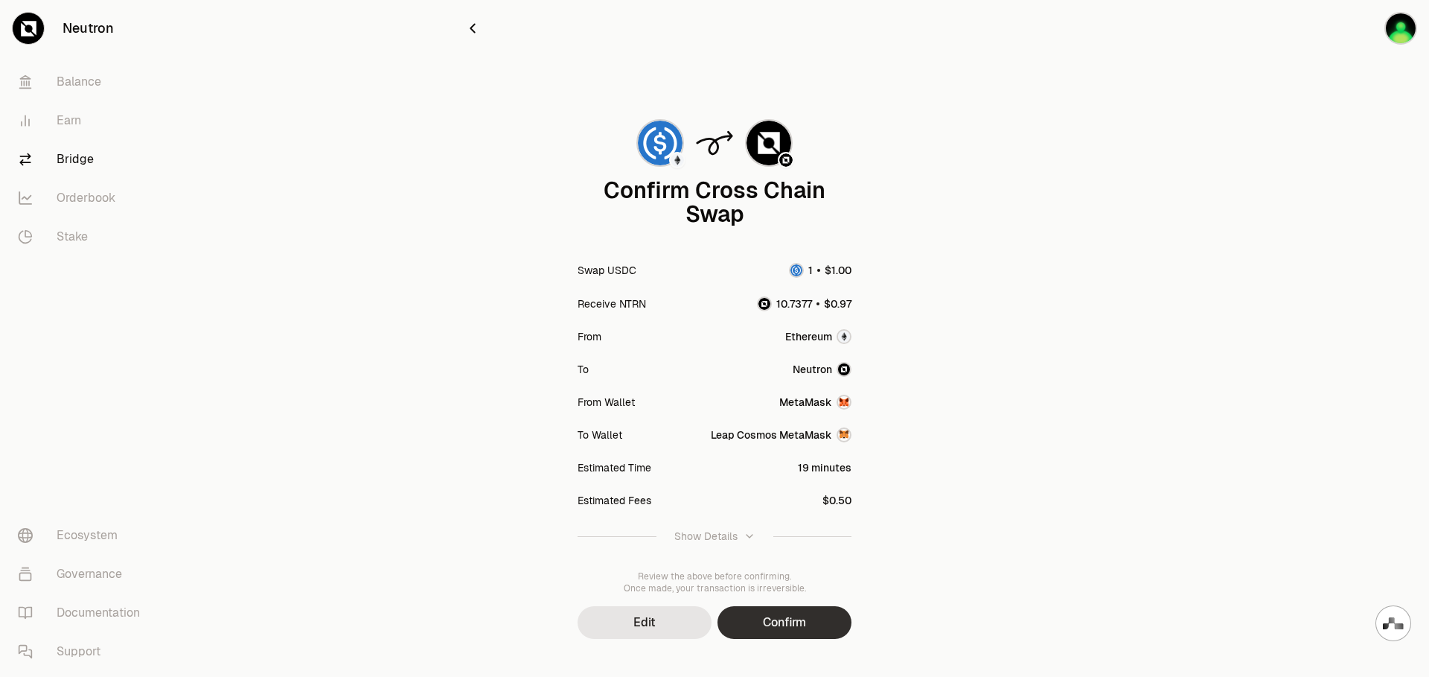
click at [807, 620] on button "Confirm" at bounding box center [785, 622] width 134 height 33
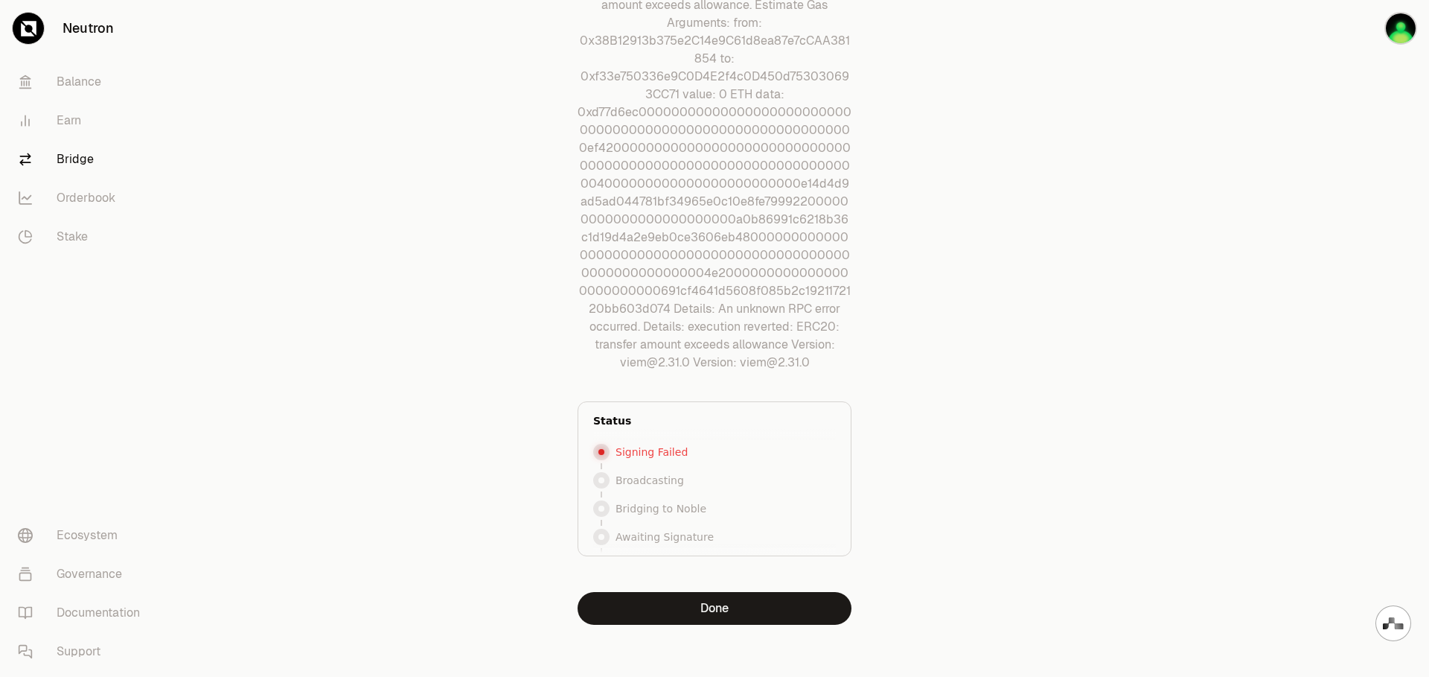
scroll to position [172, 0]
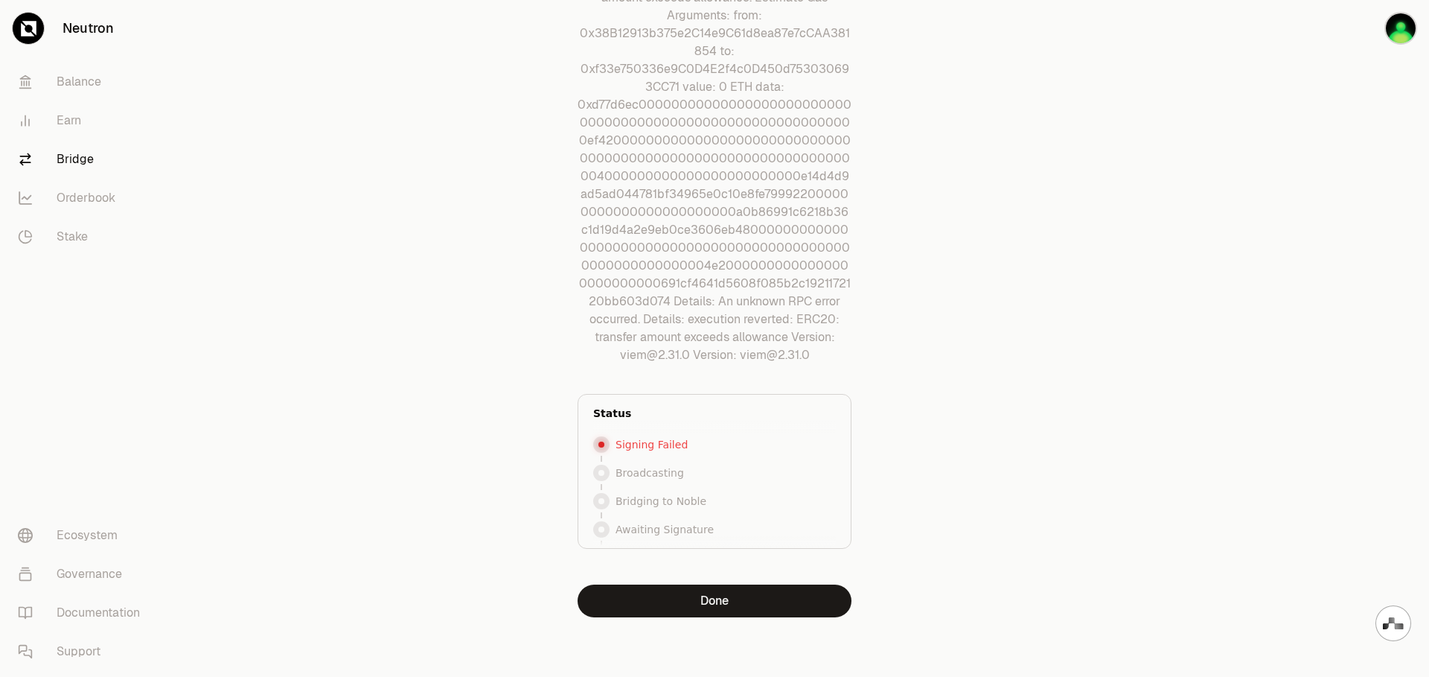
click at [672, 455] on div "Signing Failed" at bounding box center [714, 444] width 243 height 22
click at [753, 608] on button "Done" at bounding box center [715, 600] width 274 height 33
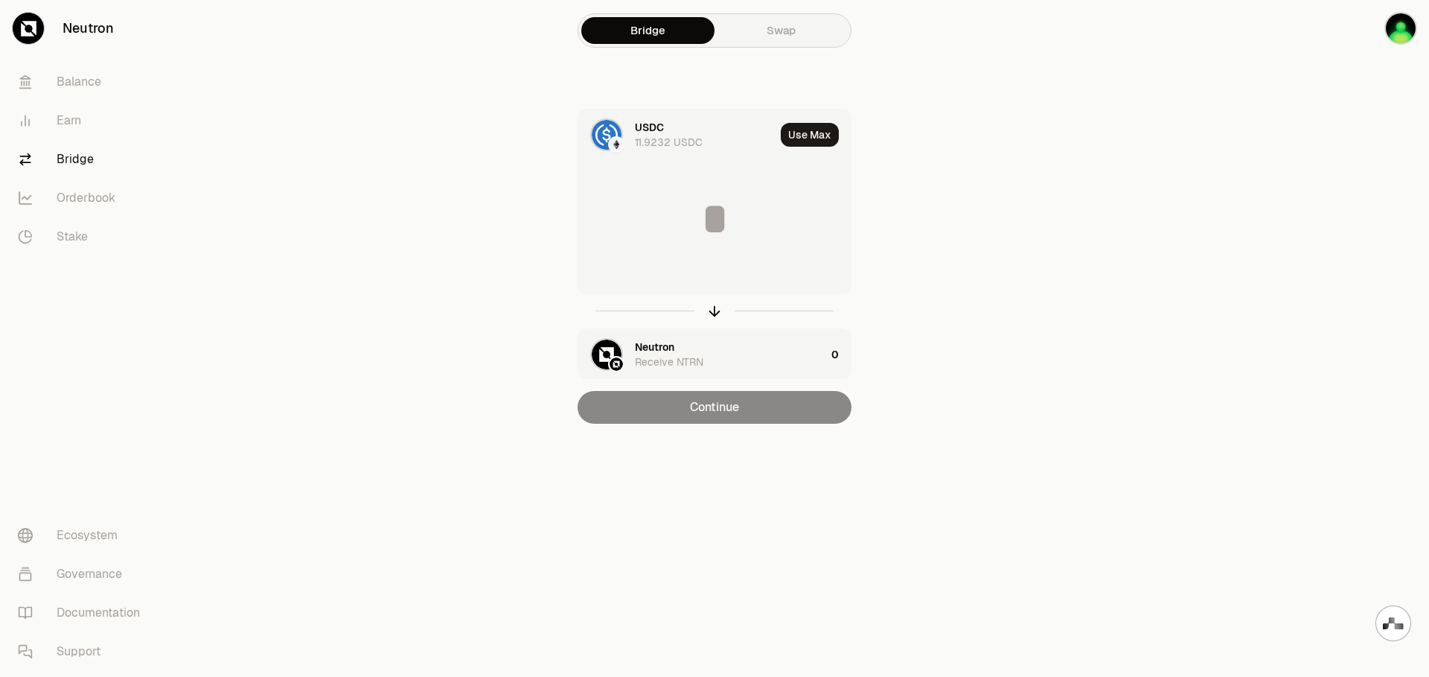
scroll to position [0, 0]
click at [604, 351] on img "button" at bounding box center [607, 354] width 30 height 30
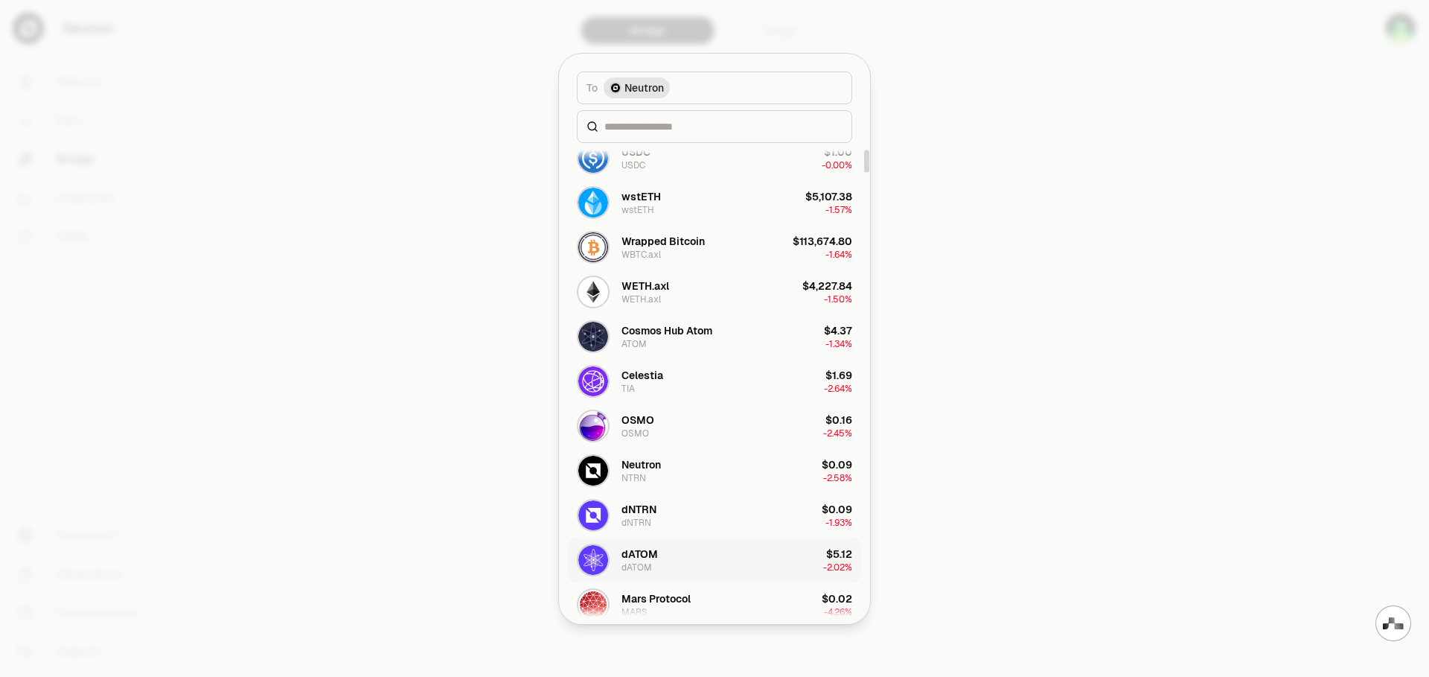
scroll to position [149, 0]
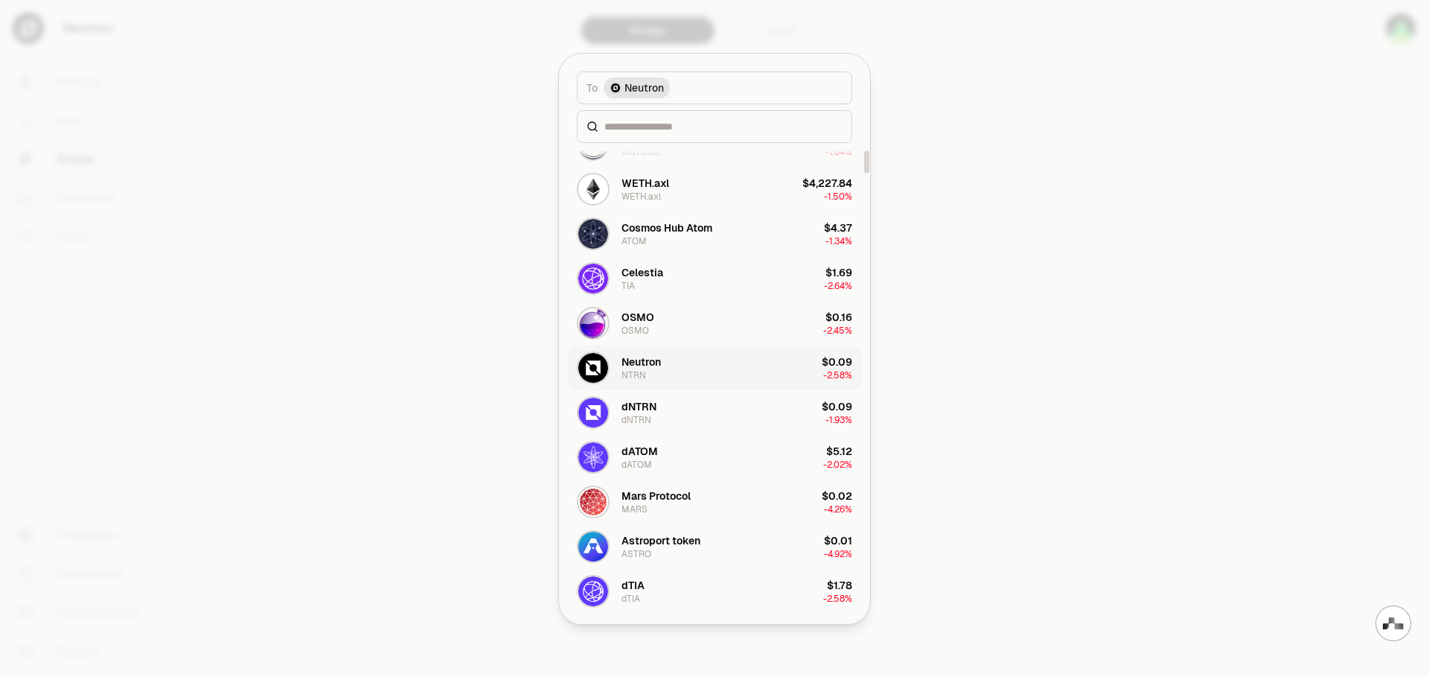
click at [668, 371] on button "Neutron NTRN $0.09 -2.58%" at bounding box center [714, 367] width 293 height 45
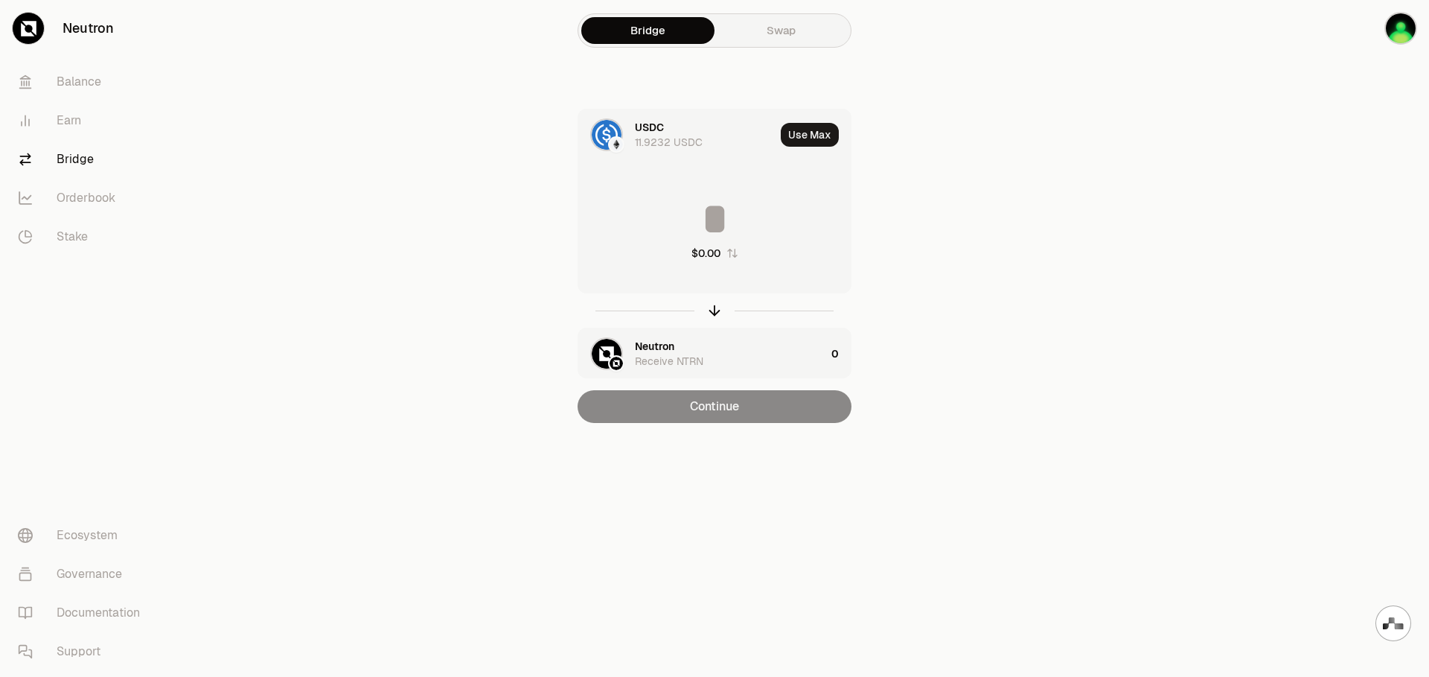
click at [1053, 347] on main "Bridge Swap USDC 11.9232 USDC Use Max $0.00 Neutron Receive NTRN 0 Continue" at bounding box center [798, 241] width 1263 height 482
click at [709, 226] on input at bounding box center [714, 219] width 272 height 45
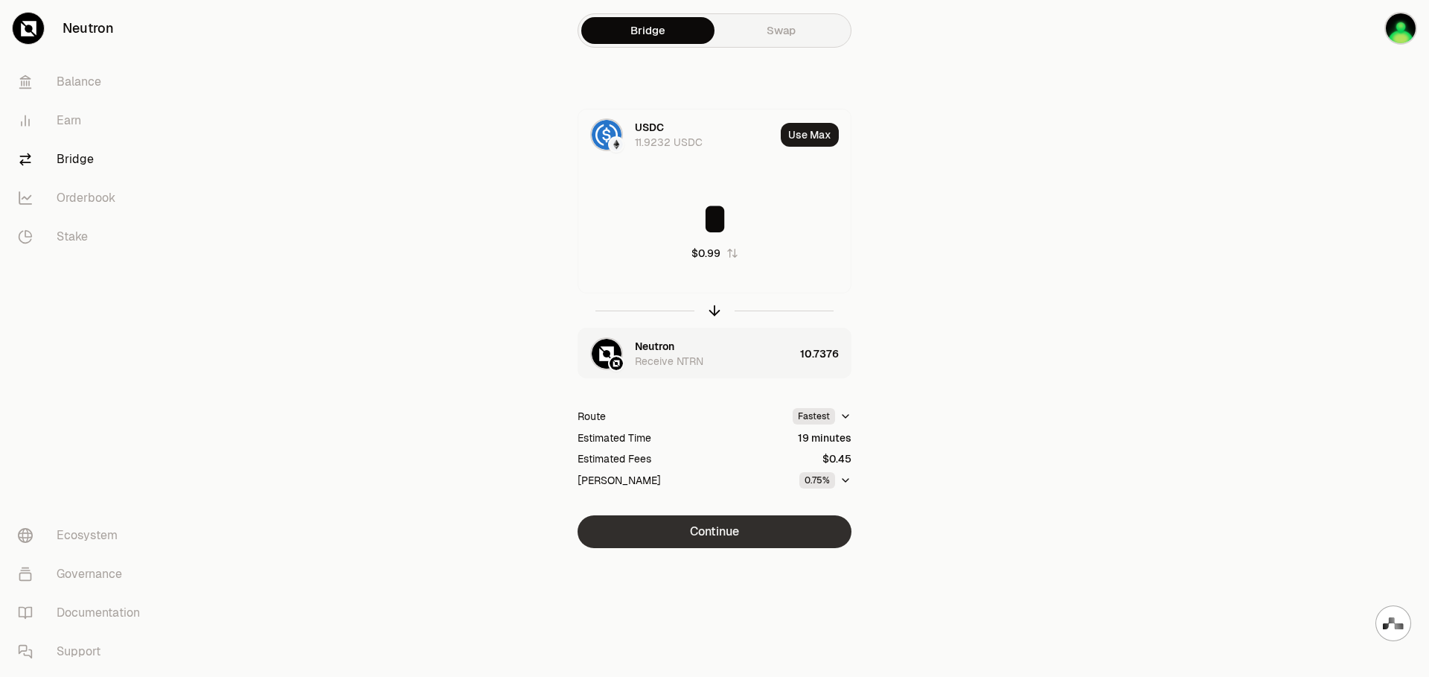
type input "*"
click at [752, 538] on button "Continue" at bounding box center [715, 531] width 274 height 33
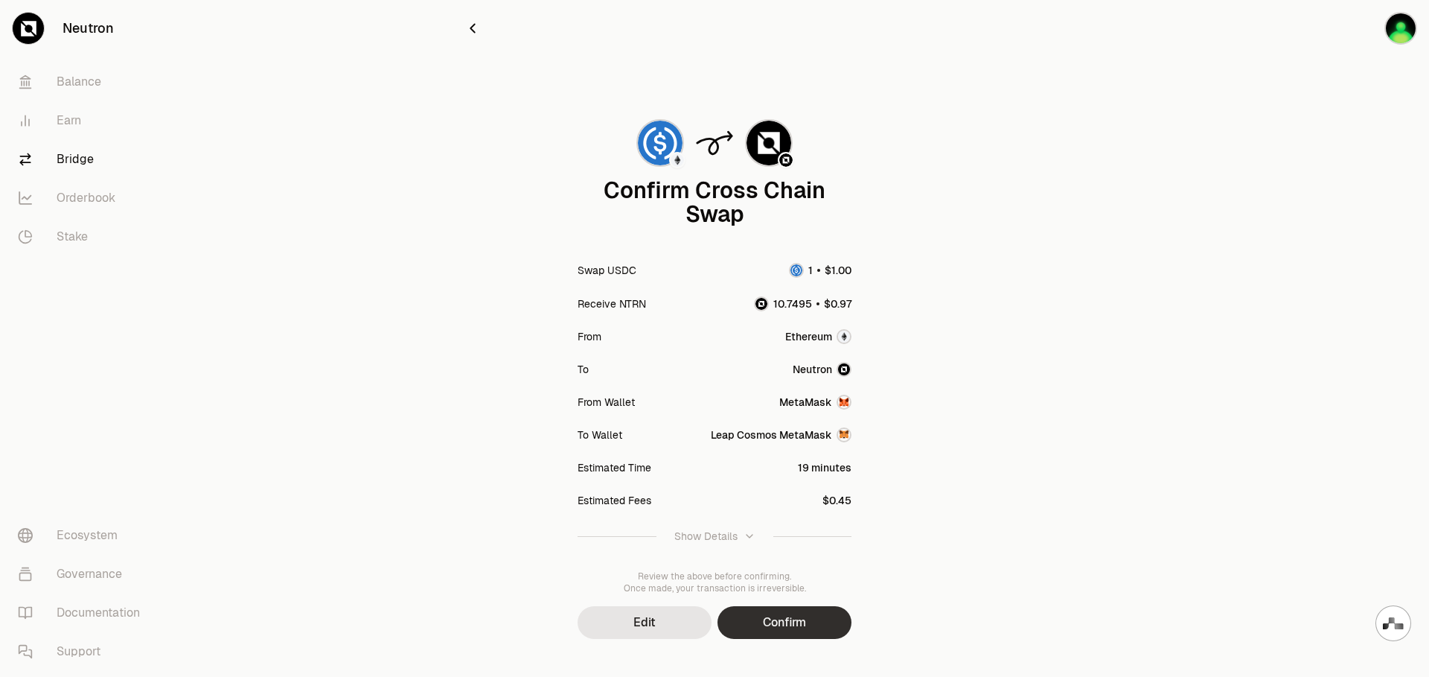
click at [787, 619] on button "Confirm" at bounding box center [785, 622] width 134 height 33
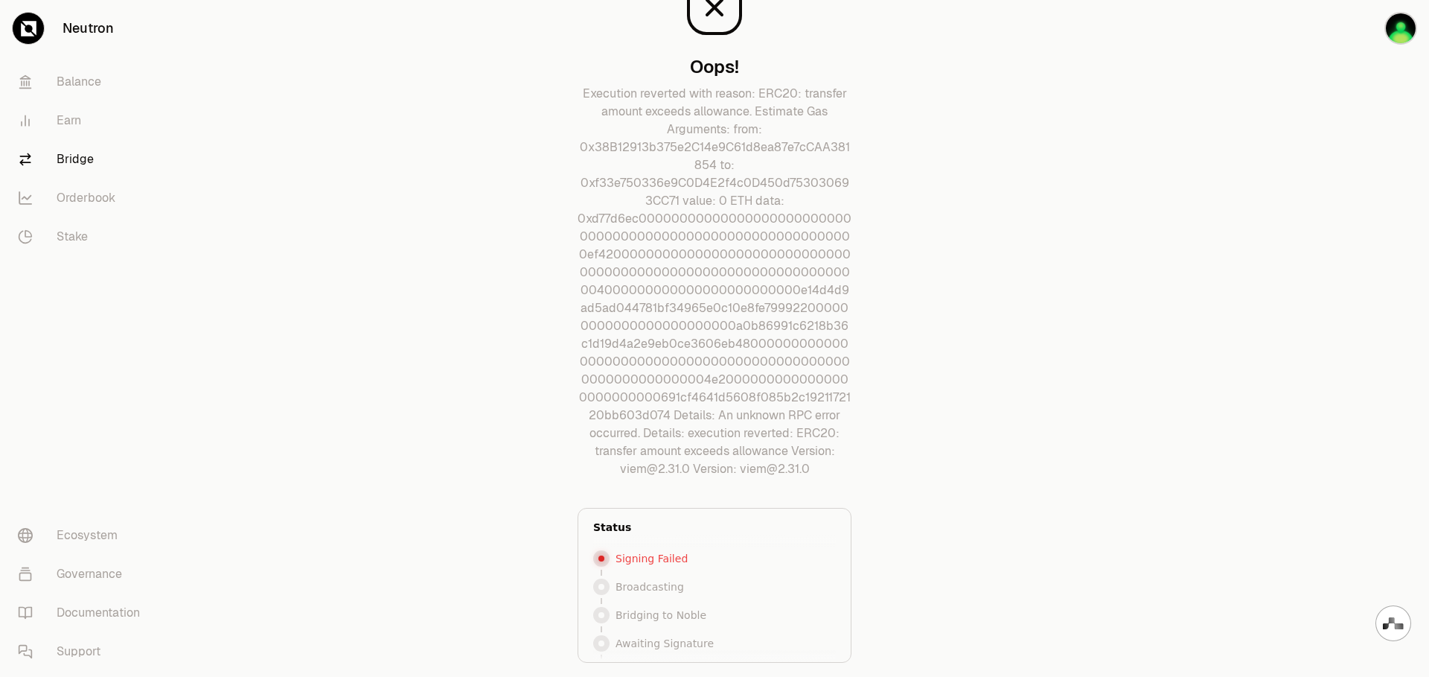
scroll to position [172, 0]
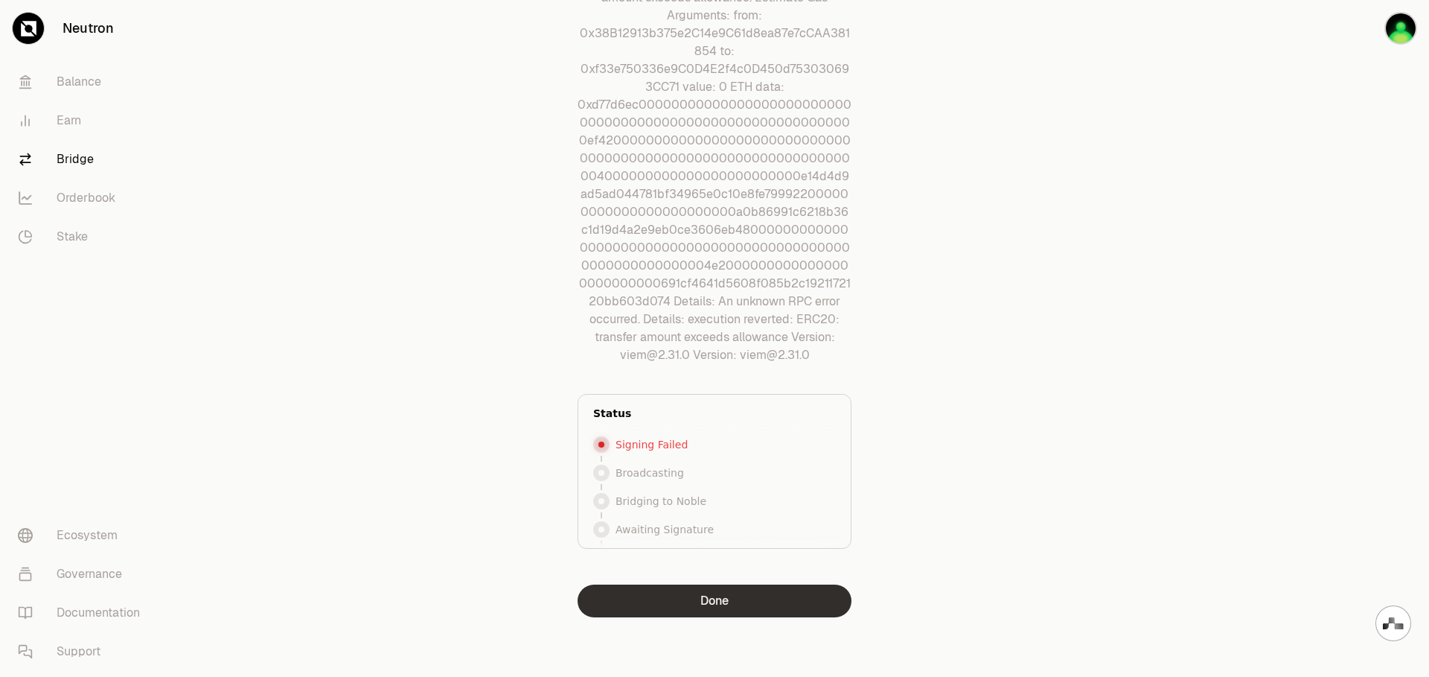
click at [768, 602] on button "Done" at bounding box center [715, 600] width 274 height 33
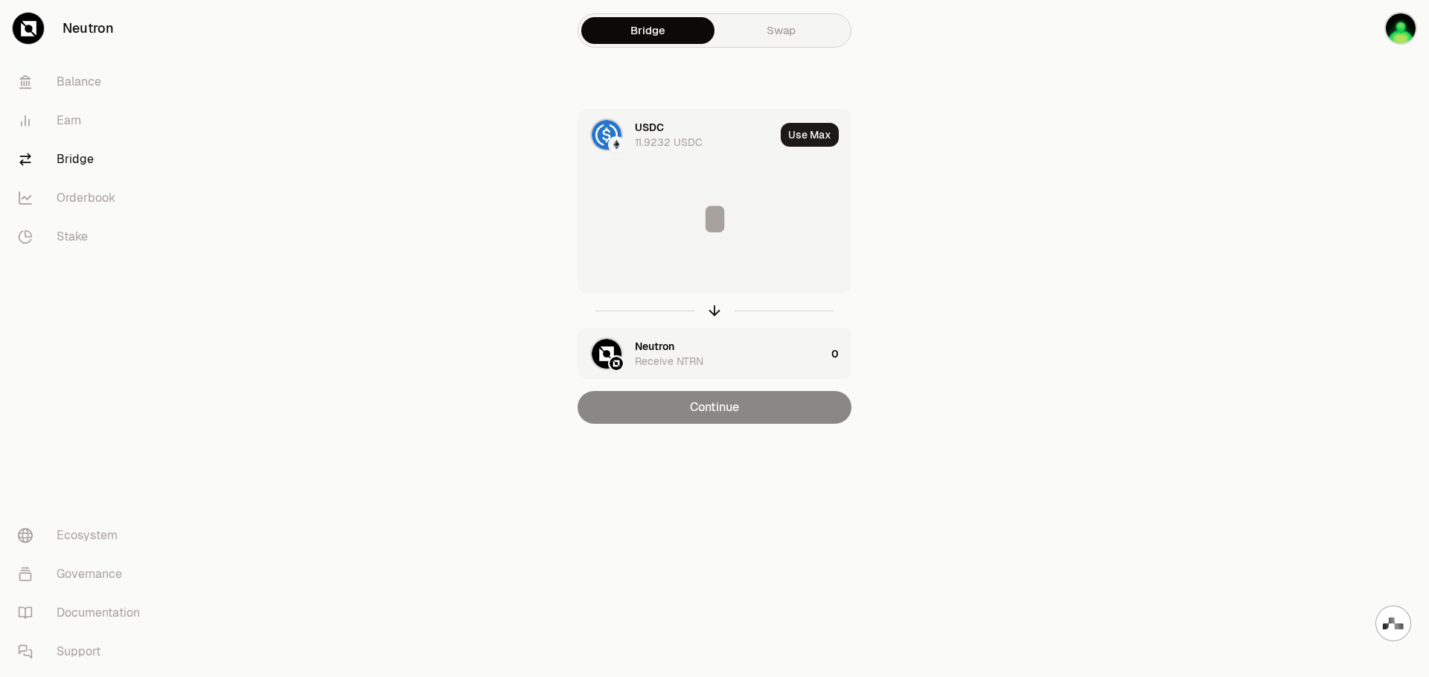
scroll to position [0, 0]
click at [978, 370] on div "Bridge Swap USDC 11.9232 USDC Use Max $0.00 Neutron Receive NTRN 0 Continue" at bounding box center [715, 241] width 536 height 482
click at [785, 37] on link "Swap" at bounding box center [781, 30] width 133 height 27
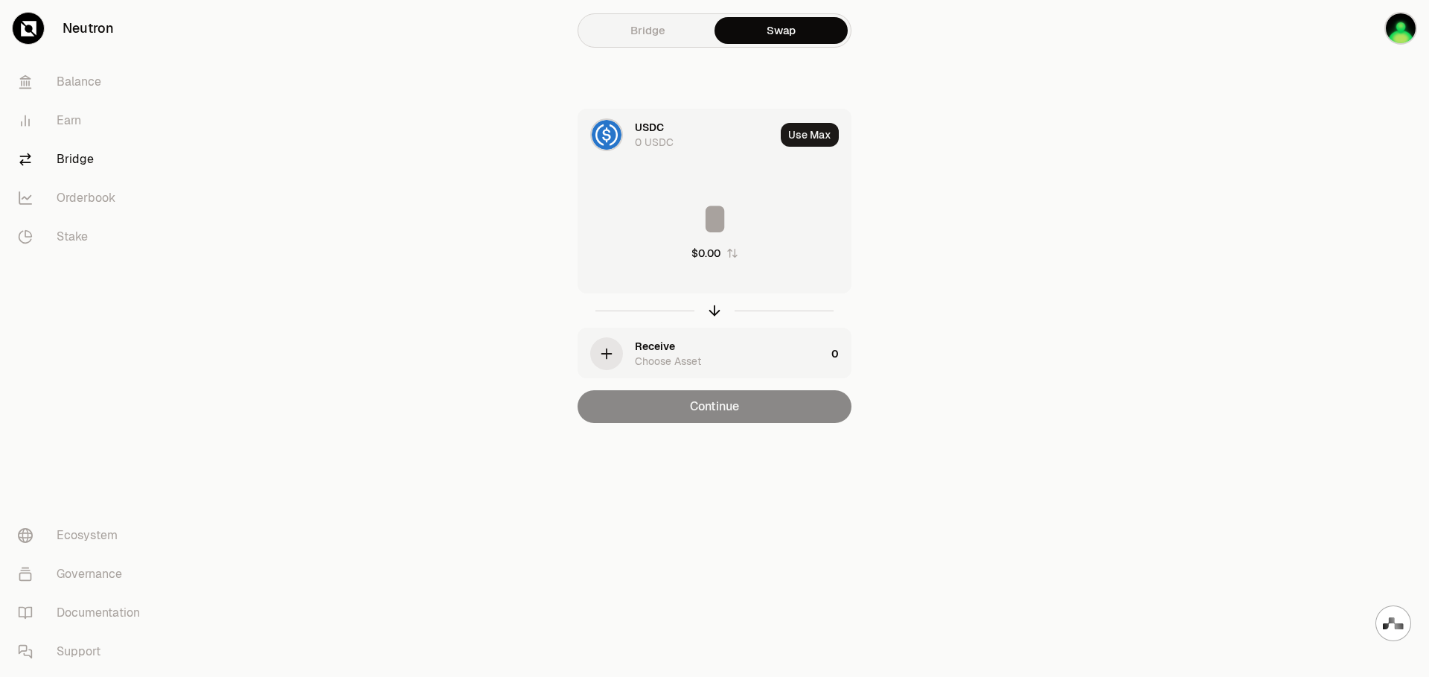
click at [719, 348] on div "Receive Choose Asset" at bounding box center [730, 354] width 191 height 30
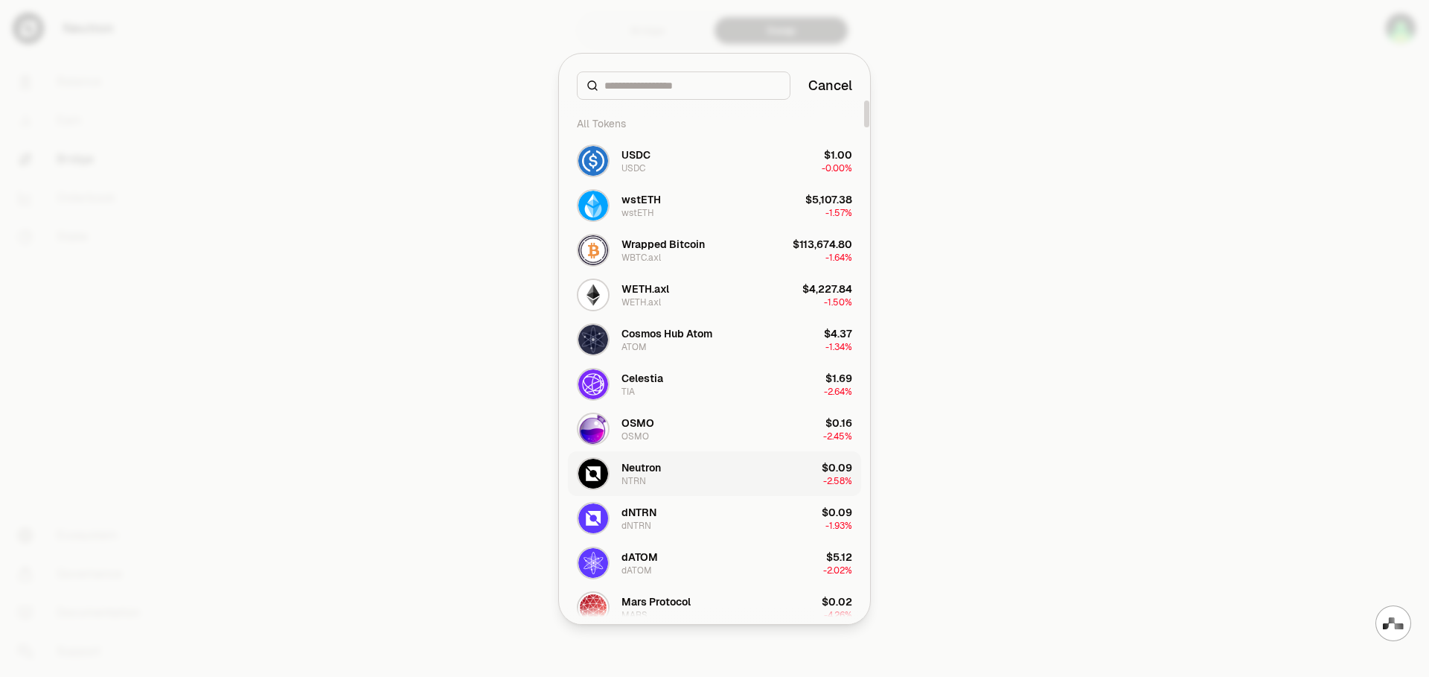
click at [697, 481] on button "Neutron NTRN $0.09 -2.58%" at bounding box center [714, 473] width 293 height 45
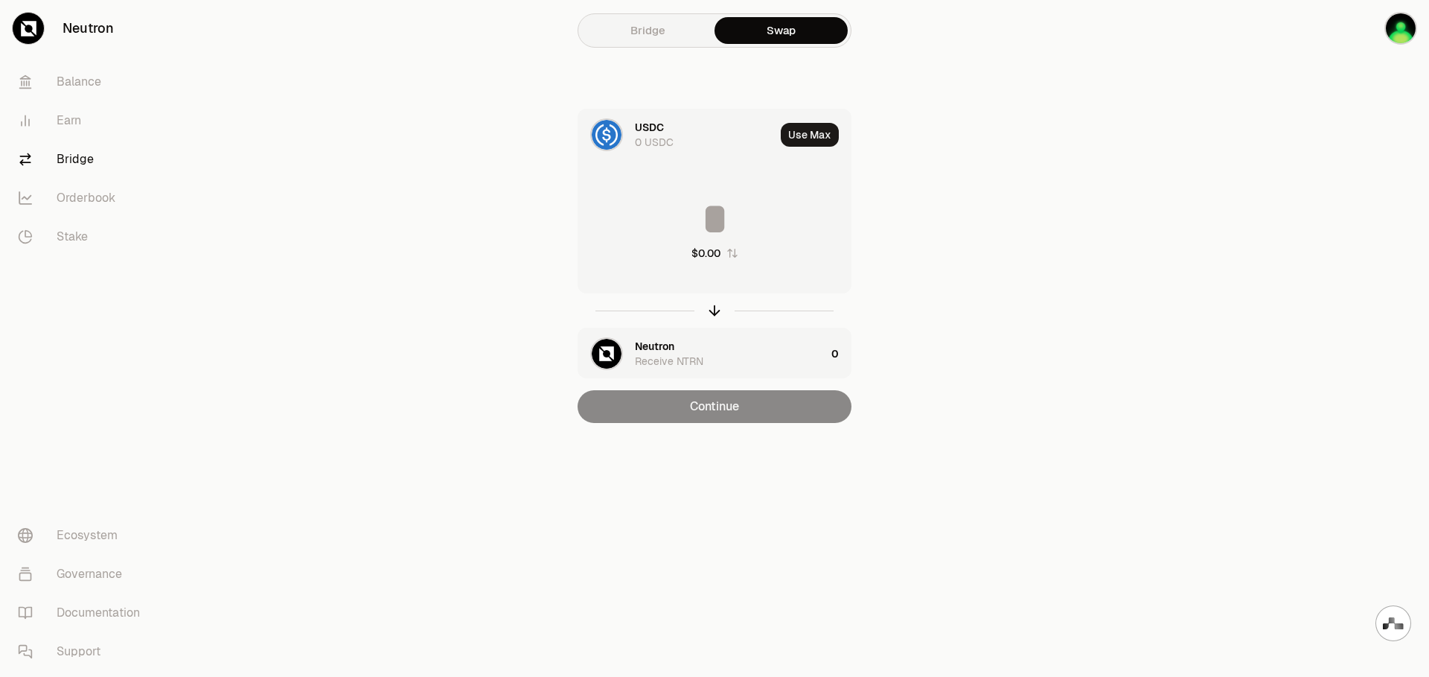
click at [1039, 324] on main "Bridge Swap USDC 0 USDC Use Max $0.00 Neutron Receive NTRN 0 Continue" at bounding box center [798, 241] width 1263 height 482
click at [759, 219] on input at bounding box center [714, 219] width 272 height 45
type input "*"
click at [668, 30] on link "Bridge" at bounding box center [647, 30] width 133 height 27
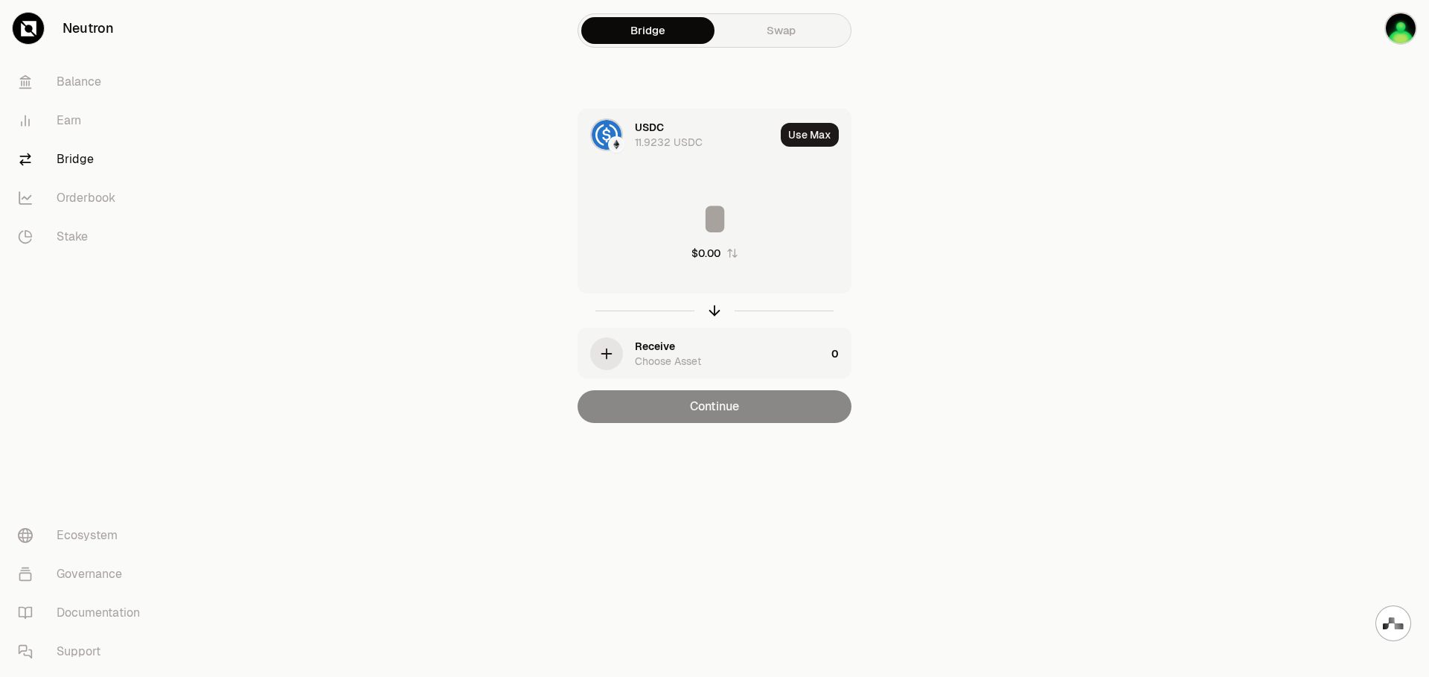
click at [749, 216] on input at bounding box center [714, 219] width 272 height 45
type input "*"
click at [723, 357] on div "Receive Choose Asset" at bounding box center [730, 354] width 191 height 30
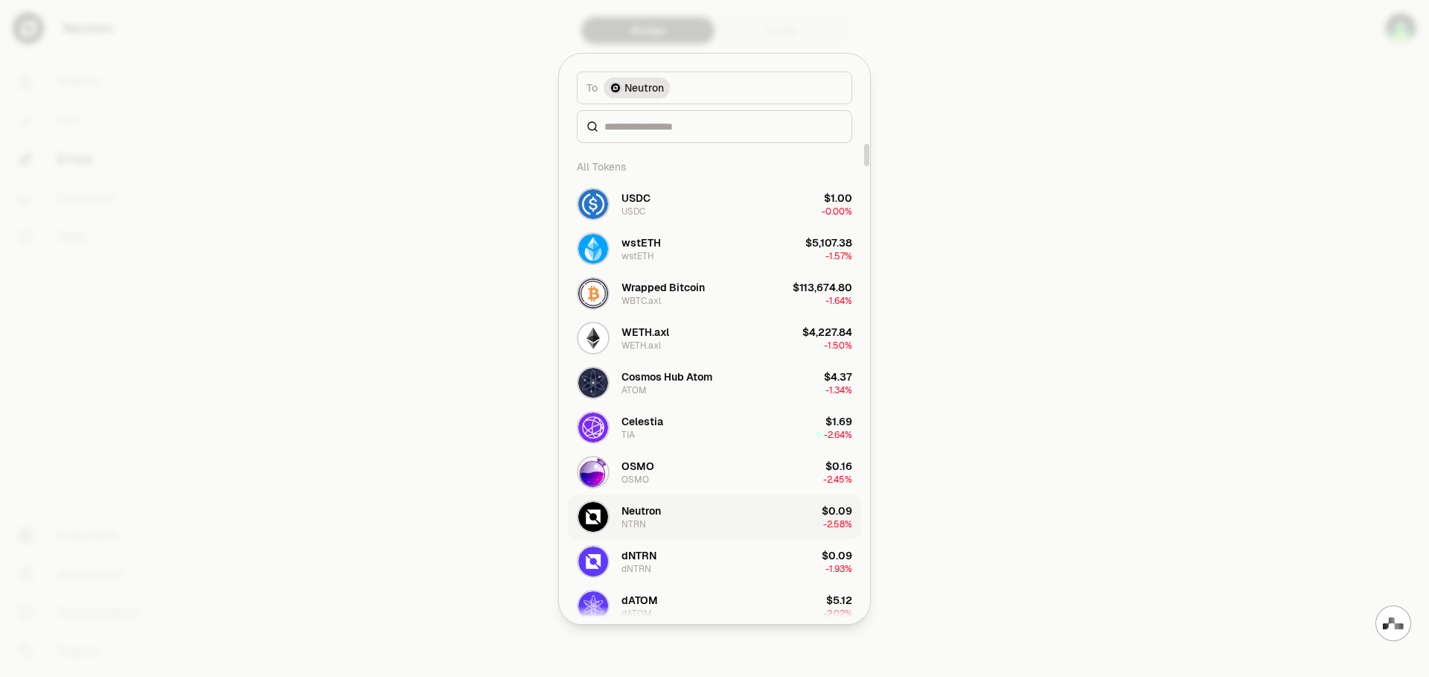
click at [689, 520] on button "Neutron NTRN $0.09 -2.58%" at bounding box center [714, 516] width 293 height 45
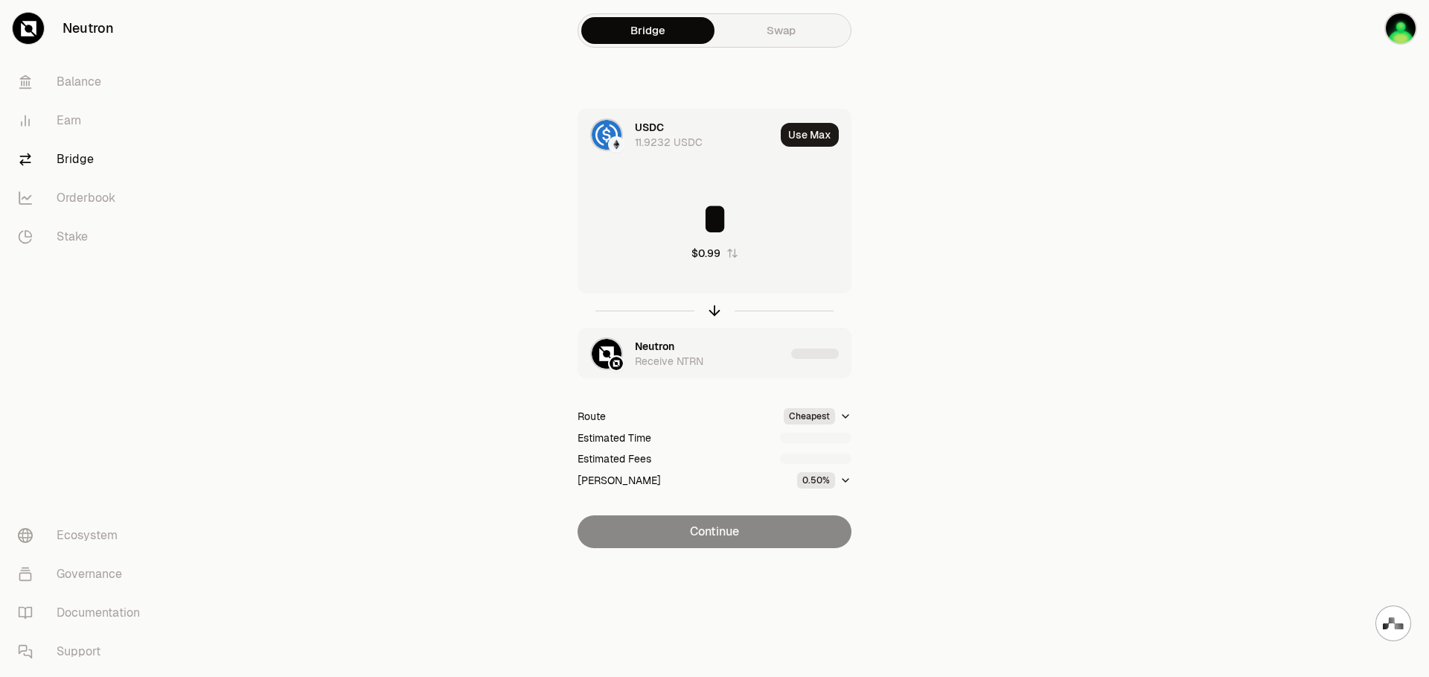
click at [1068, 418] on main "Bridge Swap USDC 11.9232 USDC Use Max * $0.99 Neutron Receive NTRN Route Cheape…" at bounding box center [798, 304] width 1263 height 608
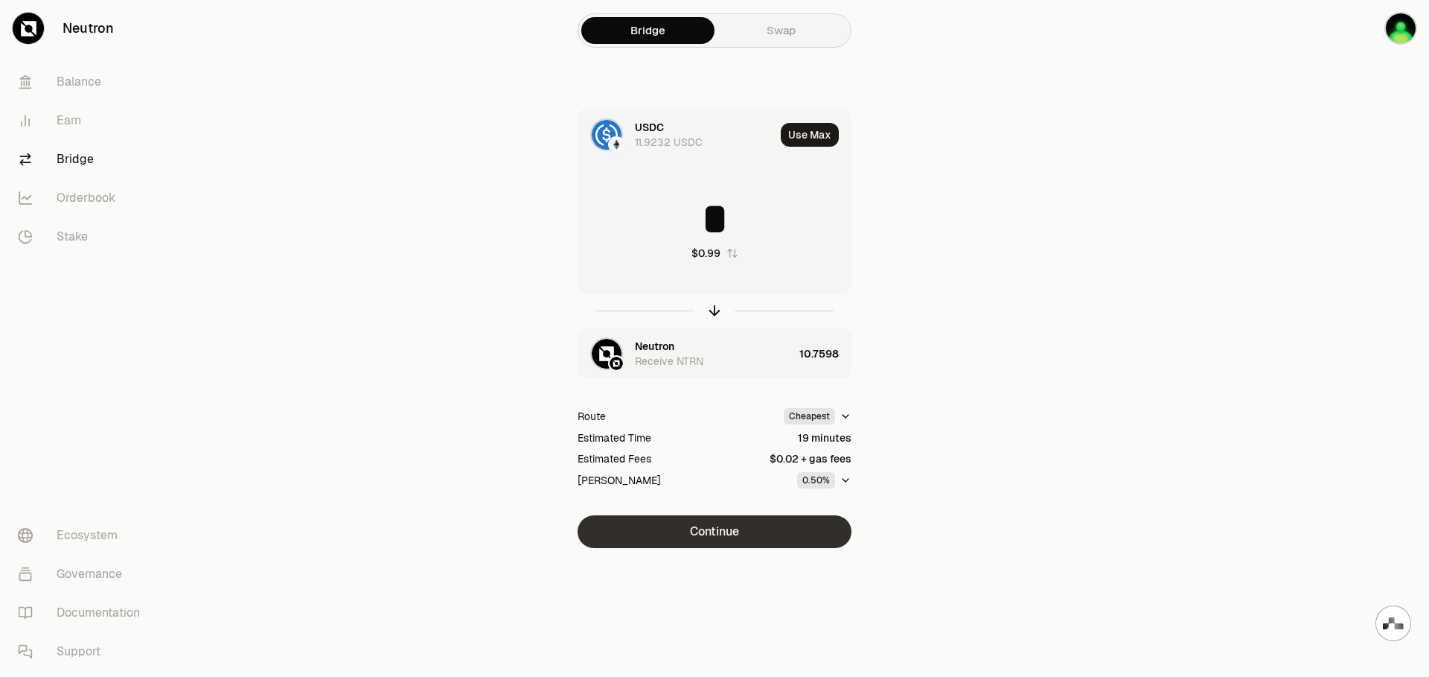
click at [727, 538] on button "Continue" at bounding box center [715, 531] width 274 height 33
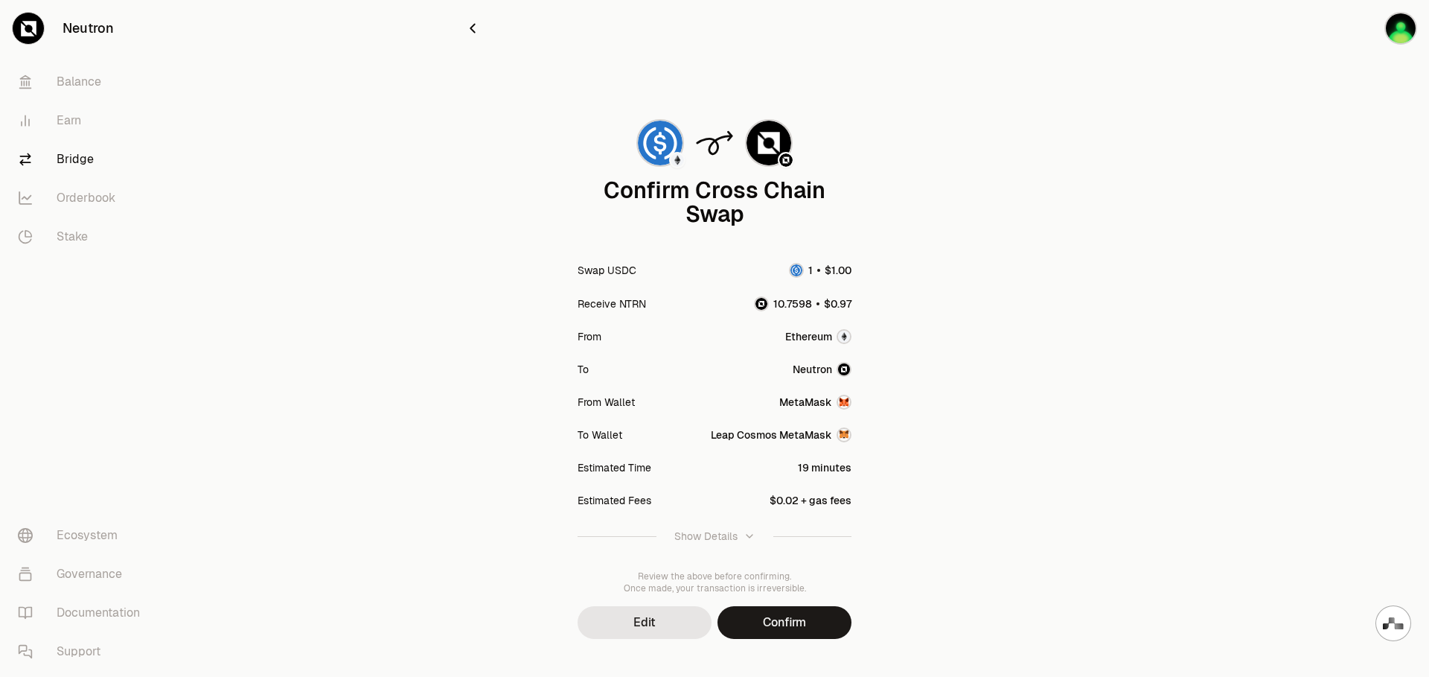
click at [841, 435] on img "button" at bounding box center [844, 434] width 15 height 15
click at [844, 436] on img "button" at bounding box center [844, 434] width 15 height 15
click at [809, 621] on button "Confirm" at bounding box center [785, 622] width 134 height 33
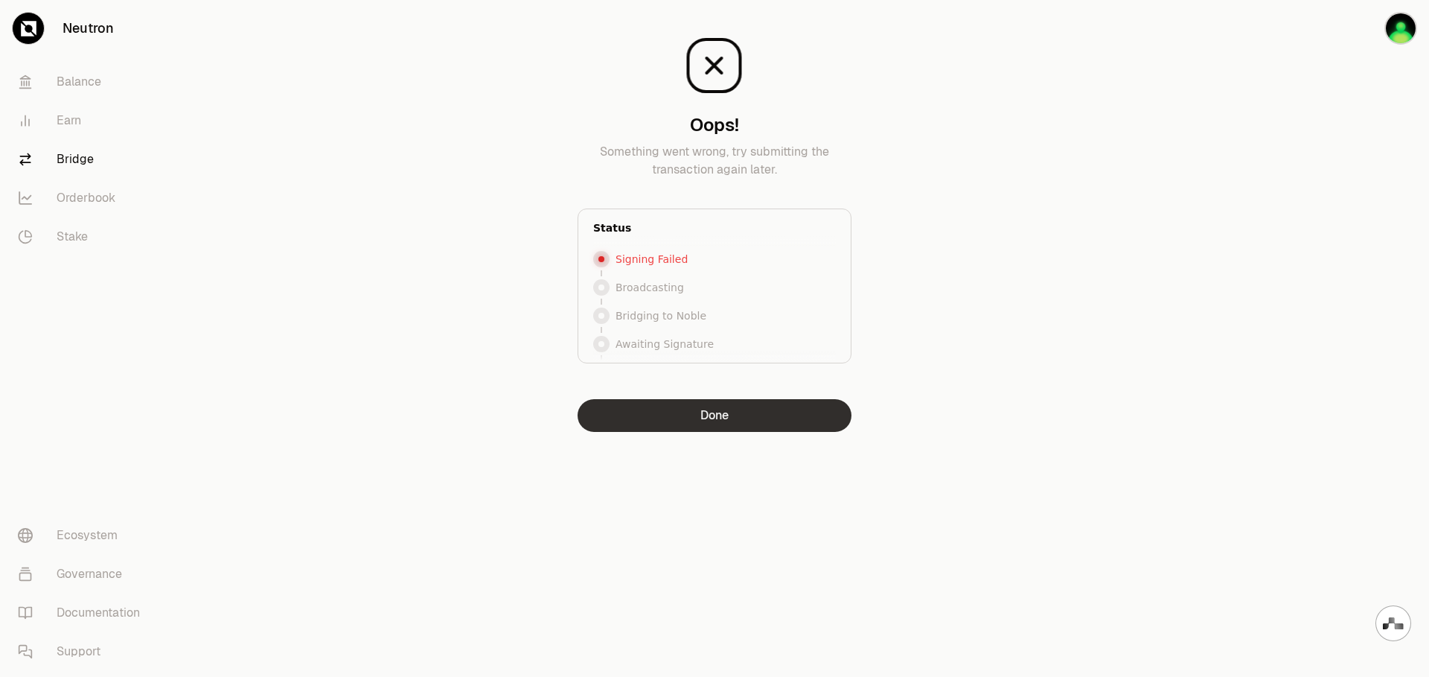
click at [765, 424] on button "Done" at bounding box center [715, 415] width 274 height 33
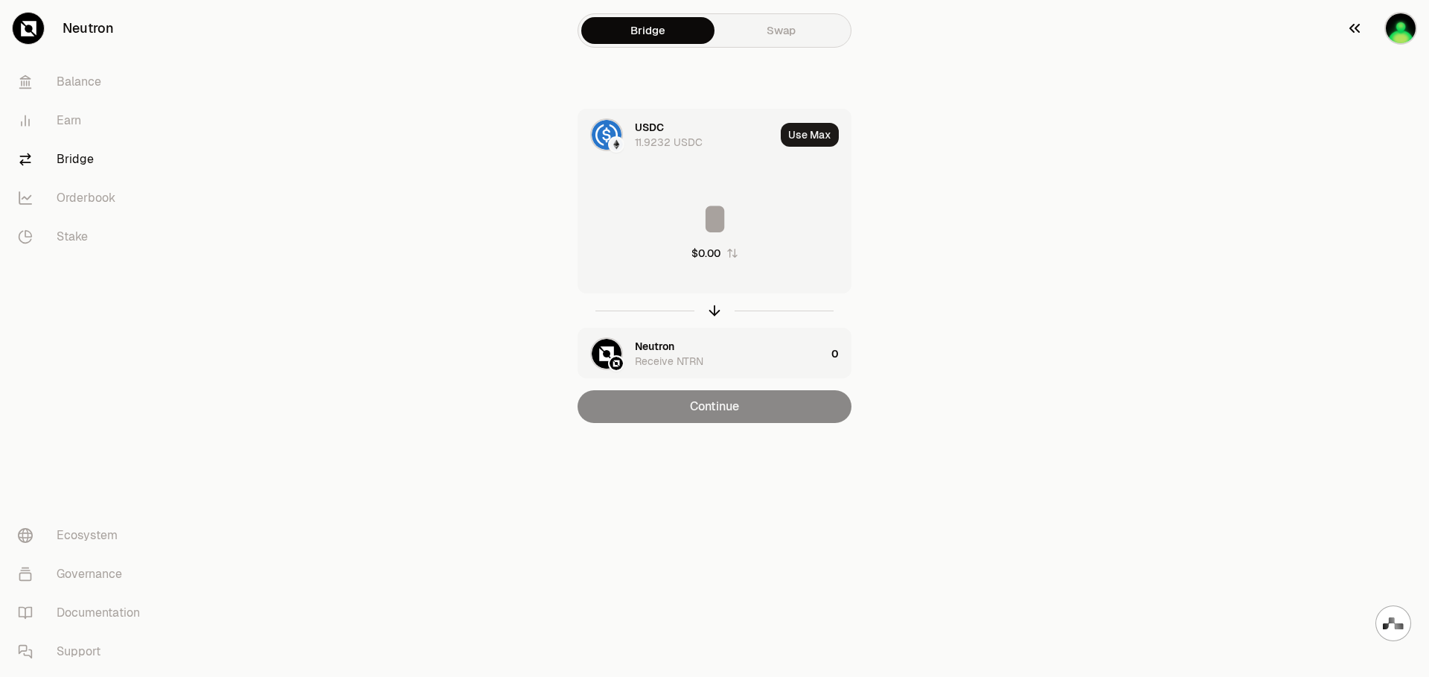
click at [1361, 26] on icon "button" at bounding box center [1355, 28] width 18 height 18
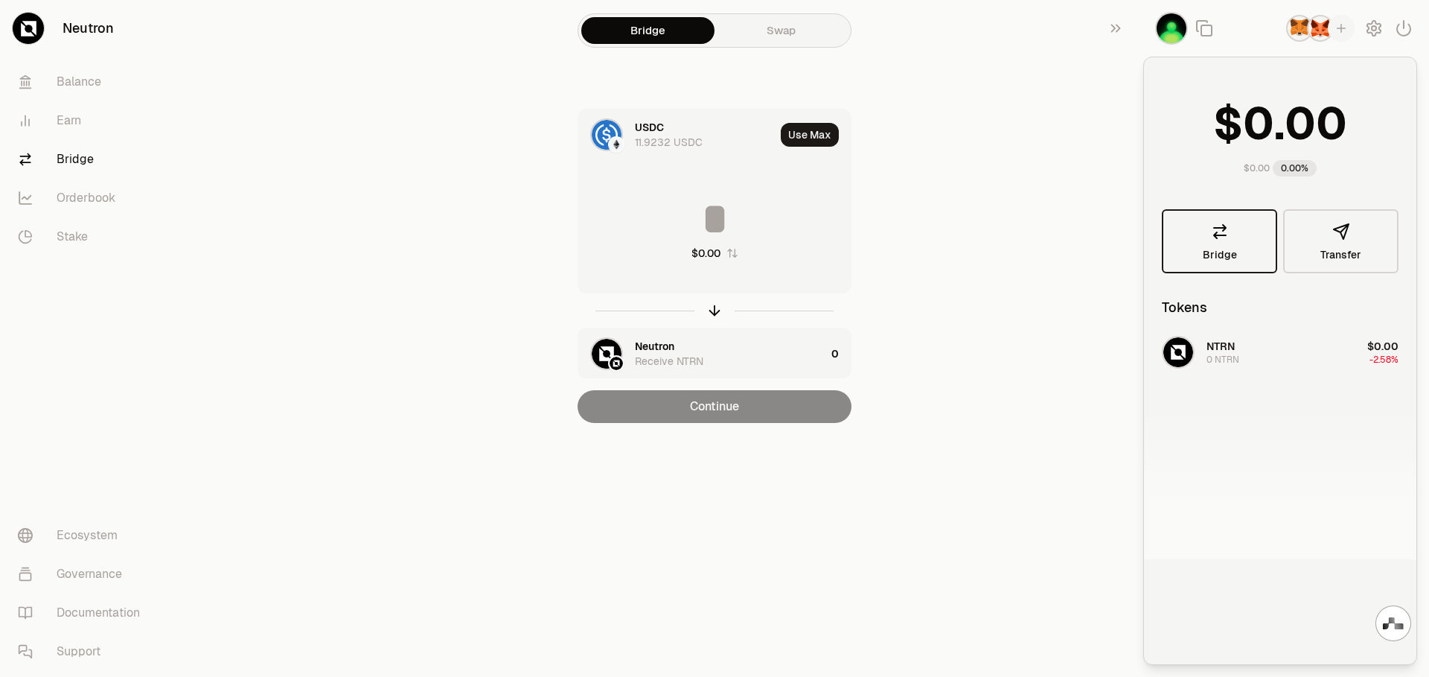
click at [1217, 243] on link "Bridge" at bounding box center [1219, 241] width 115 height 64
click at [1009, 279] on main "Bridge Swap USDC 11.9232 USDC Use Max $0.00 Neutron Receive NTRN 0 Continue" at bounding box center [798, 241] width 1263 height 482
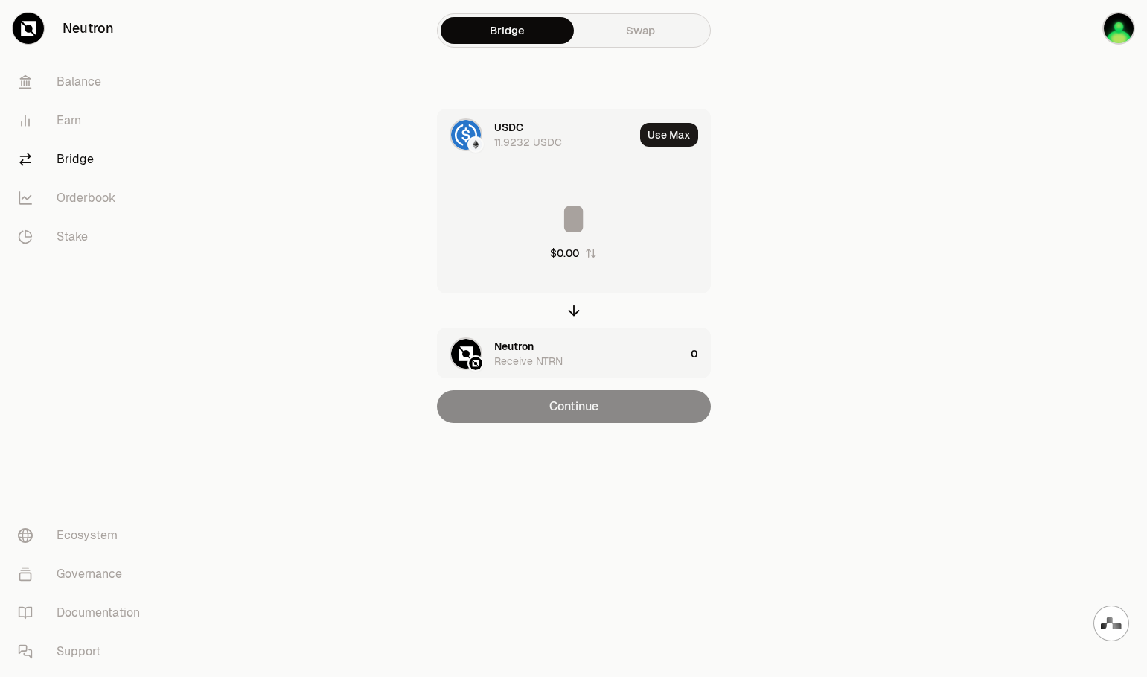
click at [1112, 124] on div at bounding box center [1064, 241] width 167 height 482
click at [841, 127] on div "Bridge Swap USDC 11.9232 USDC Use Max $0.00 Neutron Receive NTRN 0 Continue" at bounding box center [574, 241] width 536 height 482
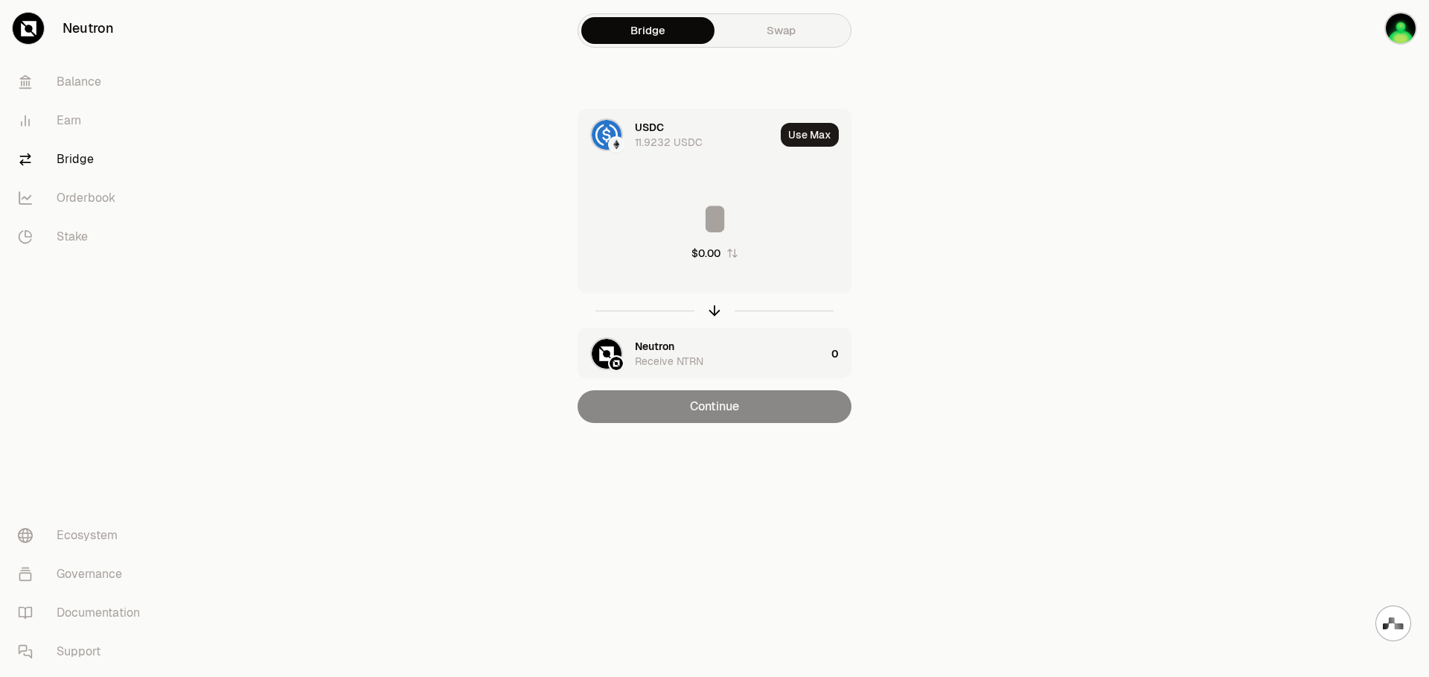
click at [1330, 143] on div at bounding box center [1346, 241] width 167 height 482
